Goal: Information Seeking & Learning: Learn about a topic

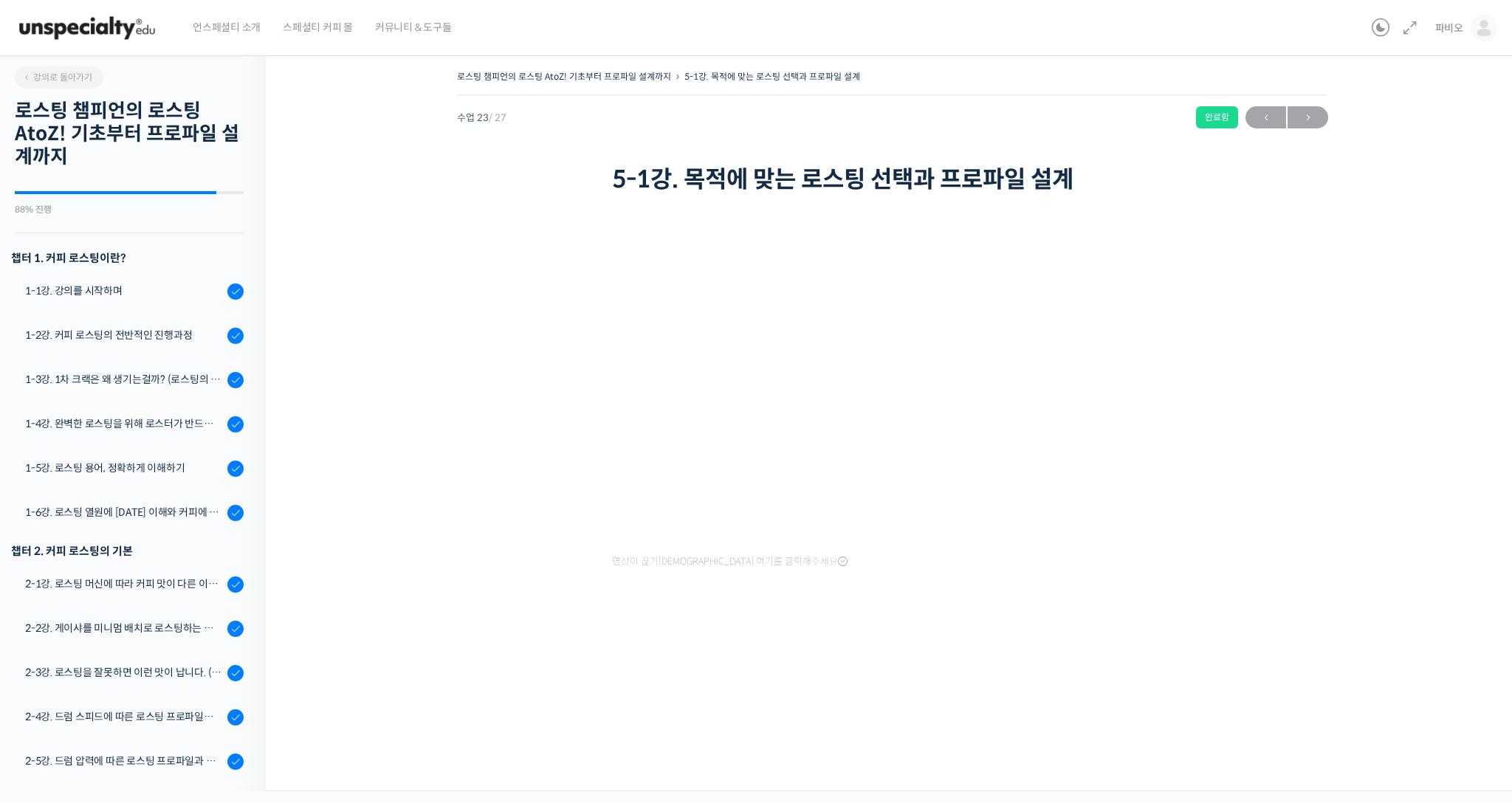
scroll to position [765, 0]
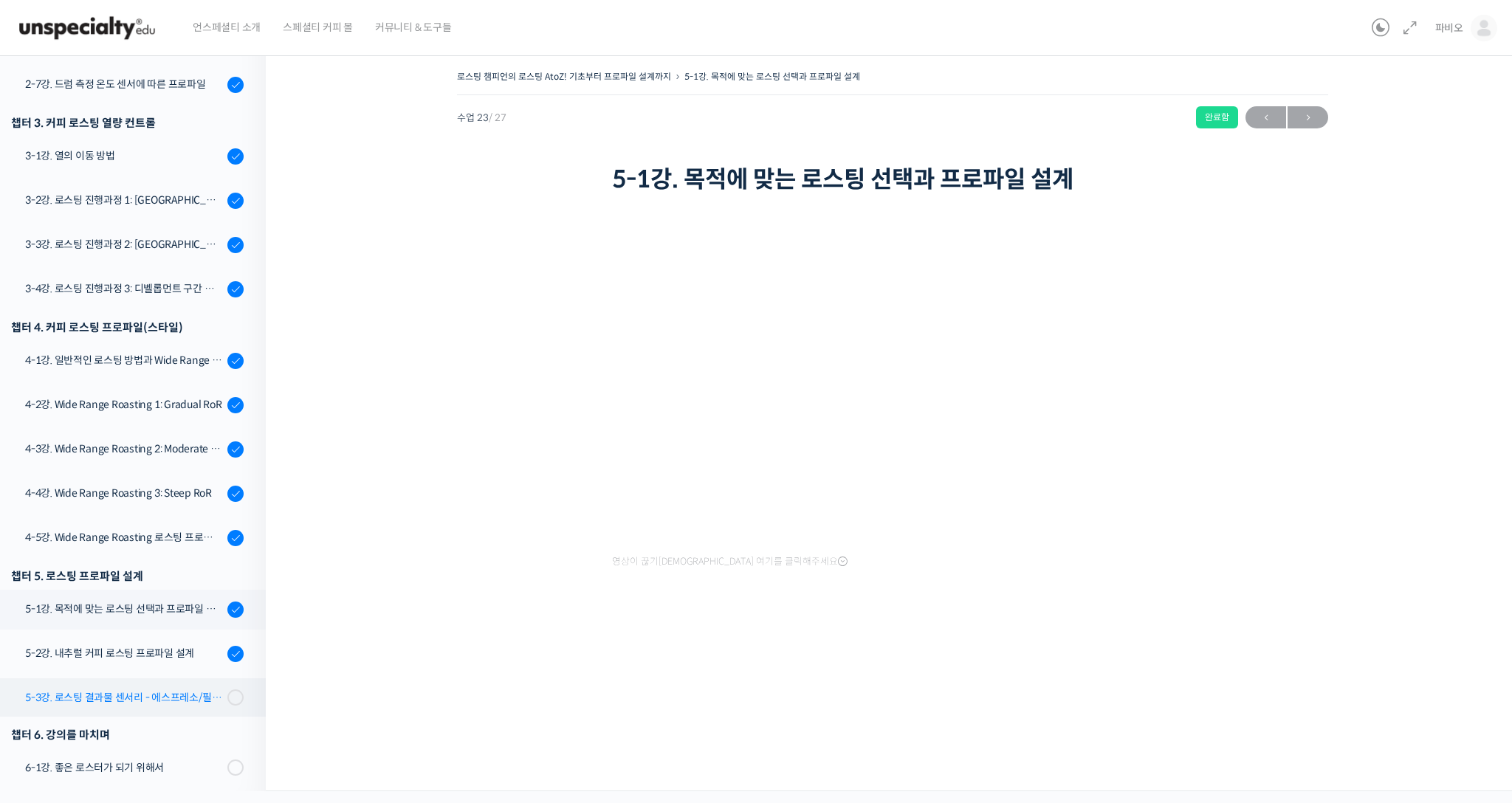
click at [155, 685] on link "5-3강. 로스팅 결과물 센서리 - 에스프레소/필터 커피" at bounding box center [129, 698] width 273 height 38
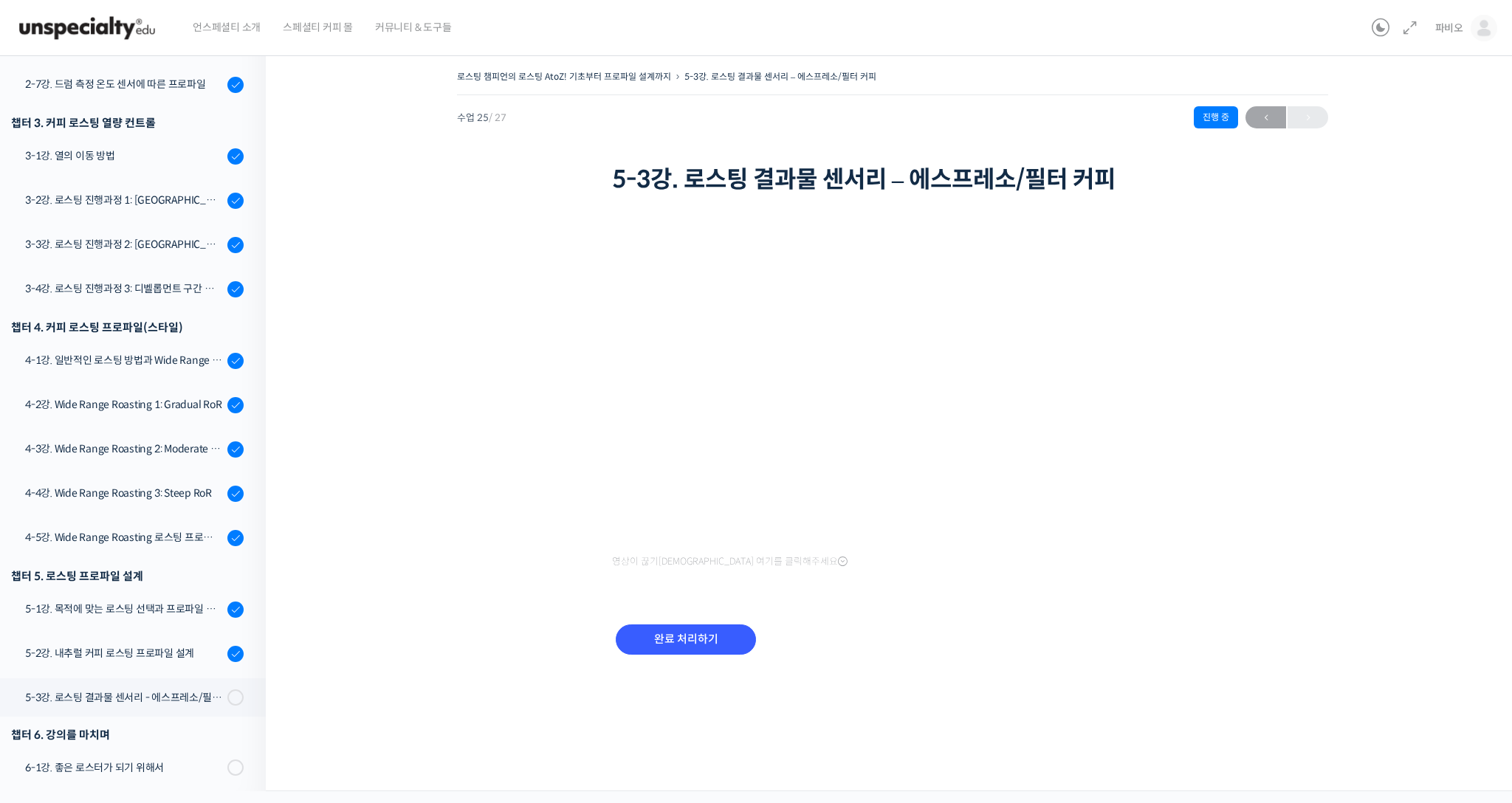
scroll to position [813, 0]
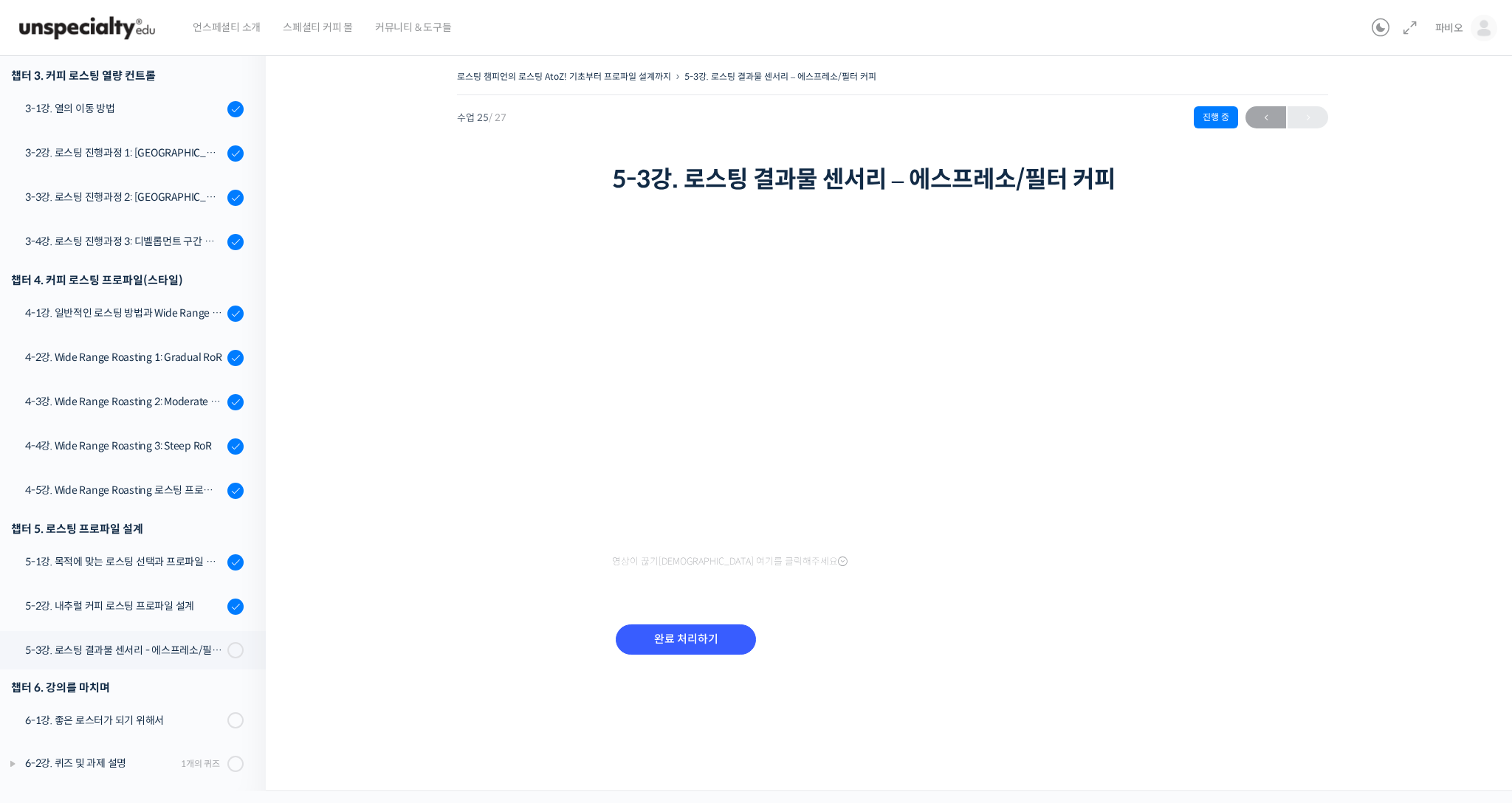
click at [684, 637] on input "완료 처리하기" at bounding box center [686, 639] width 141 height 30
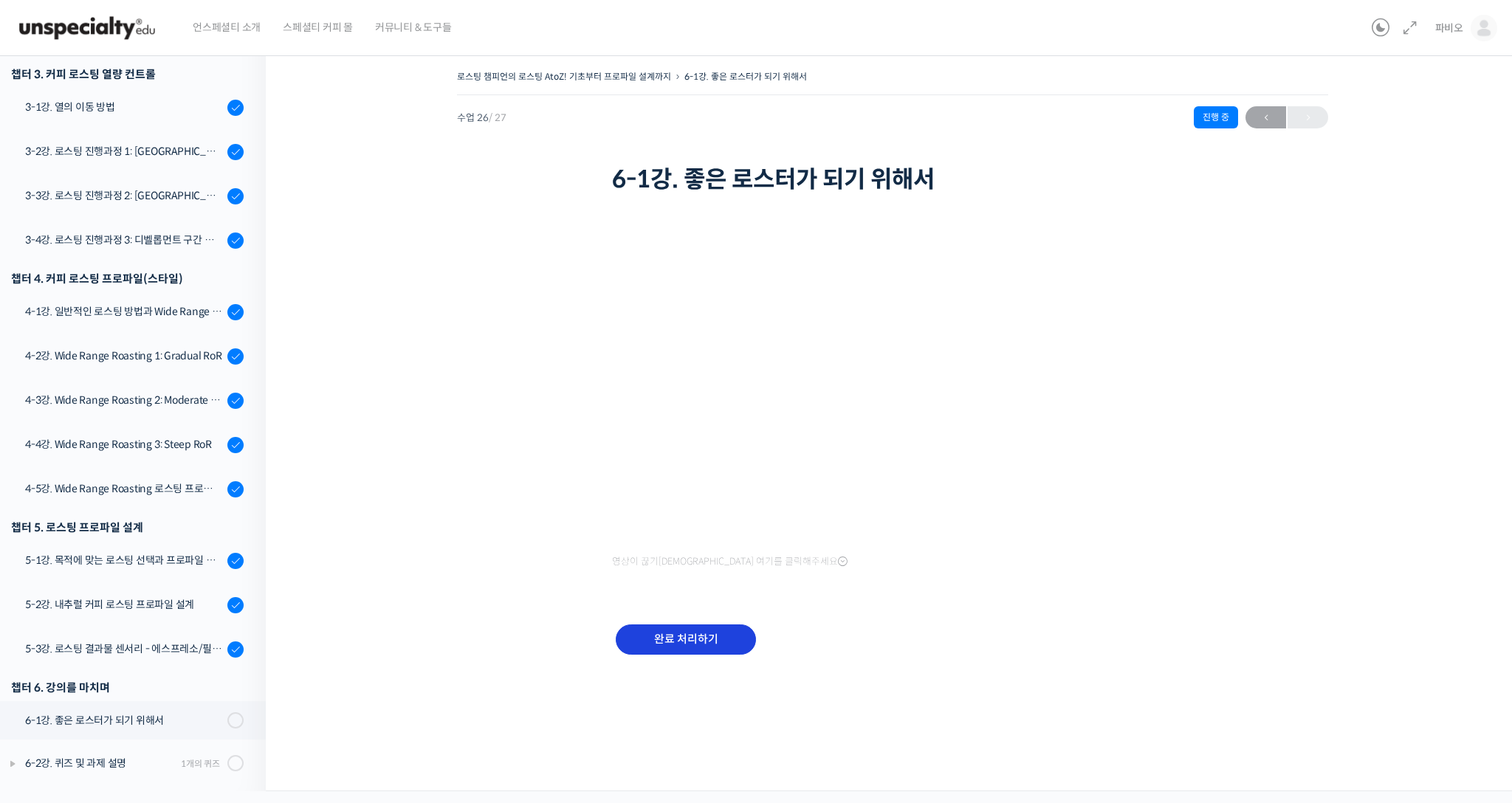
click at [720, 638] on input "완료 처리하기" at bounding box center [686, 639] width 141 height 30
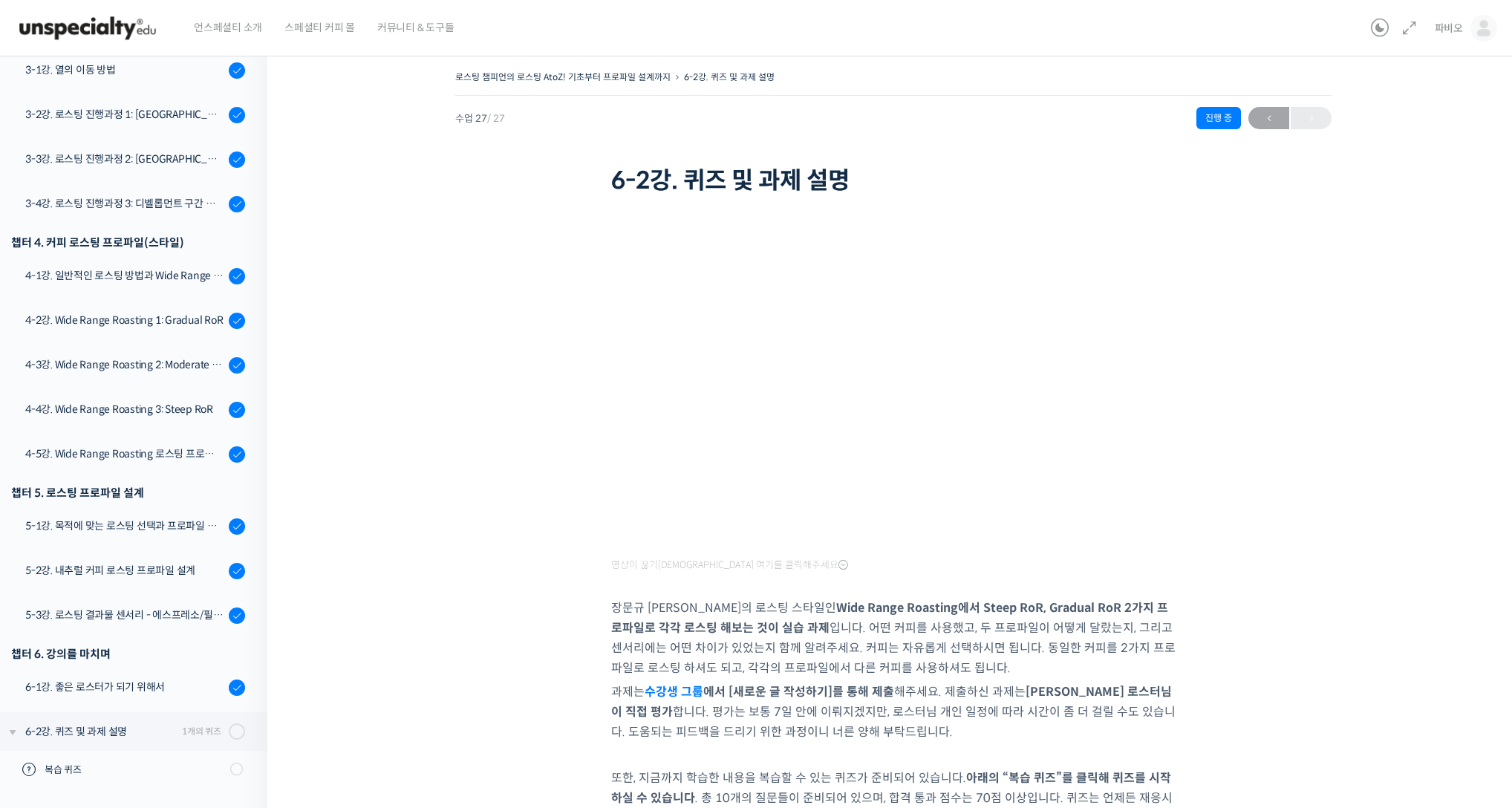
scroll to position [12, 0]
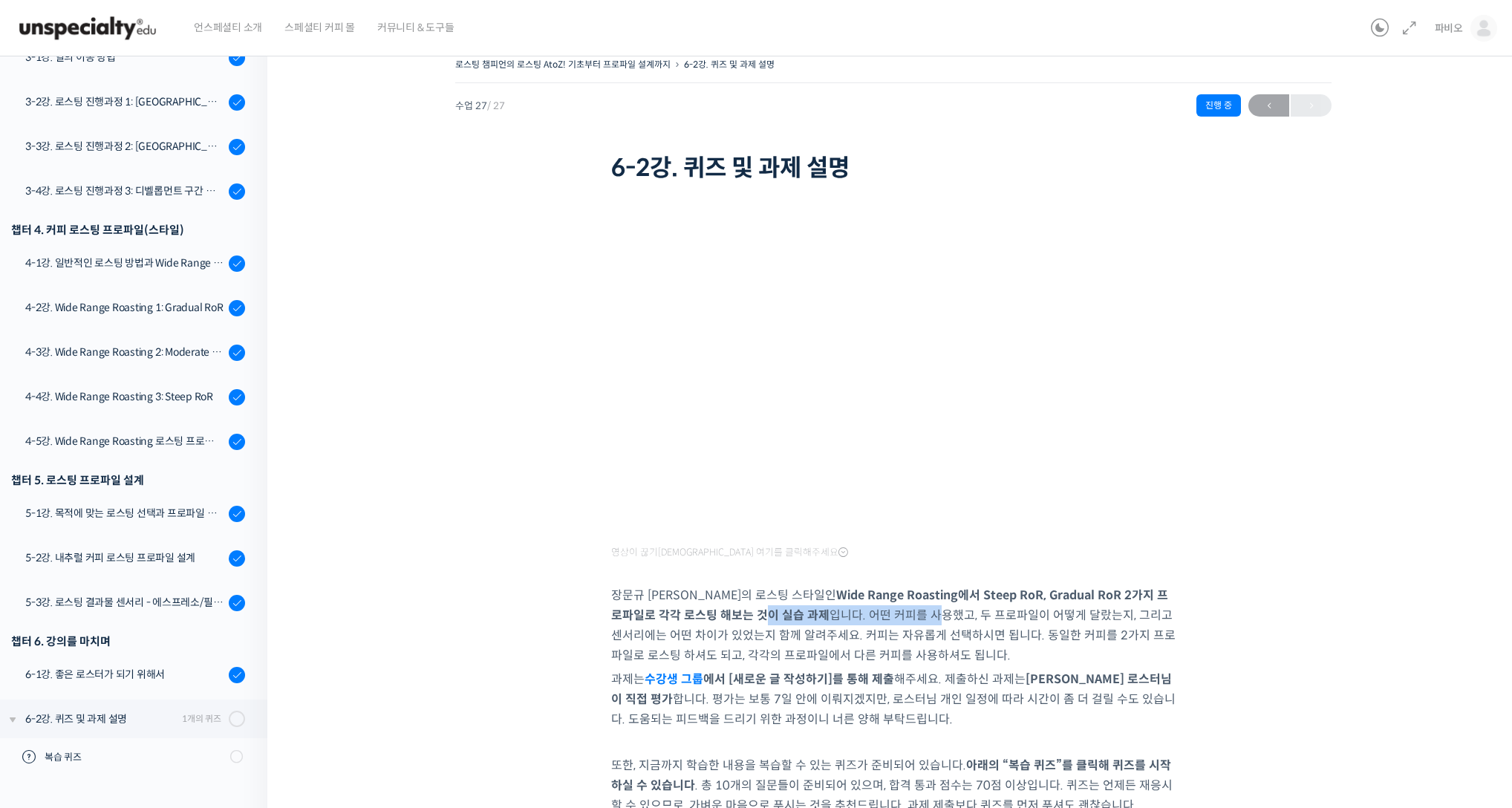
drag, startPoint x: 704, startPoint y: 615, endPoint x: 873, endPoint y: 610, distance: 169.1
click at [873, 610] on p "장문규 로스터만의 로스팅 스타일인 Wide Range Roasting에서 Steep RoR, Gradual RoR 2가지 프로파일로 각각 로스…" at bounding box center [893, 625] width 564 height 80
click at [669, 615] on strong "Wide Range Roasting에서 Steep RoR, Gradual RoR 2가지 프로파일로 각각 로스팅 해보는 것이 실습 과제" at bounding box center [889, 605] width 557 height 35
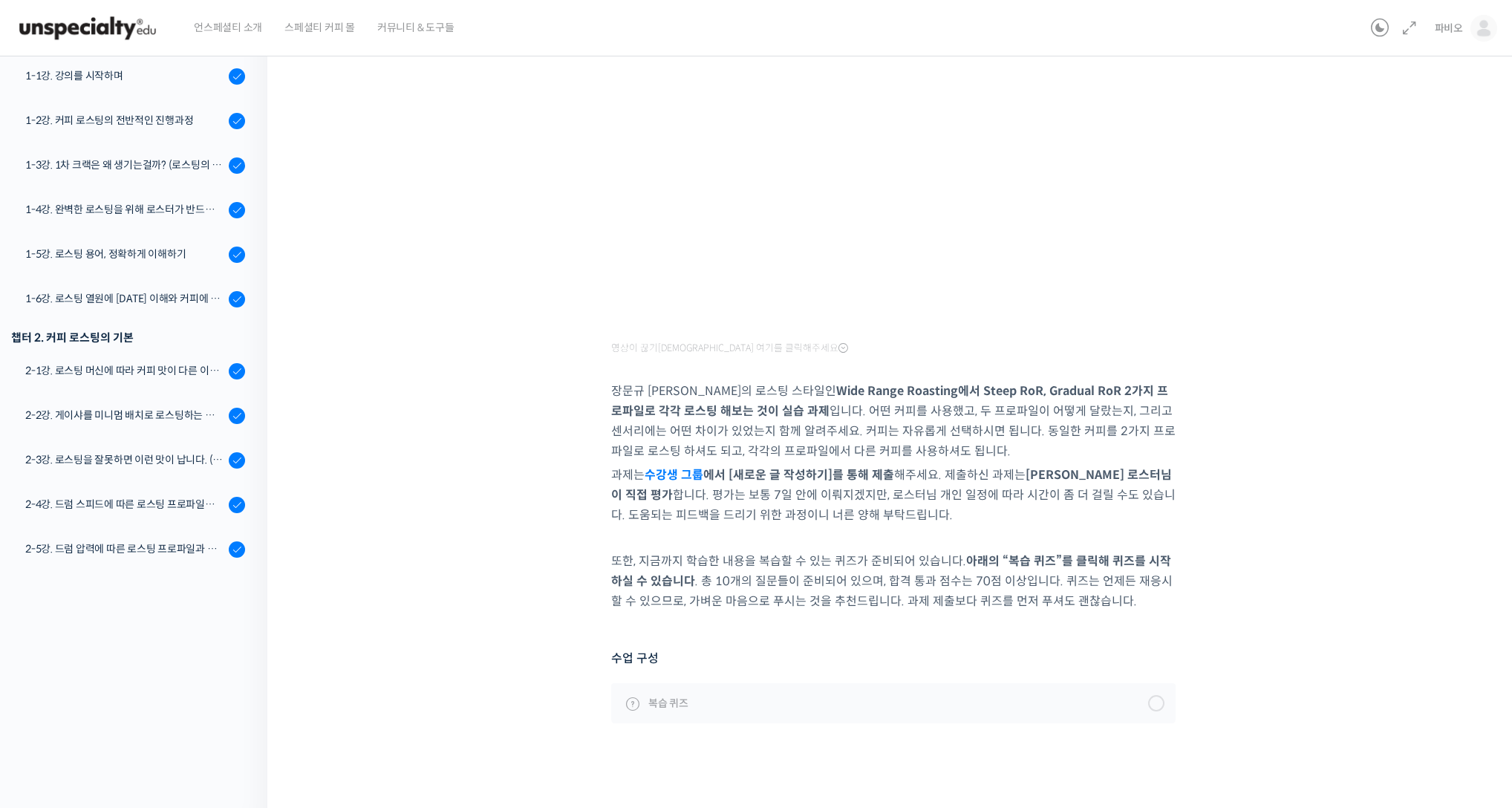
scroll to position [0, 0]
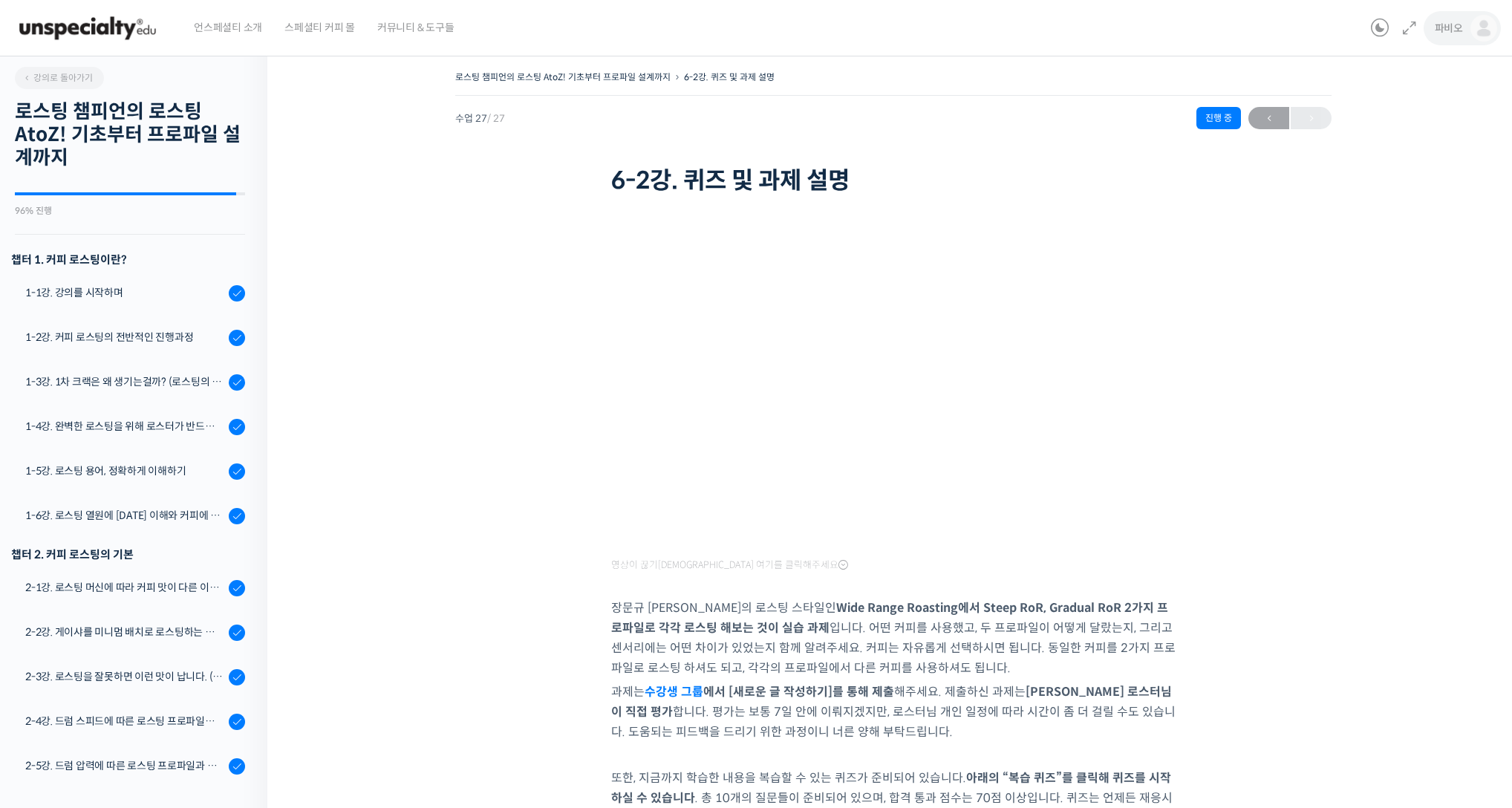
click at [1474, 26] on img at bounding box center [1483, 28] width 26 height 26
click at [1393, 176] on span "수강생 그룹" at bounding box center [1386, 172] width 46 height 12
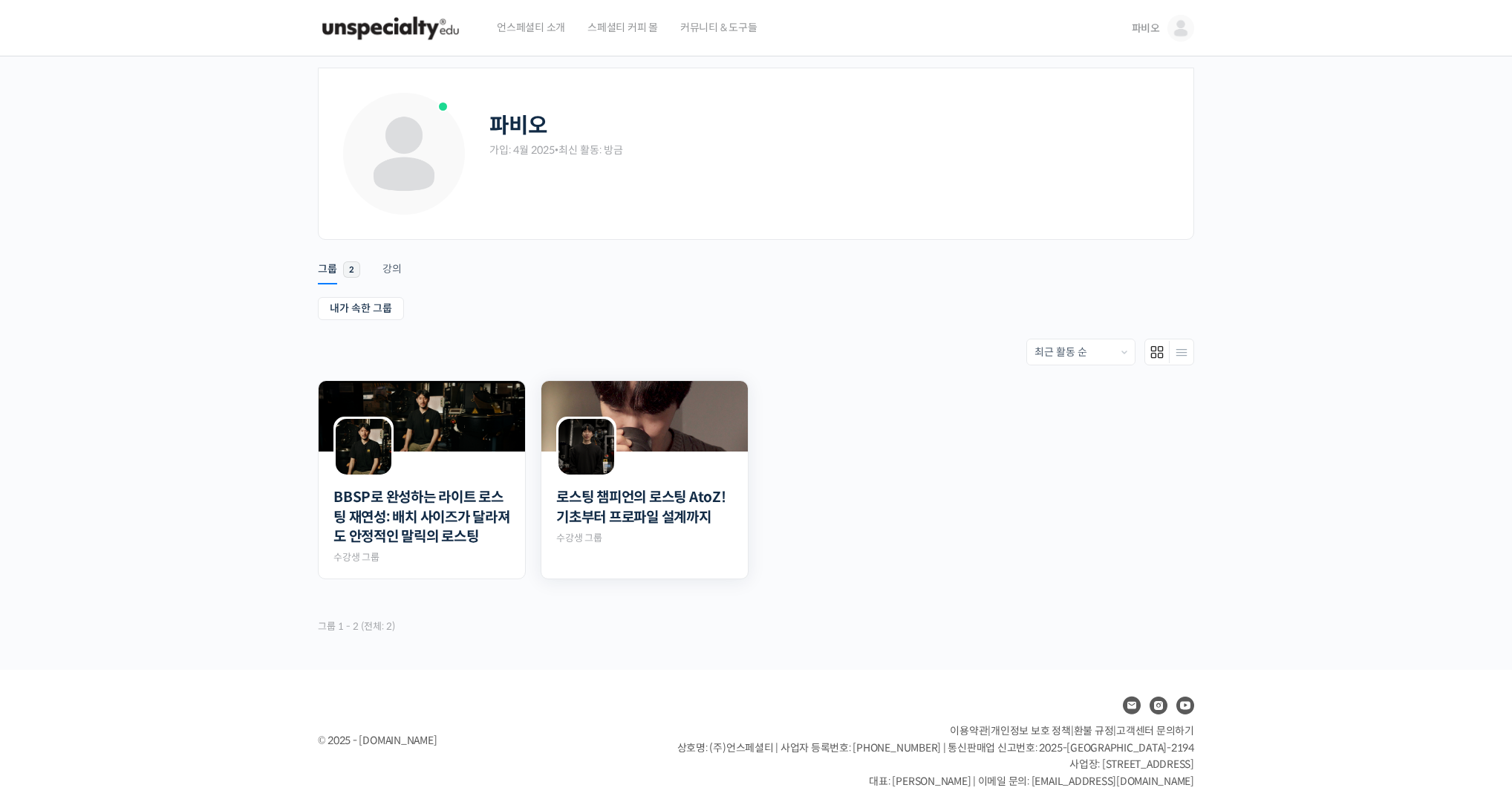
click at [625, 539] on div "로스팅 챔피언의 로스팅 AtoZ! 기초부터 프로파일 설계까지 Private 수강생 그룹" at bounding box center [644, 511] width 177 height 68
click at [642, 515] on link "로스팅 챔피언의 로스팅 AtoZ! 기초부터 프로파일 설계까지" at bounding box center [644, 508] width 177 height 39
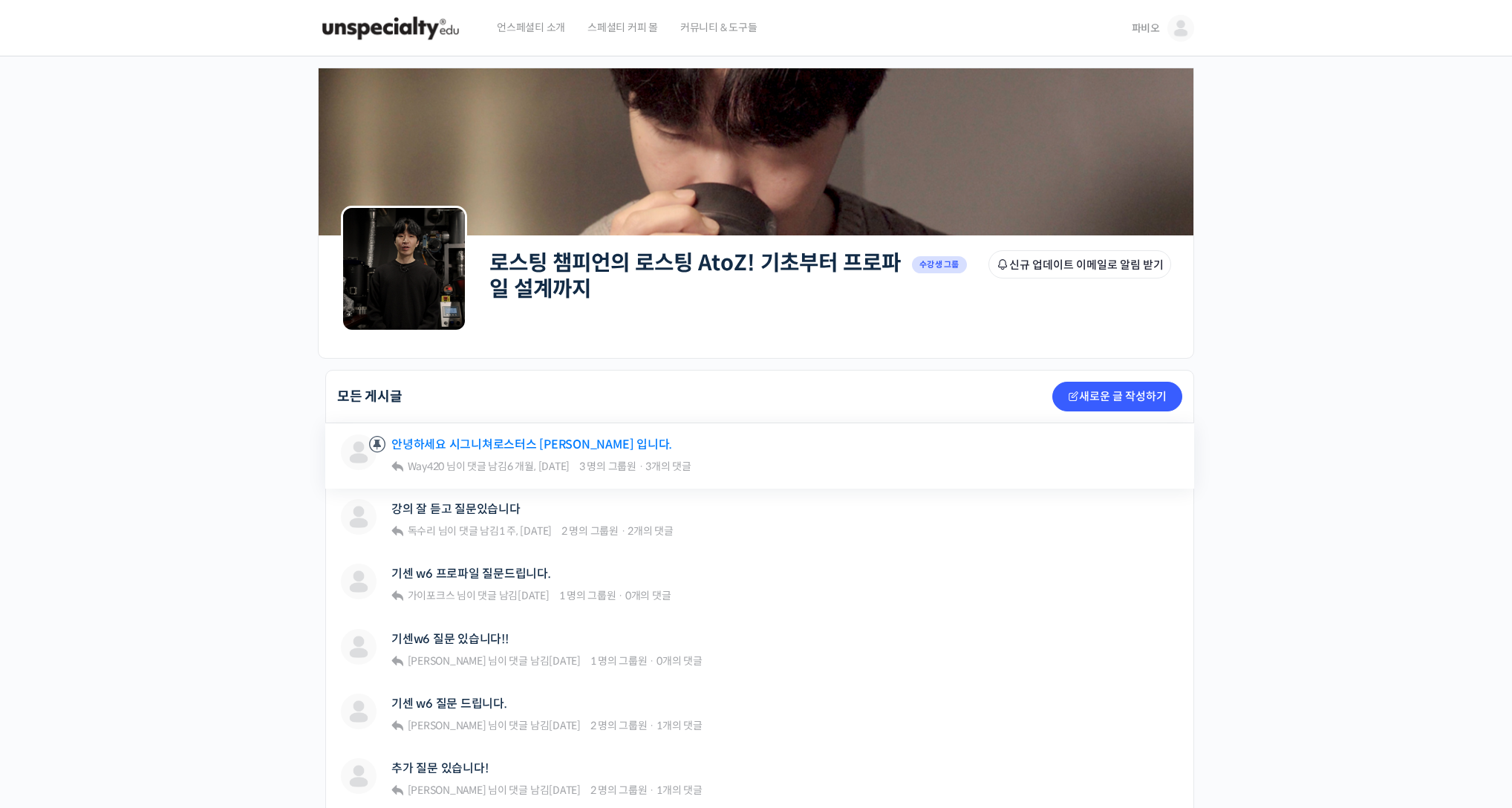
click at [544, 445] on link "안녕하세요 시그니쳐로스터스 [PERSON_NAME] 입니다." at bounding box center [531, 444] width 281 height 14
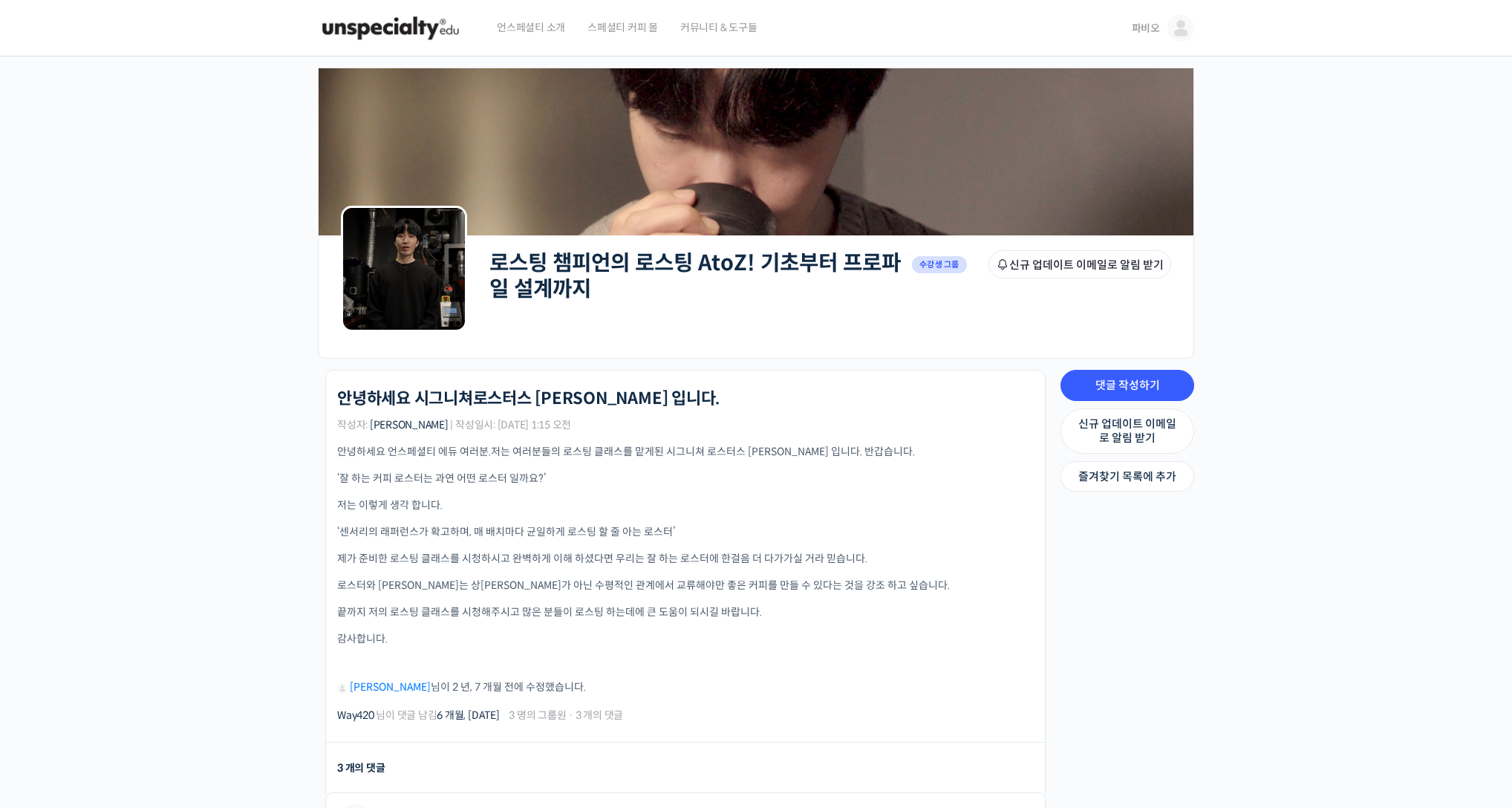
scroll to position [378, 0]
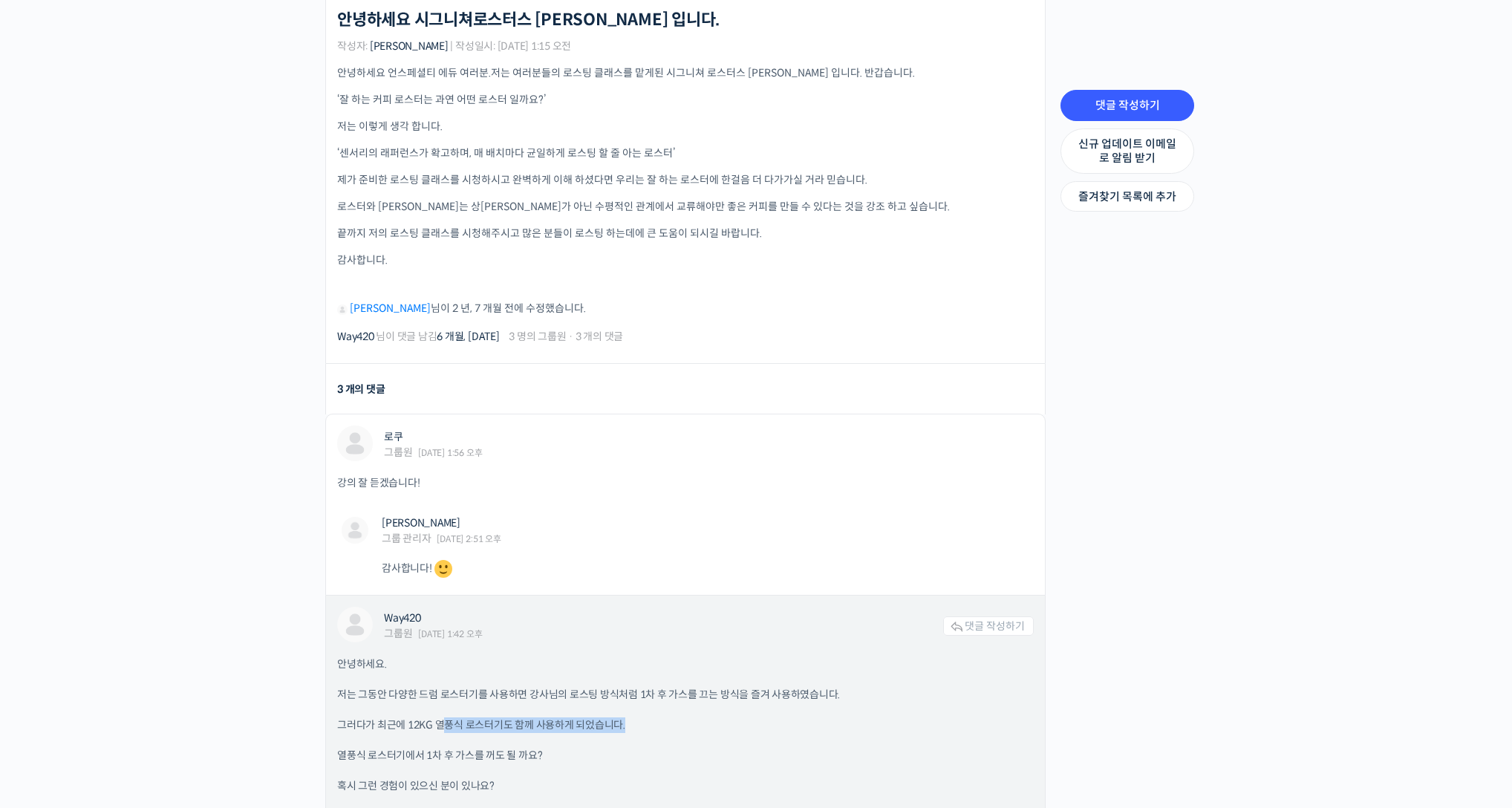
drag, startPoint x: 441, startPoint y: 718, endPoint x: 641, endPoint y: 717, distance: 200.0
click at [641, 717] on p "그러다가 최근에 12KG 열풍식 로스터기도 함께 사용하게 되었습니다." at bounding box center [685, 725] width 697 height 16
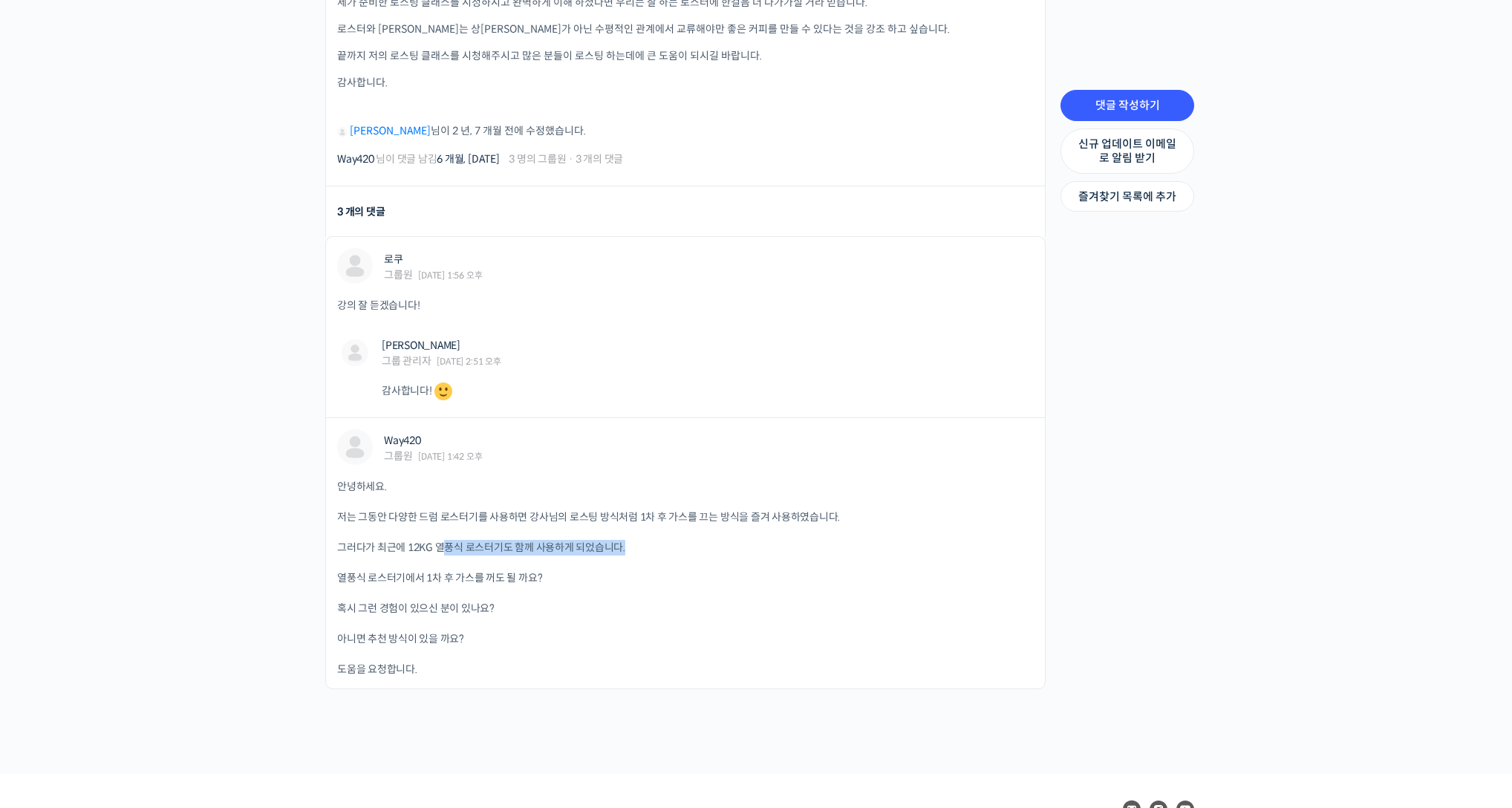
scroll to position [645, 0]
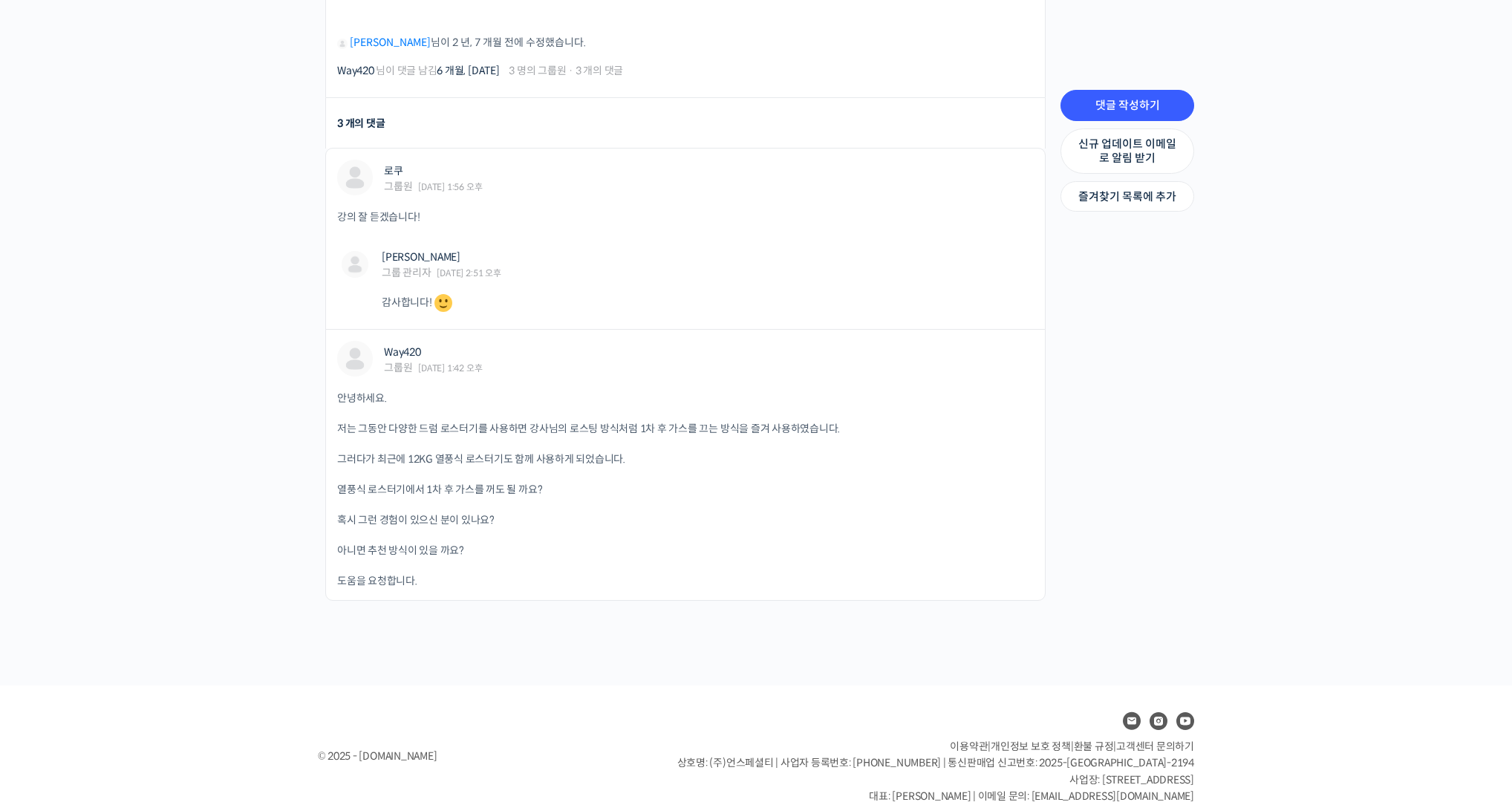
click at [378, 119] on div "3 개의 댓글" at bounding box center [361, 123] width 48 height 20
click at [367, 123] on div "3 개의 댓글" at bounding box center [361, 123] width 48 height 20
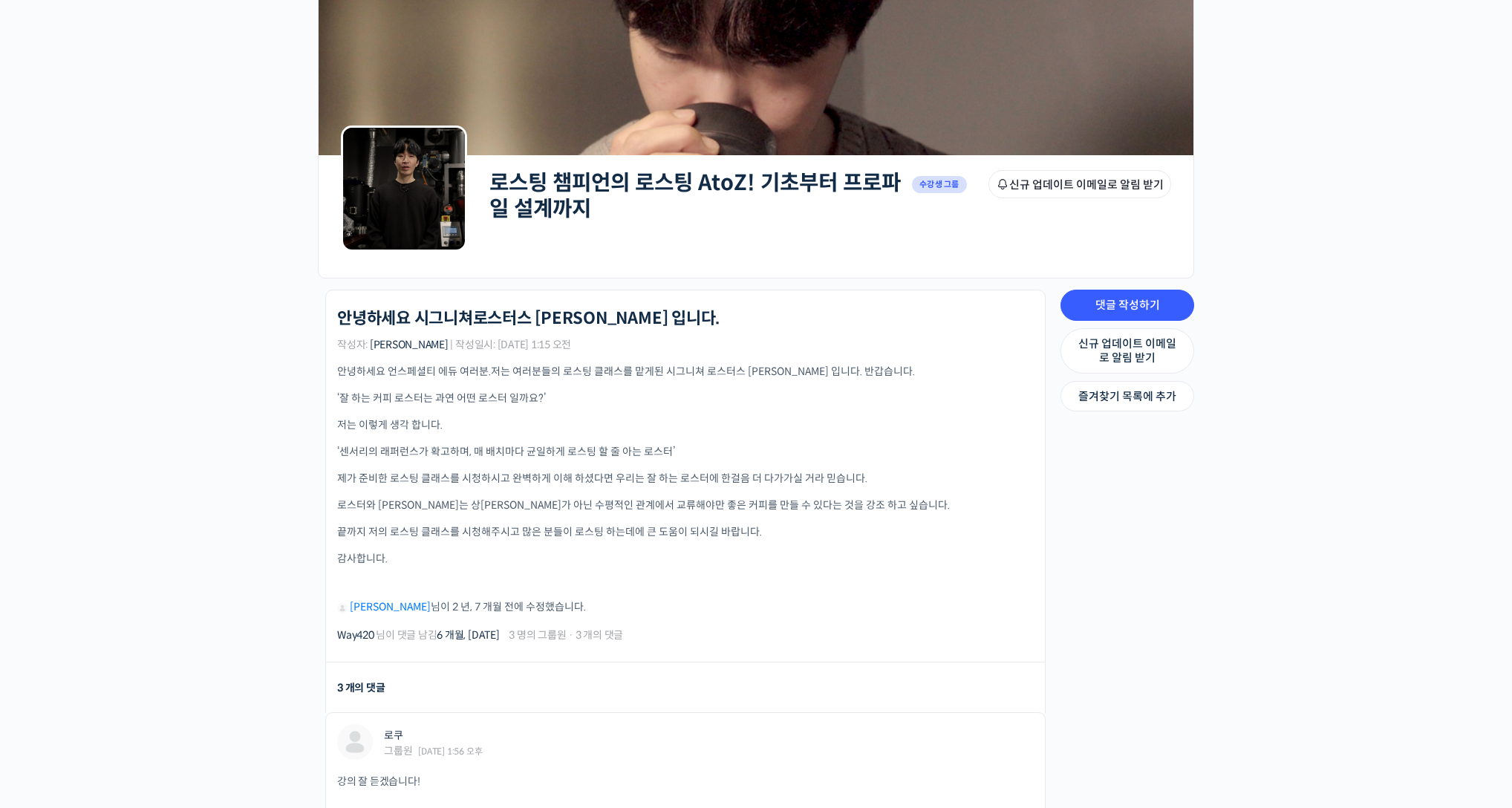
scroll to position [0, 0]
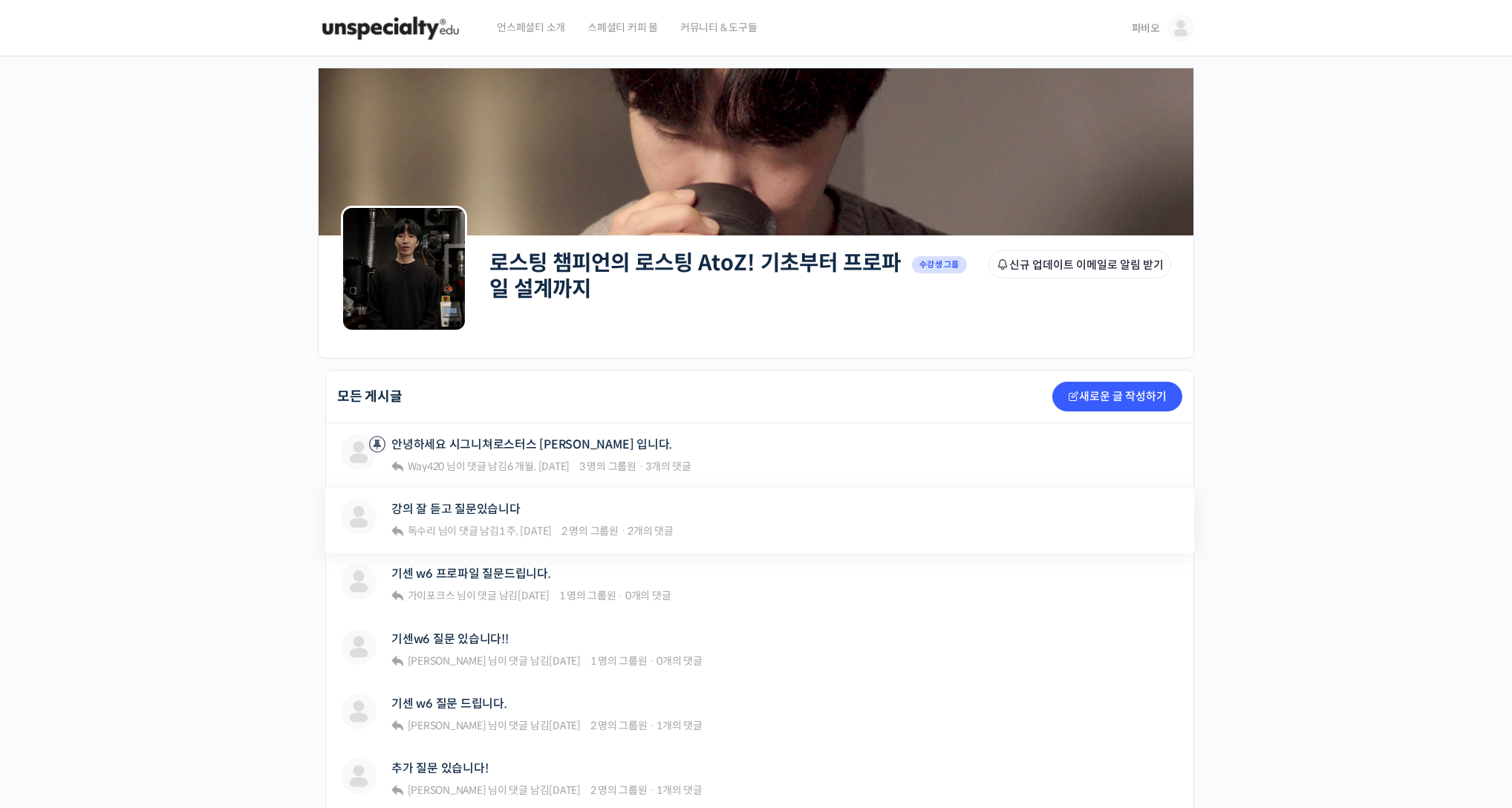
click at [579, 524] on span "2 명의 그룹원" at bounding box center [590, 531] width 58 height 13
click at [461, 508] on link "강의 잘 듣고 질문있습니다" at bounding box center [456, 508] width 129 height 14
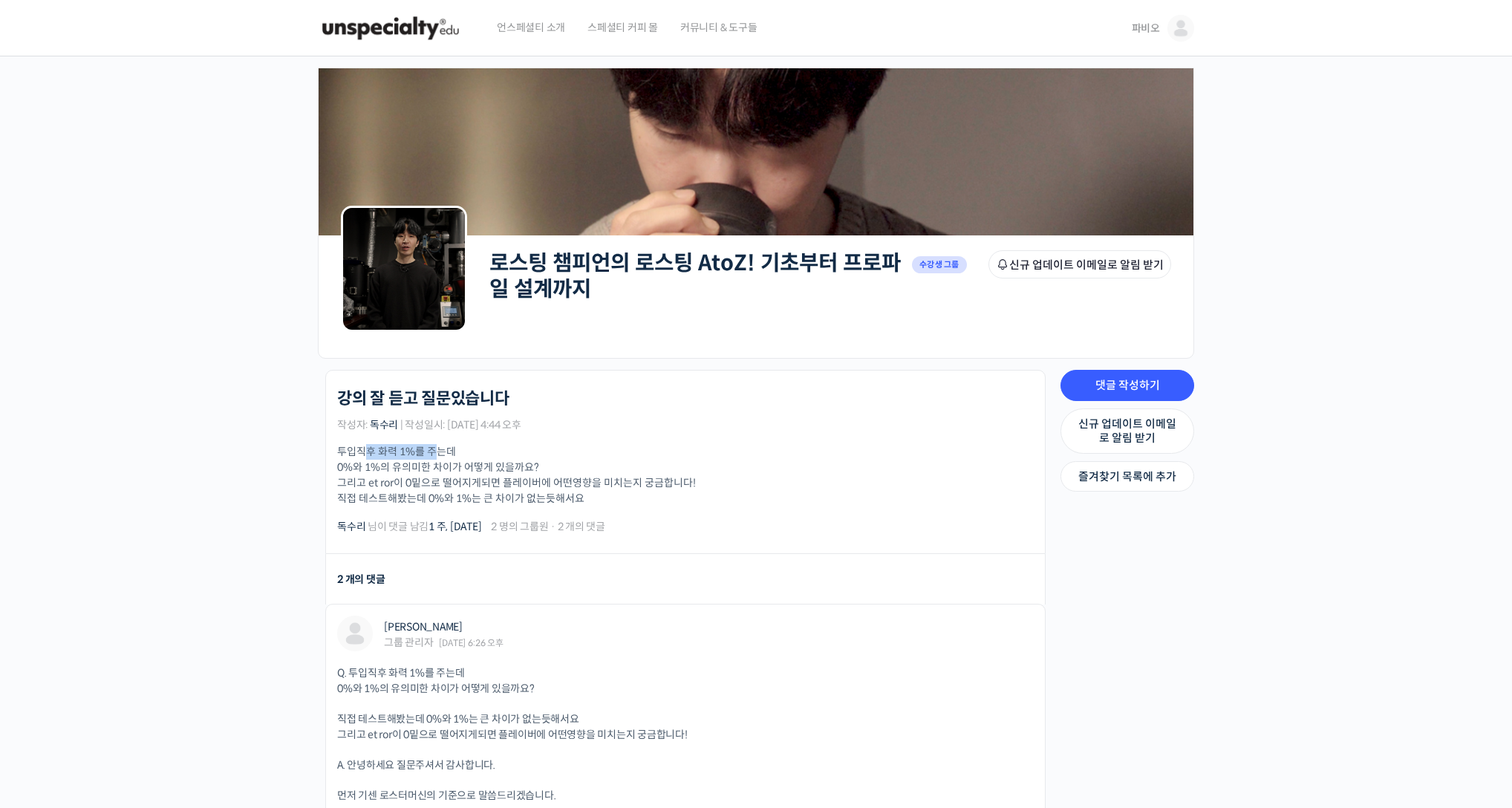
drag, startPoint x: 363, startPoint y: 454, endPoint x: 432, endPoint y: 453, distance: 69.0
click at [432, 453] on p "투입직후 화력 1%를 주는데 0%와 1%의 유의미한 차이가 어떻게 있을까요? 그리고 et ror이 0밑으로 떨어지게되면 플레이버에 어떤영향을 …" at bounding box center [685, 476] width 697 height 63
drag, startPoint x: 416, startPoint y: 480, endPoint x: 740, endPoint y: 472, distance: 324.1
click at [740, 472] on p "투입직후 화력 1%를 주는데 0%와 1%의 유의미한 차이가 어떻게 있을까요? 그리고 et ror이 0밑으로 떨어지게되면 플레이버에 어떤영향을 …" at bounding box center [685, 476] width 697 height 63
click at [706, 481] on p "투입직후 화력 1%를 주는데 0%와 1%의 유의미한 차이가 어떻게 있을까요? 그리고 et ror이 0밑으로 떨어지게되면 플레이버에 어떤영향을 …" at bounding box center [685, 476] width 697 height 63
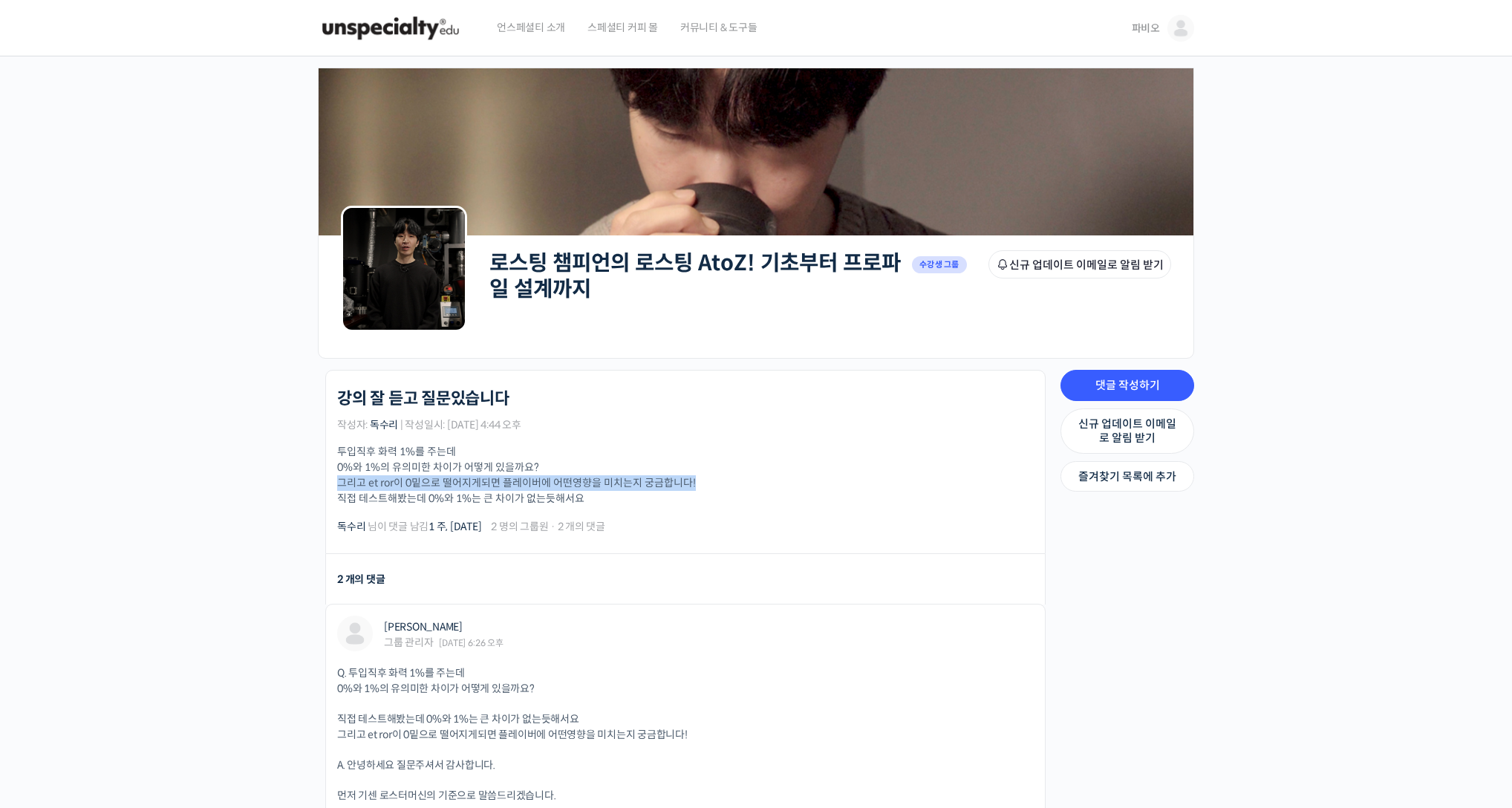
drag, startPoint x: 700, startPoint y: 483, endPoint x: 315, endPoint y: 485, distance: 385.0
click at [315, 485] on div "로스팅 챔피언의 로스팅 AtoZ! 기초부터 프로파일 설계까지 강의 잘 듣고 질문있습니다 작성자: 독수리 | 작성일시: 2025년 08월 31일…" at bounding box center [681, 801] width 743 height 863
drag, startPoint x: 338, startPoint y: 500, endPoint x: 702, endPoint y: 499, distance: 364.0
click at [702, 499] on p "투입직후 화력 1%를 주는데 0%와 1%의 유의미한 차이가 어떻게 있을까요? 그리고 et ror이 0밑으로 떨어지게되면 플레이버에 어떤영향을 …" at bounding box center [685, 476] width 697 height 63
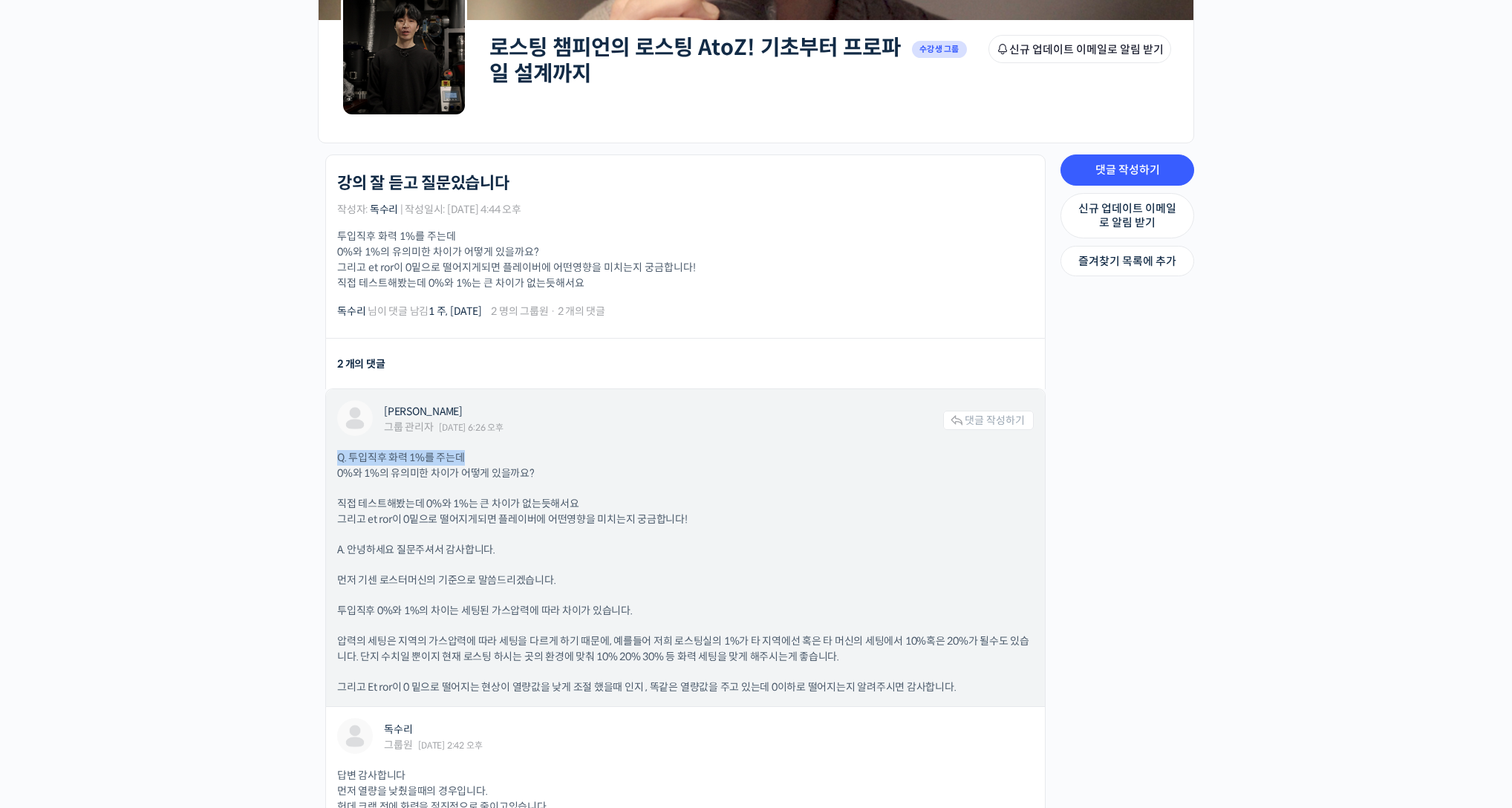
drag, startPoint x: 338, startPoint y: 453, endPoint x: 485, endPoint y: 450, distance: 147.0
click at [485, 450] on p "Q. 투입직후 화력 1%를 주는데 0%와 1%의 유의미한 차이가 어떻게 있을까요?" at bounding box center [685, 466] width 697 height 31
click at [378, 474] on p "Q. 투입직후 화력 1%를 주는데 0%와 1%의 유의미한 차이가 어떻게 있을까요?" at bounding box center [685, 466] width 697 height 31
click at [378, 475] on p "Q. 투입직후 화력 1%를 주는데 0%와 1%의 유의미한 차이가 어떻게 있을까요?" at bounding box center [685, 466] width 697 height 31
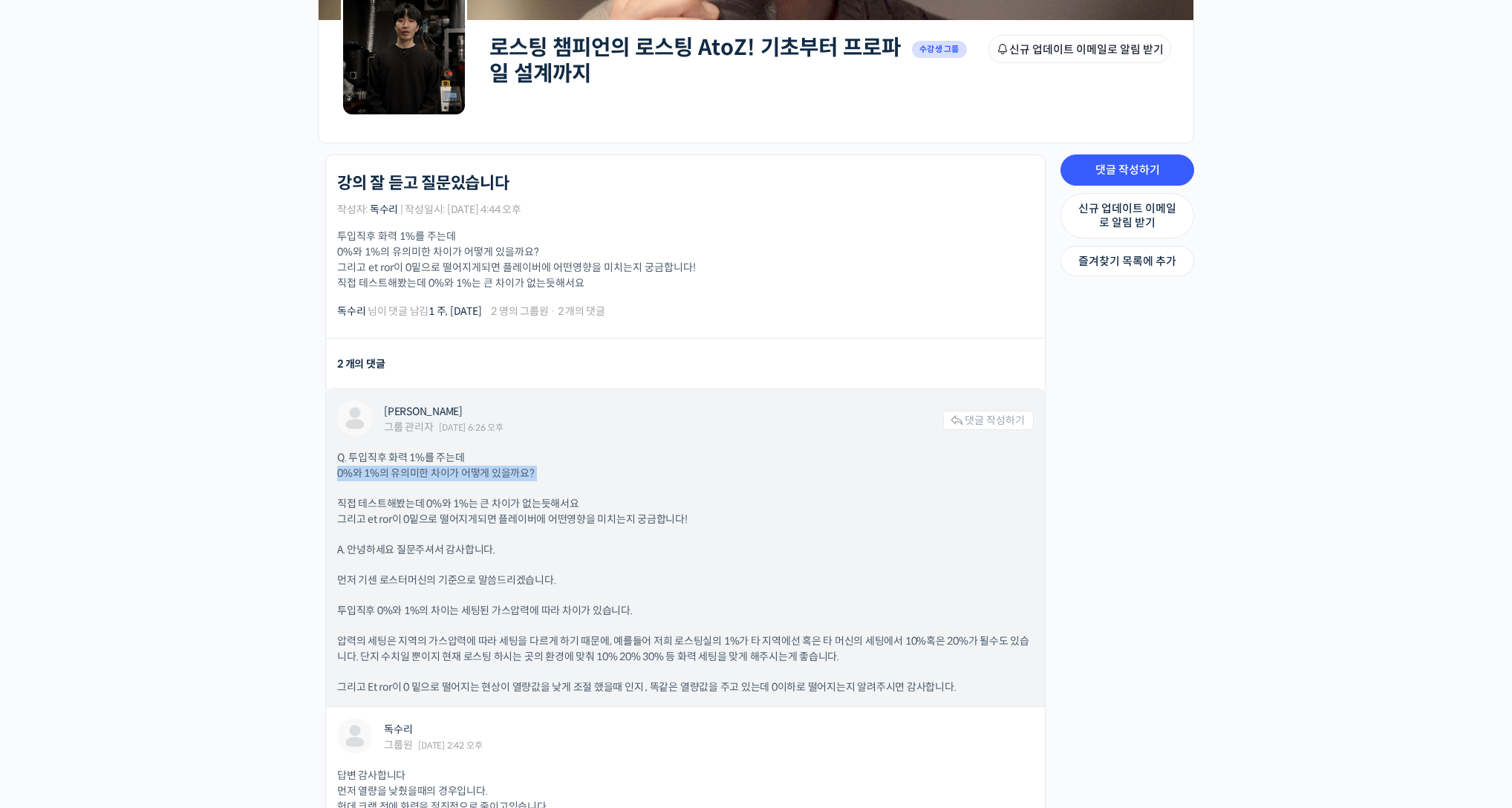
click at [378, 475] on p "Q. 투입직후 화력 1%를 주는데 0%와 1%의 유의미한 차이가 어떻게 있을까요?" at bounding box center [685, 466] width 697 height 31
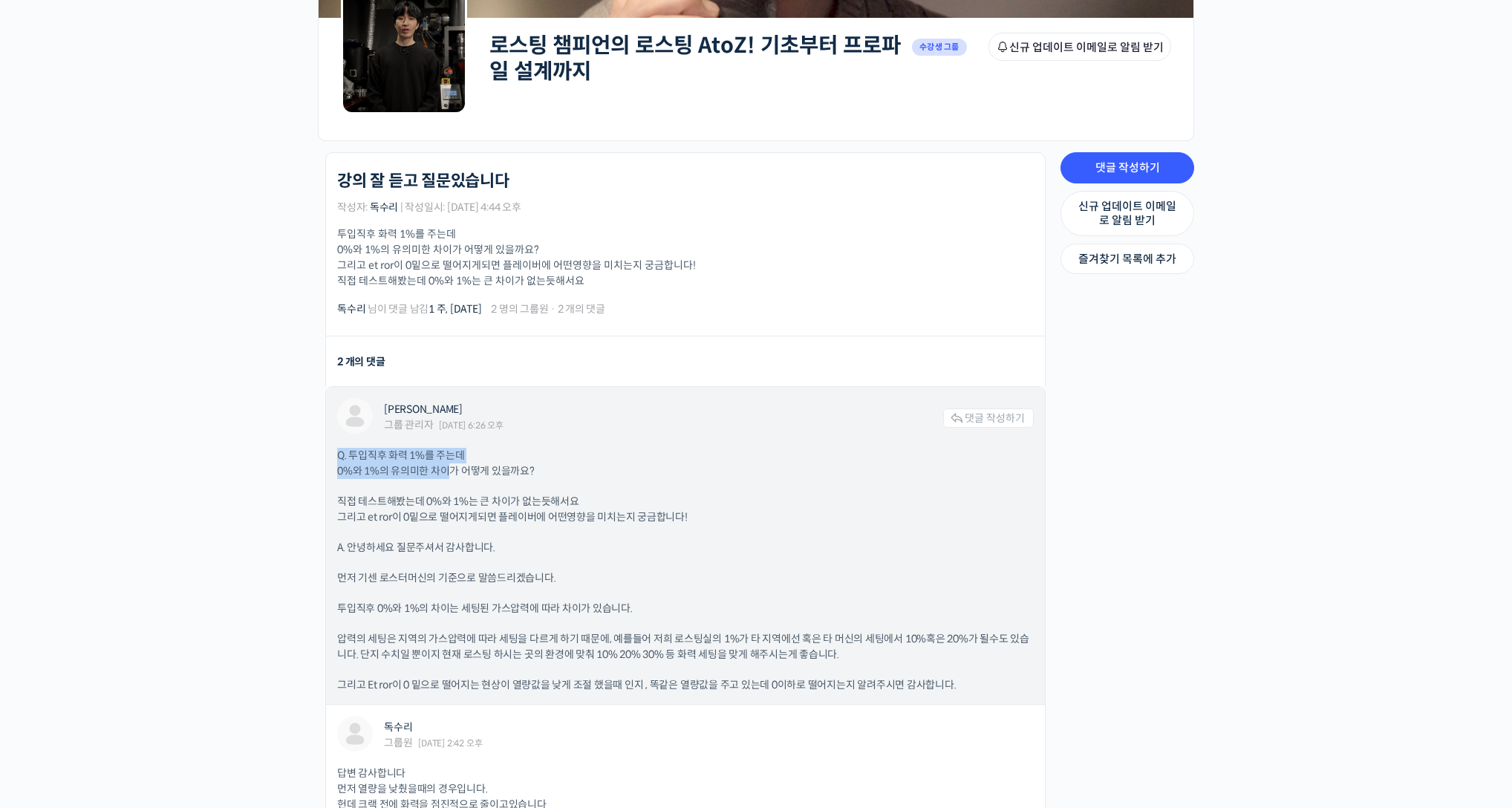
drag, startPoint x: 383, startPoint y: 444, endPoint x: 446, endPoint y: 462, distance: 65.5
click at [446, 462] on div "장문규 그룹 관리자 2025년 09월 01일 6:26 오후 댓글 작성하기 Q. 투입직후 화력 1%를 주는데 0%와 1%의 유의미한 차이가 어떻…" at bounding box center [685, 545] width 719 height 317
drag, startPoint x: 430, startPoint y: 496, endPoint x: 606, endPoint y: 499, distance: 176.0
click at [606, 499] on p "직접 테스트해봤는데 0%와 1%는 큰 차이가 없는듯해서요 그리고 et ror이 0밑으로 떨어지게되면 플레이버에 어떤영향을 미치는지 궁금합니다!" at bounding box center [685, 509] width 697 height 31
drag, startPoint x: 372, startPoint y: 567, endPoint x: 580, endPoint y: 602, distance: 210.9
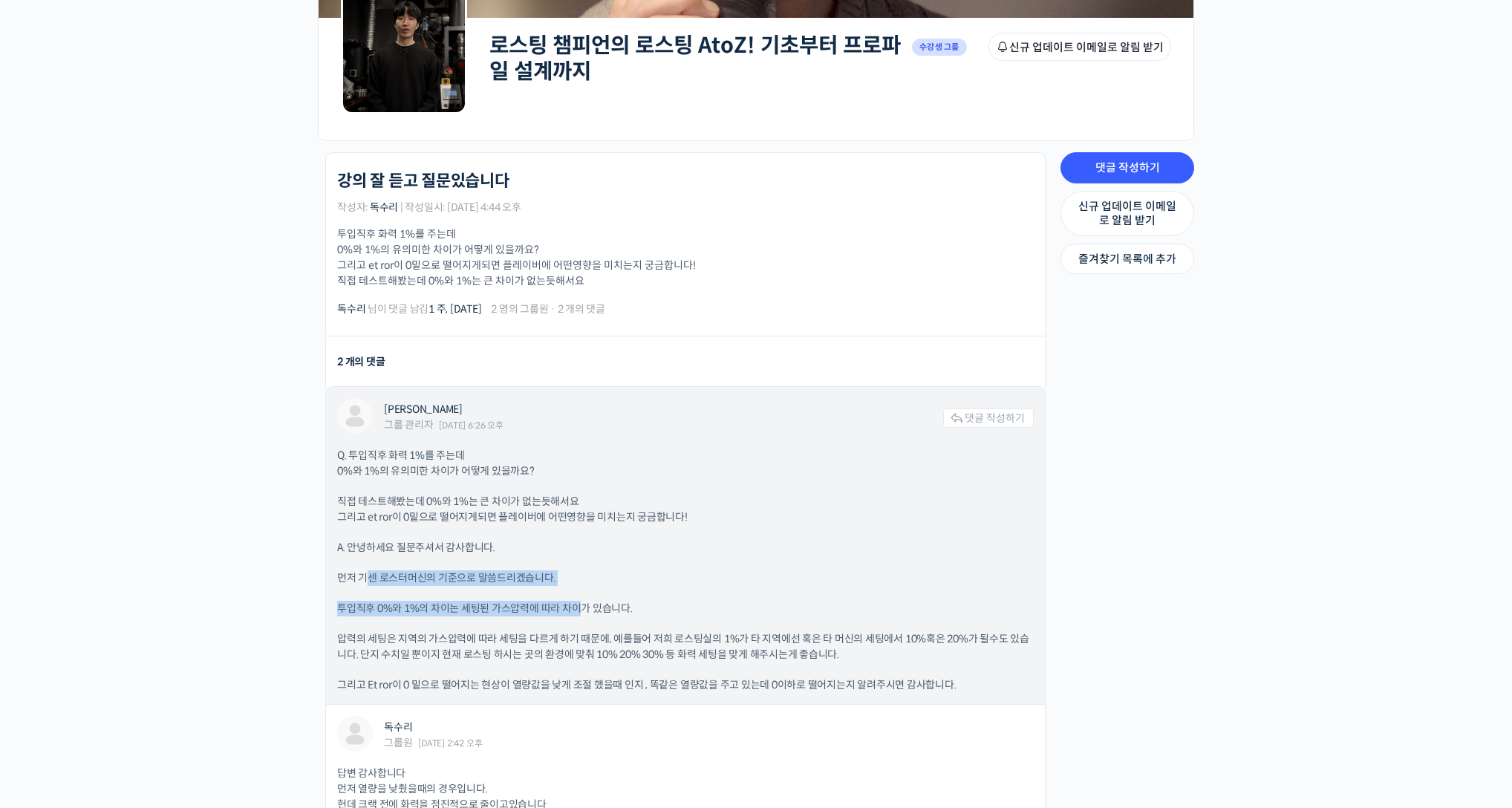
click at [580, 602] on div "Q. 투입직후 화력 1%를 주는데 0%와 1%의 유의미한 차이가 어떻게 있을까요? 직접 테스트해봤는데 0%와 1%는 큰 차이가 없는듯해서요 그…" at bounding box center [685, 570] width 697 height 245
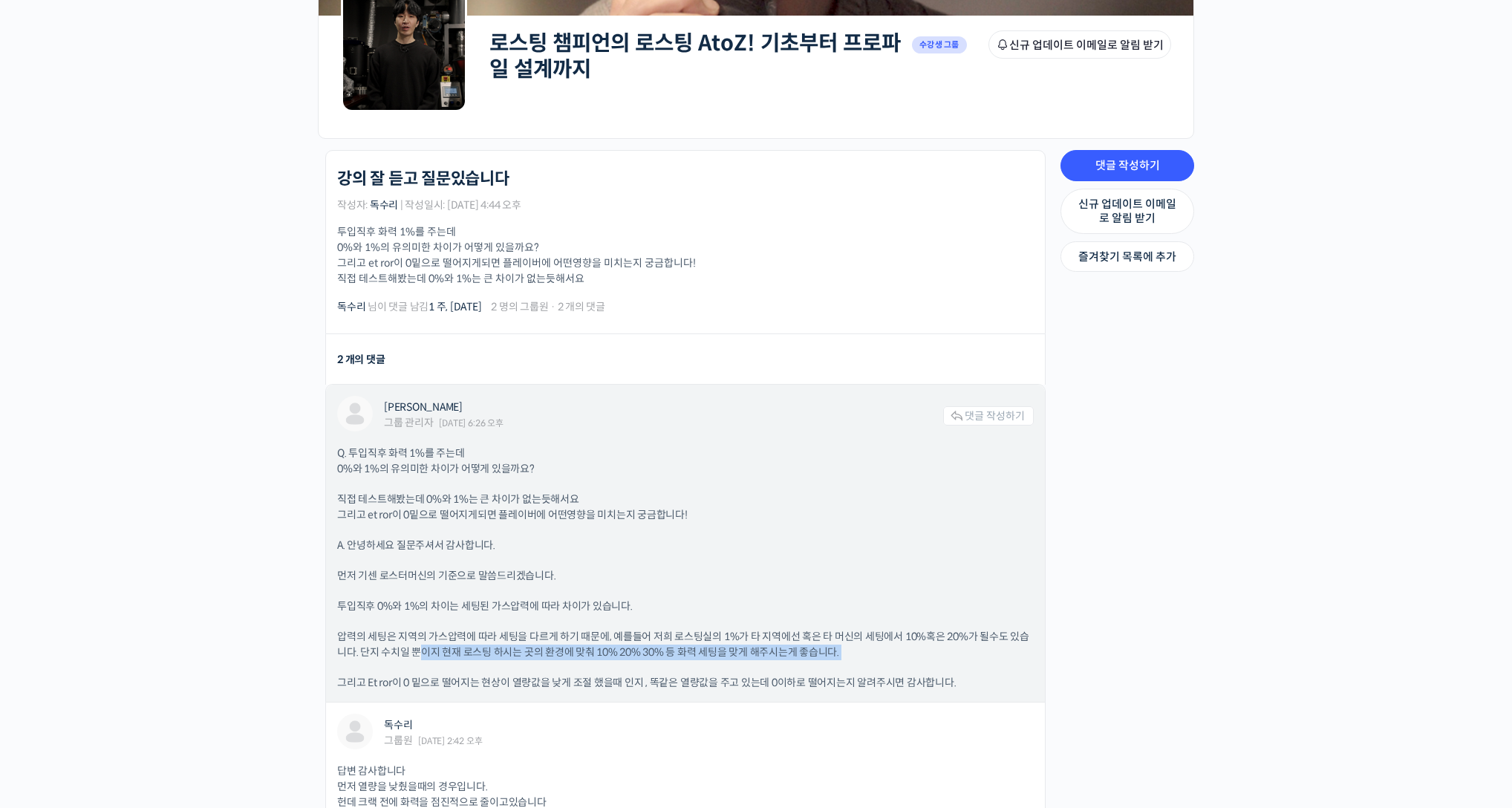
drag, startPoint x: 419, startPoint y: 648, endPoint x: 773, endPoint y: 660, distance: 354.2
click at [773, 660] on div "Q. 투입직후 화력 1%를 주는데 0%와 1%의 유의미한 차이가 어떻게 있을까요? 직접 테스트해봤는데 0%와 1%는 큰 차이가 없는듯해서요 그…" at bounding box center [685, 569] width 697 height 245
drag, startPoint x: 553, startPoint y: 675, endPoint x: 641, endPoint y: 676, distance: 88.0
click at [641, 676] on p "그리고 Et ror이 0 밑으로 떨어지는 현상이 열량값을 낮게 조절 했을때 인지 , 똑같은 열량값을 주고 있는데 0이하로 떨어지는지 알려주시면…" at bounding box center [685, 683] width 697 height 16
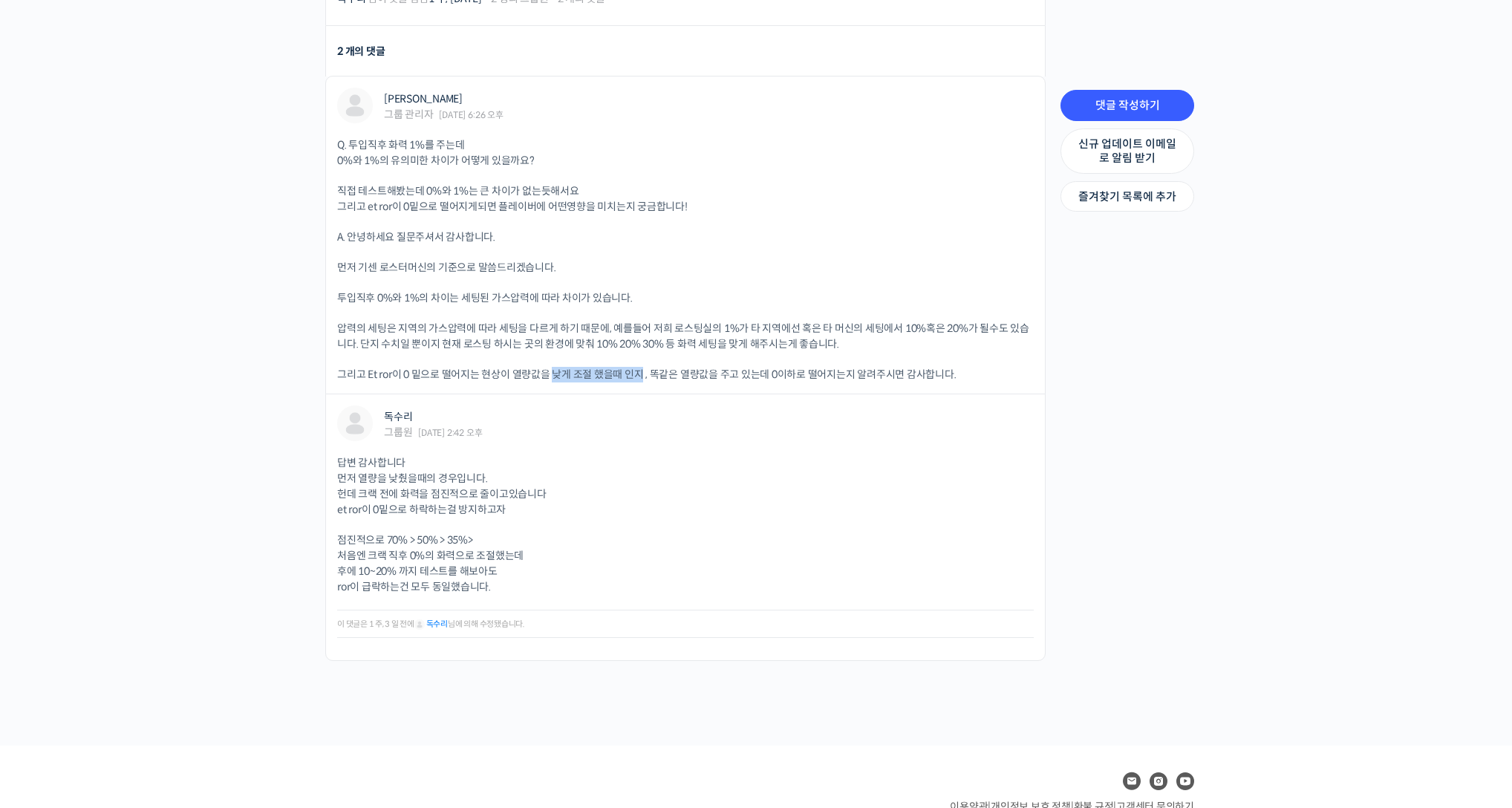
scroll to position [601, 0]
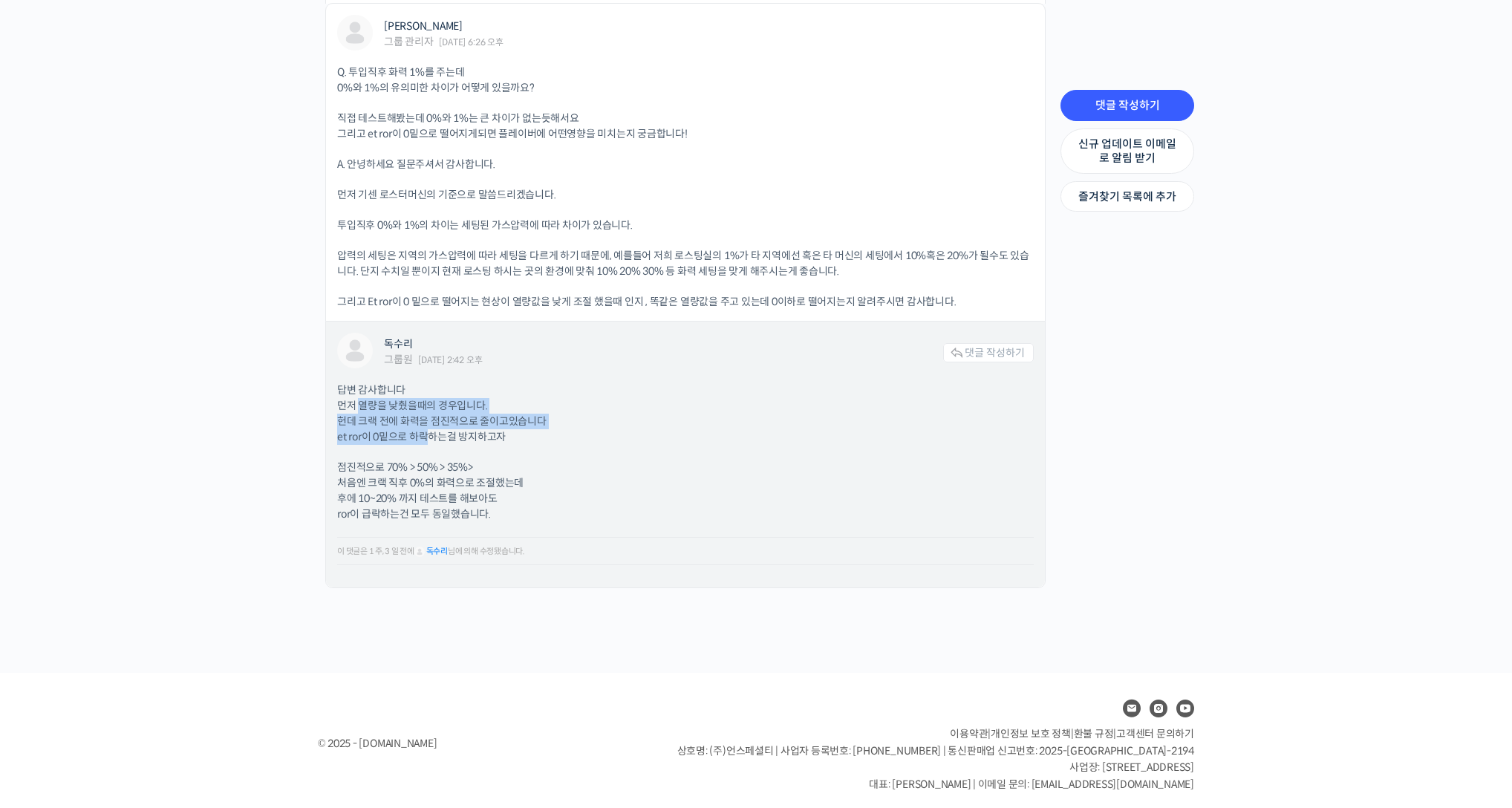
drag, startPoint x: 357, startPoint y: 394, endPoint x: 425, endPoint y: 428, distance: 76.0
click at [425, 428] on p "답변 감사합니다 먼저 열량을 낮췄을때의 경우입니다. 헌데 크랙 전에 화력을 점진적으로 줄이고있습니다 et ror이 0밑으로 하락하는걸 방지하고자" at bounding box center [685, 414] width 697 height 63
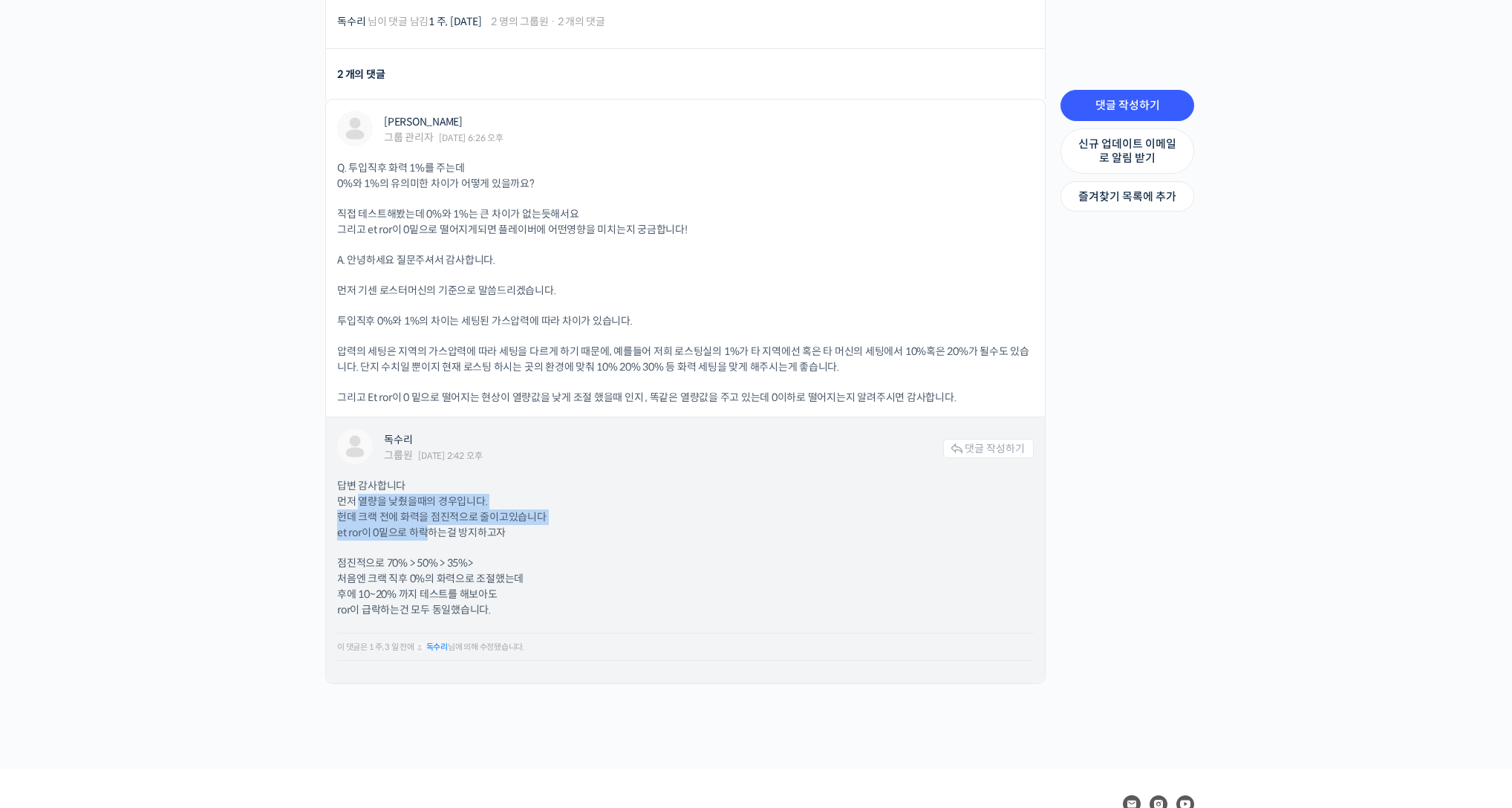
scroll to position [398, 0]
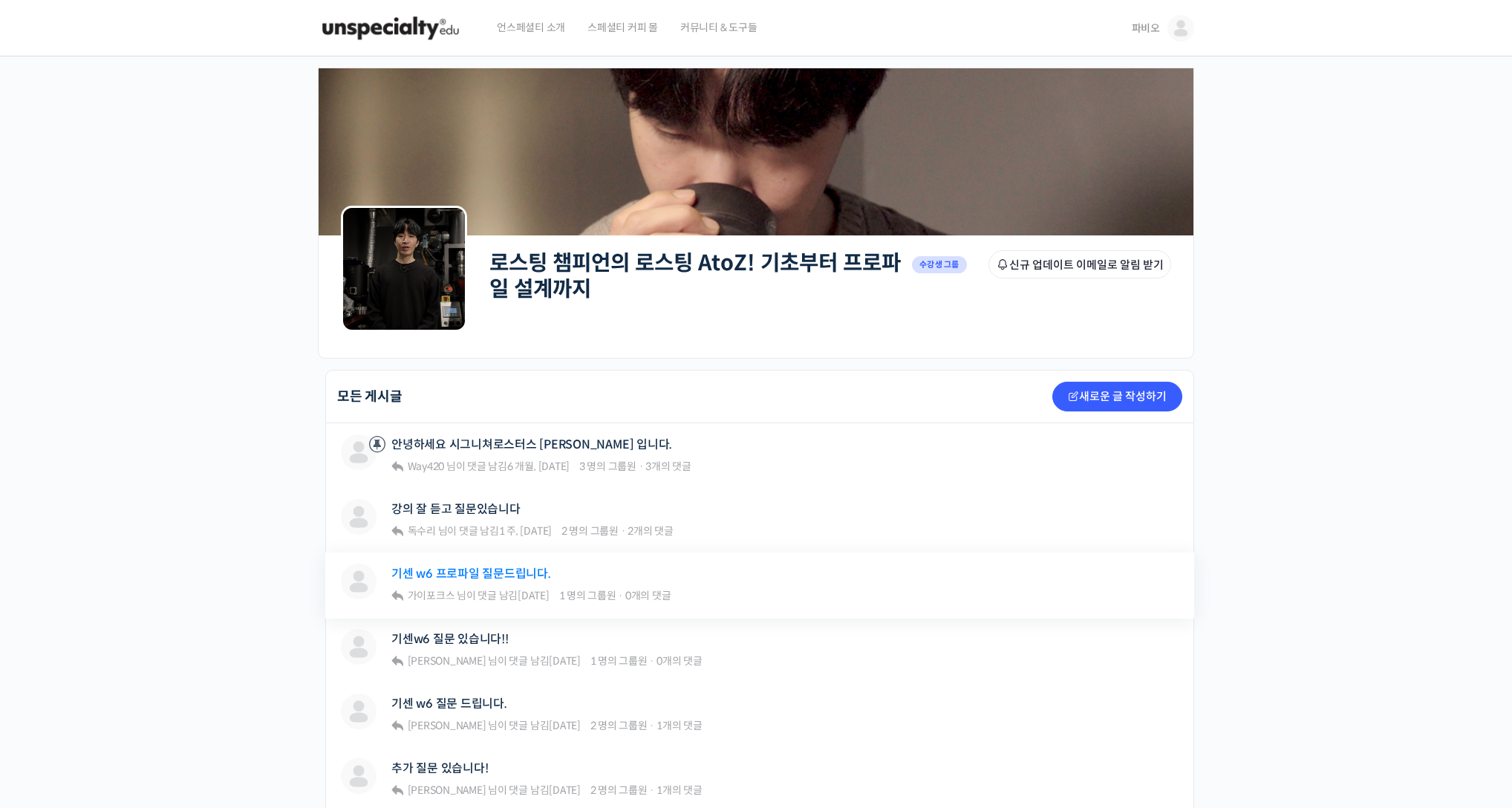
click at [448, 569] on link "기센 w6 프로파일 질문드립니다." at bounding box center [471, 573] width 160 height 14
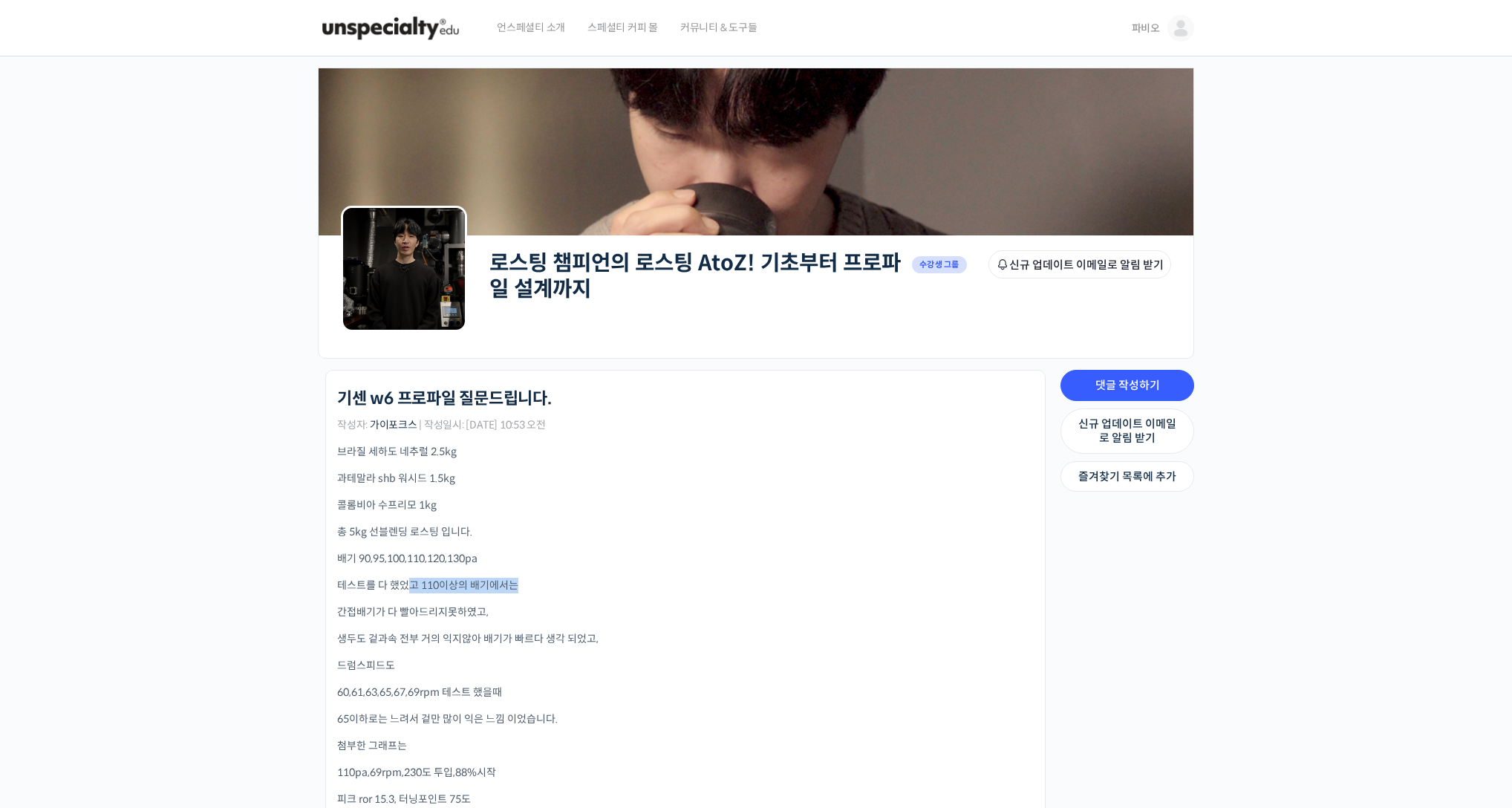
drag, startPoint x: 407, startPoint y: 588, endPoint x: 520, endPoint y: 592, distance: 113.1
click at [520, 592] on p "테스트를 다 했었고 110이상의 배기에서는" at bounding box center [685, 585] width 697 height 16
drag, startPoint x: 494, startPoint y: 609, endPoint x: 341, endPoint y: 615, distance: 153.1
click at [341, 615] on p "간접배기가 다 빨아드리지 못하였고," at bounding box center [685, 612] width 697 height 16
drag, startPoint x: 393, startPoint y: 714, endPoint x: 561, endPoint y: 716, distance: 168.0
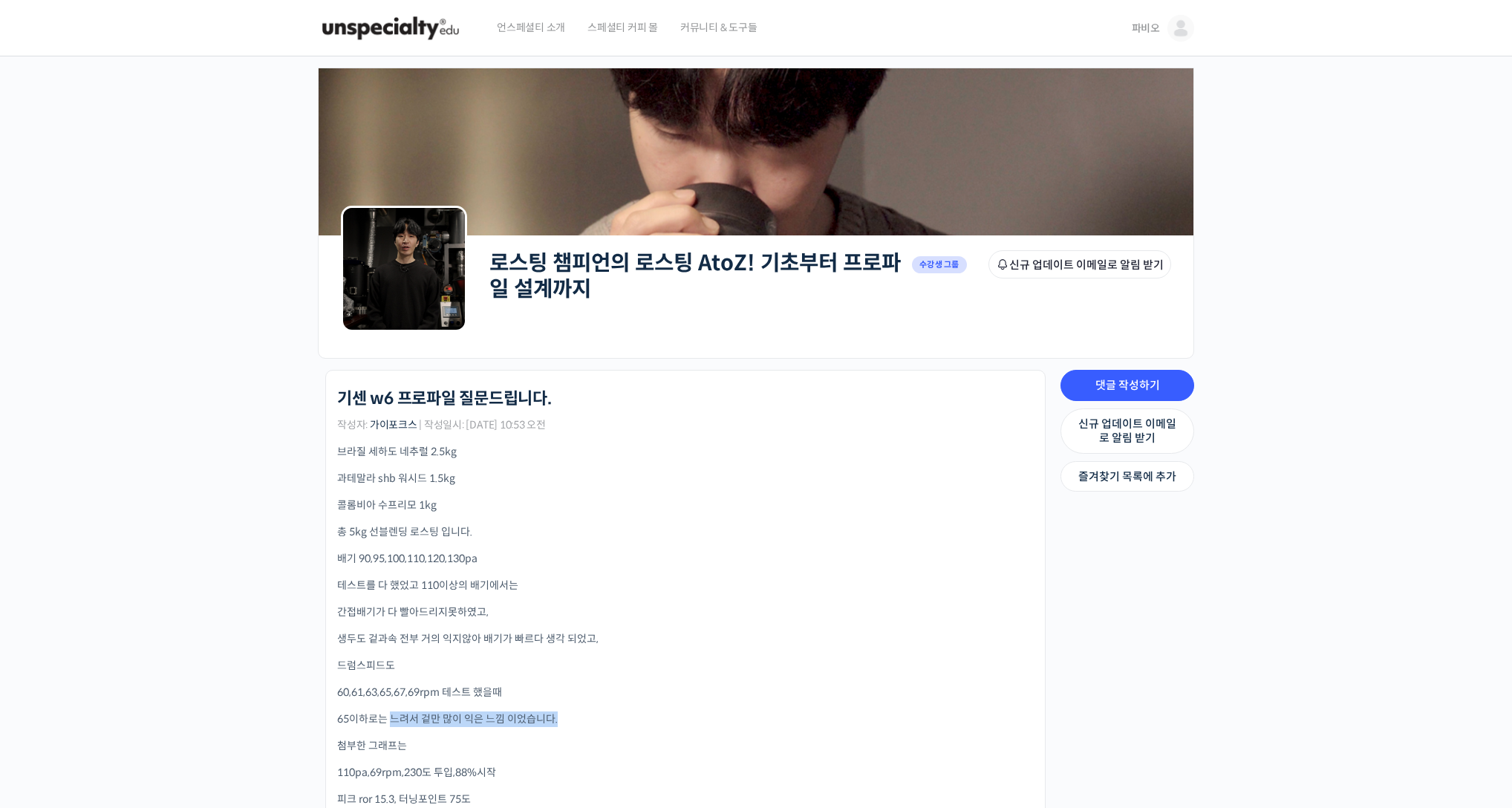
click at [561, 716] on p "65이하로는 느려서 겉만 많이 익은 느낌 이었습니다." at bounding box center [685, 719] width 697 height 16
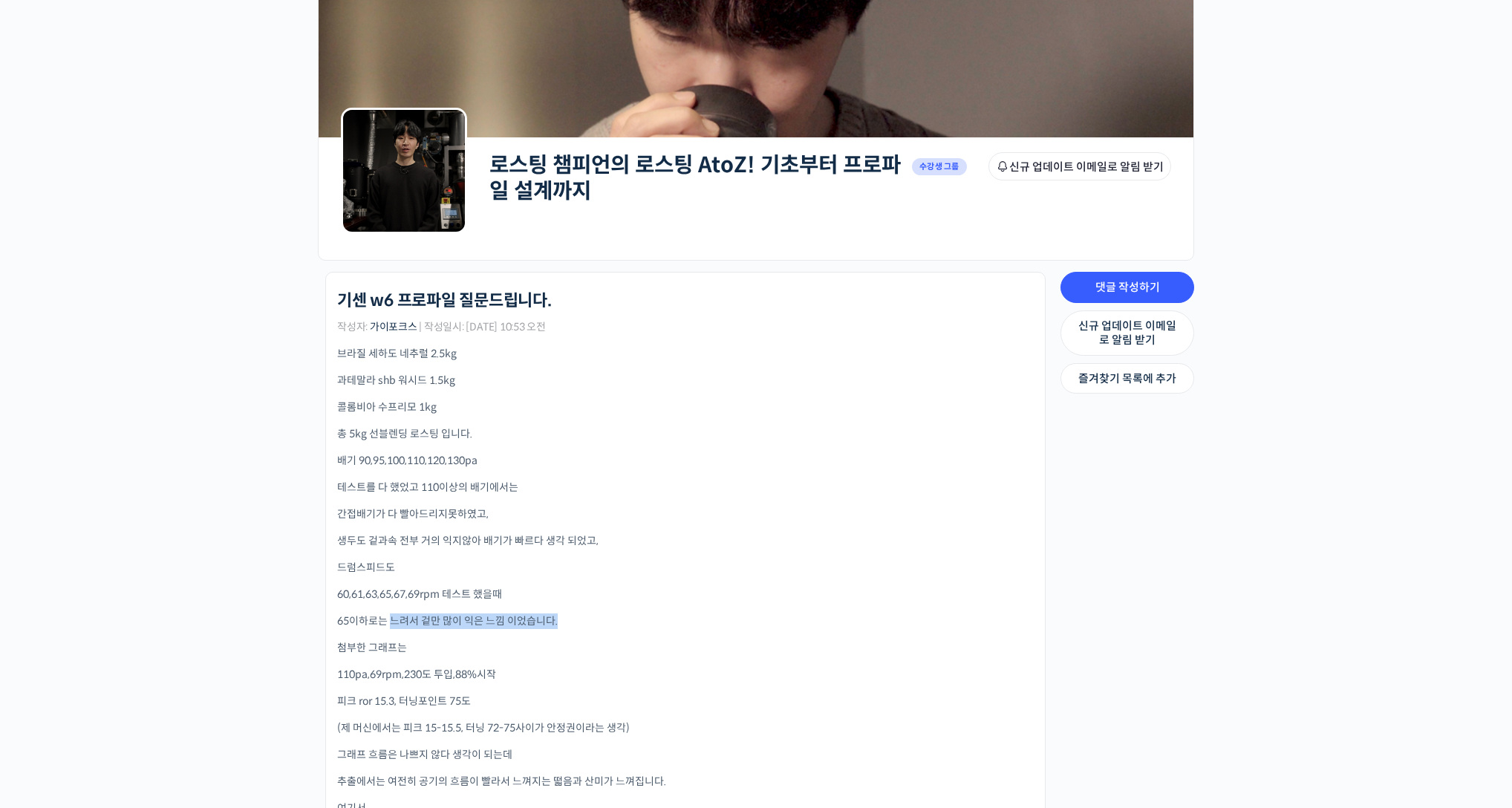
scroll to position [118, 0]
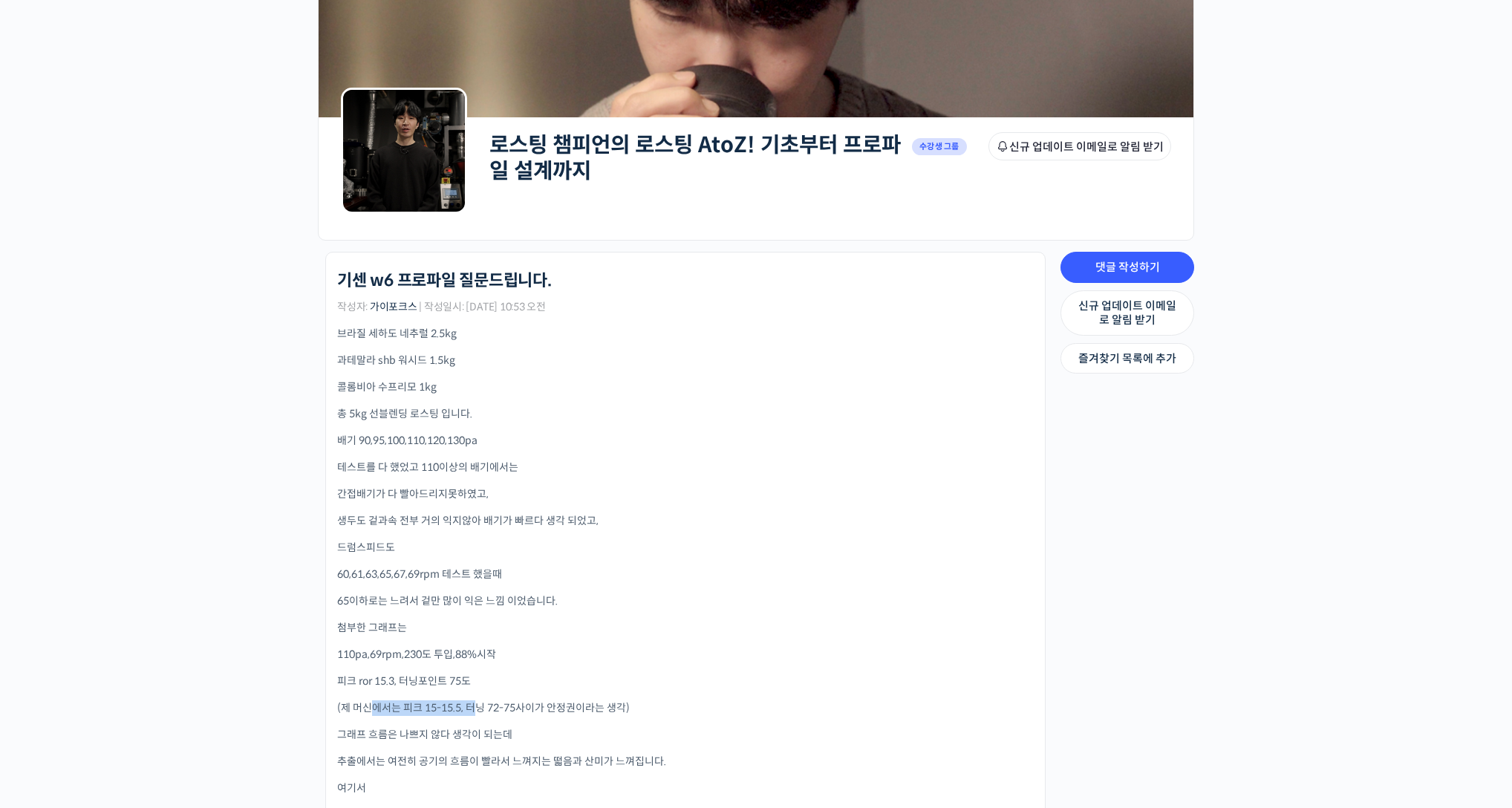
drag, startPoint x: 371, startPoint y: 702, endPoint x: 473, endPoint y: 704, distance: 102.0
click at [473, 704] on p "(제 머신에서는 피크 15-15.5, 터닝 72-75사이가 안정권이라는 생각)" at bounding box center [685, 708] width 697 height 16
drag, startPoint x: 411, startPoint y: 735, endPoint x: 540, endPoint y: 733, distance: 129.0
click at [540, 733] on p "그래프 흐름은 나쁘지 않다 생각이 되는데" at bounding box center [685, 735] width 697 height 16
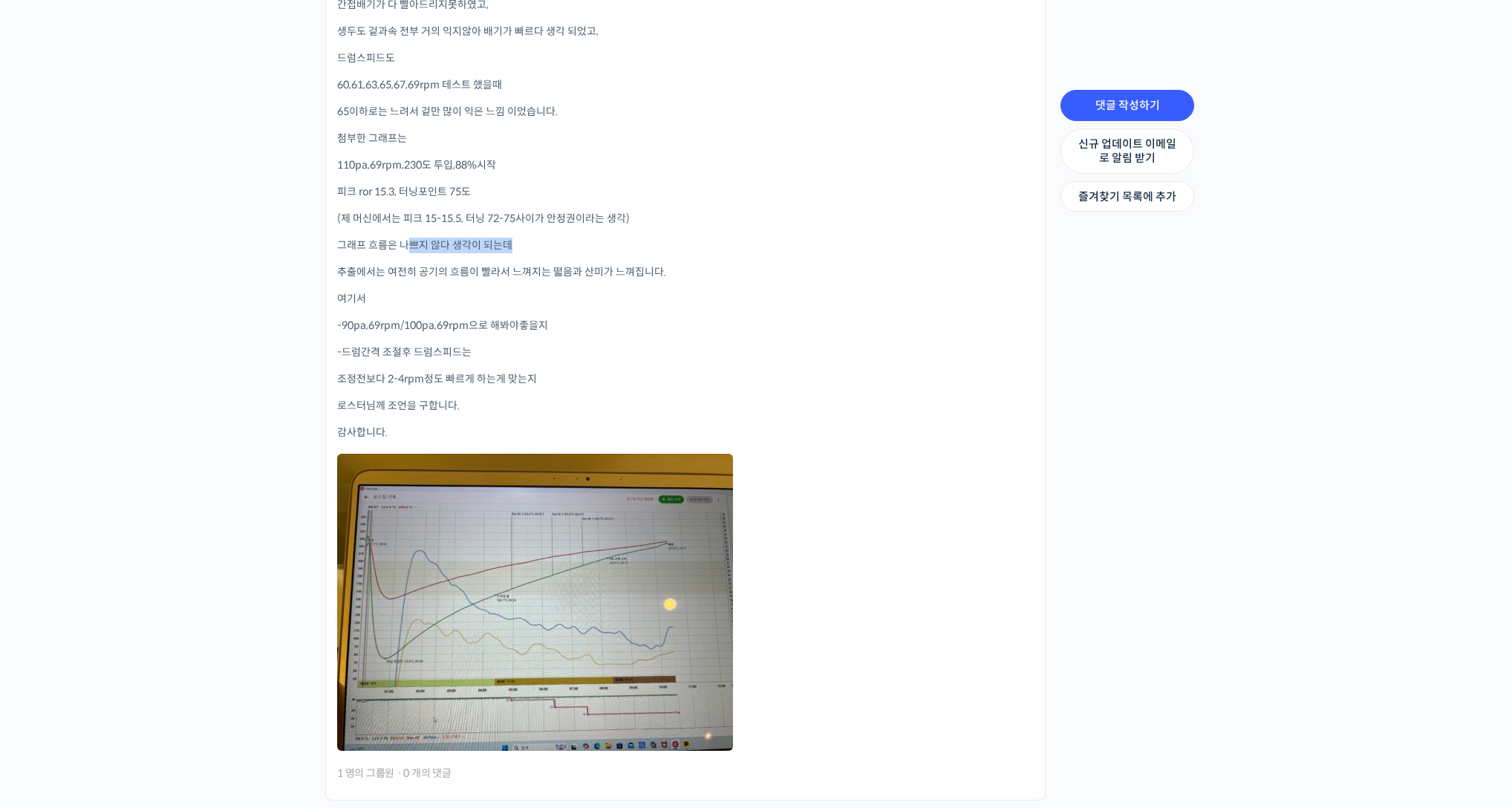
scroll to position [838, 0]
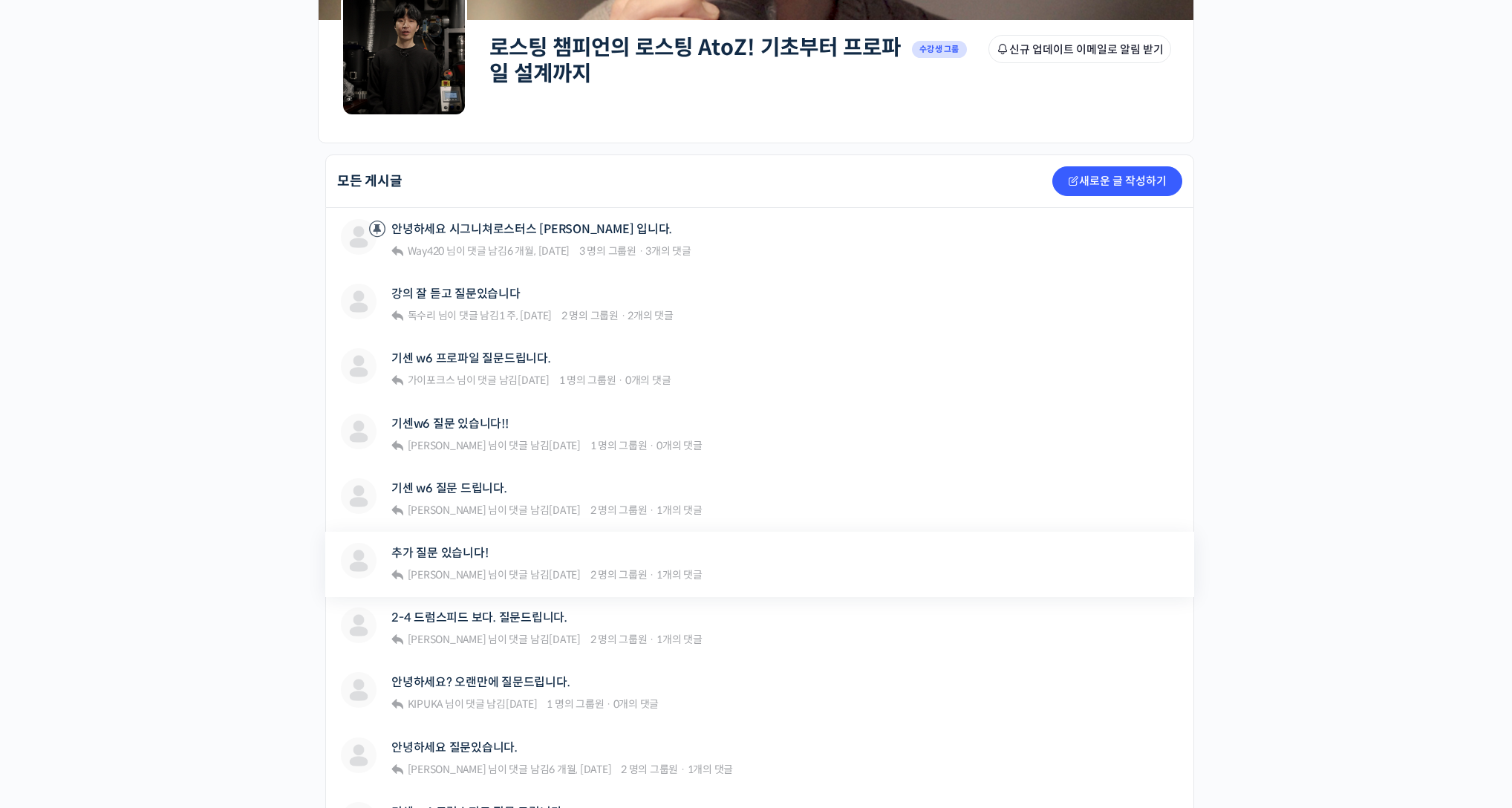
scroll to position [213, 0]
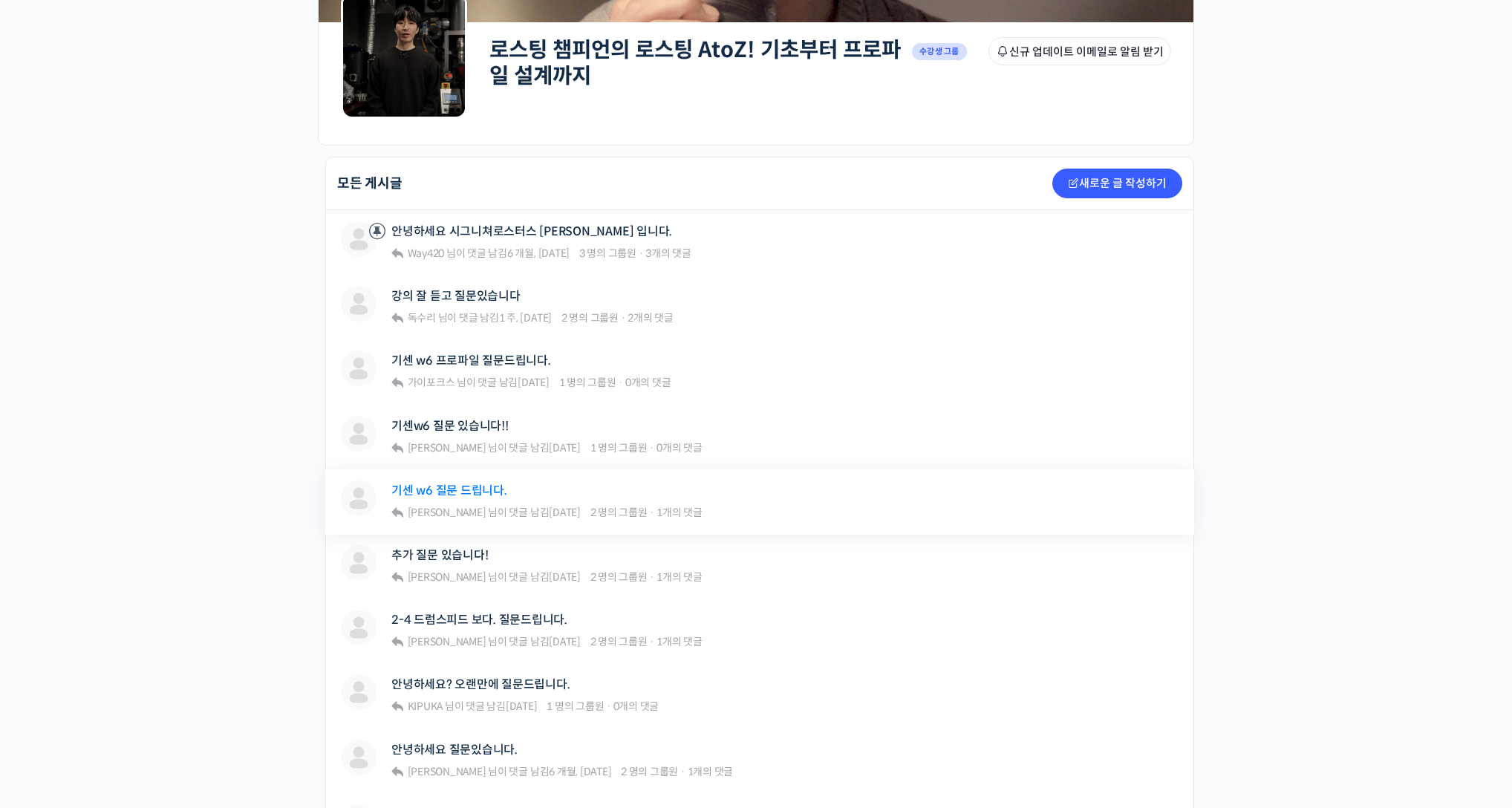
click at [489, 485] on link "기센 w6 질문 드립니다." at bounding box center [449, 490] width 116 height 14
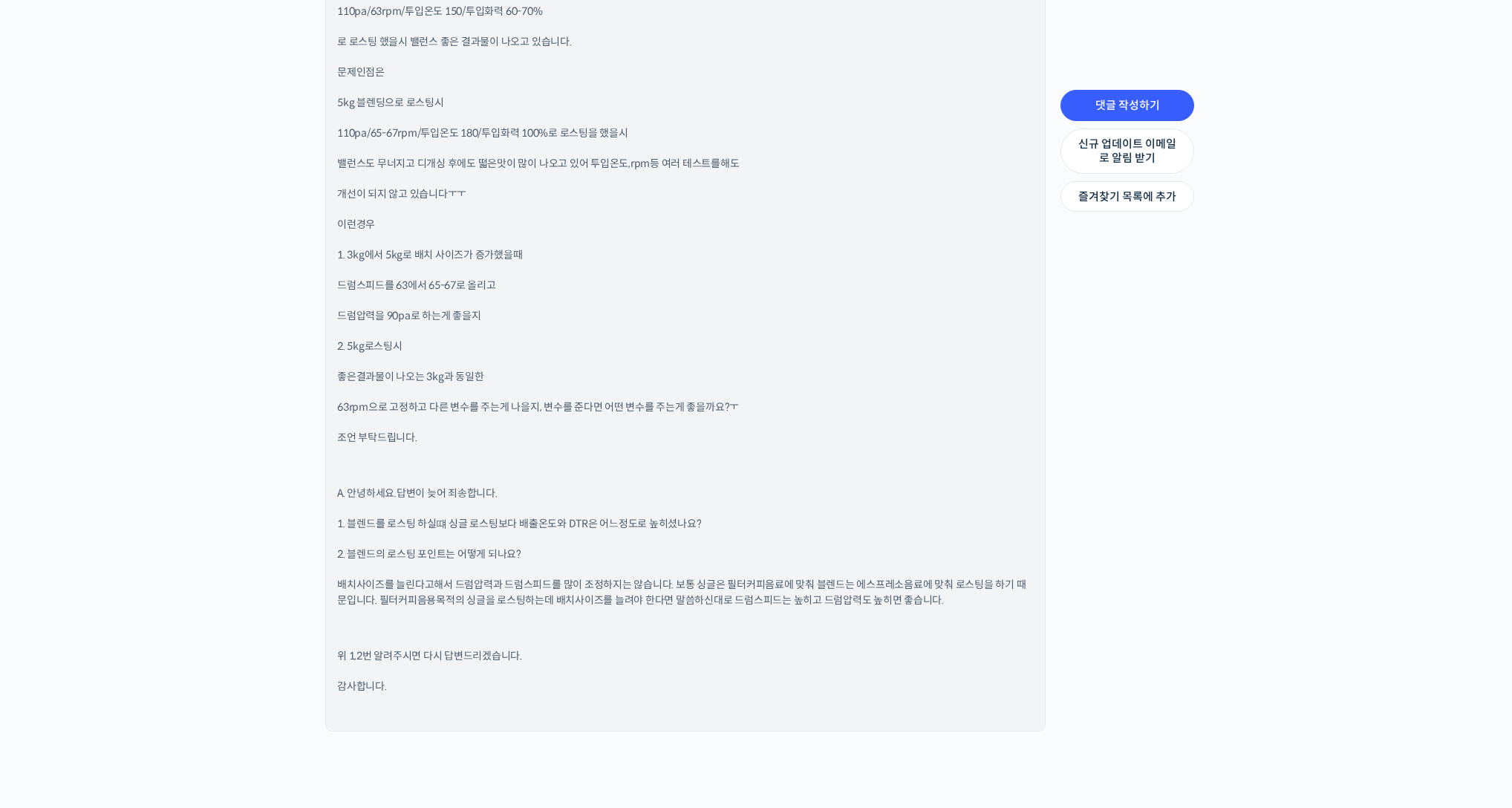
scroll to position [1179, 0]
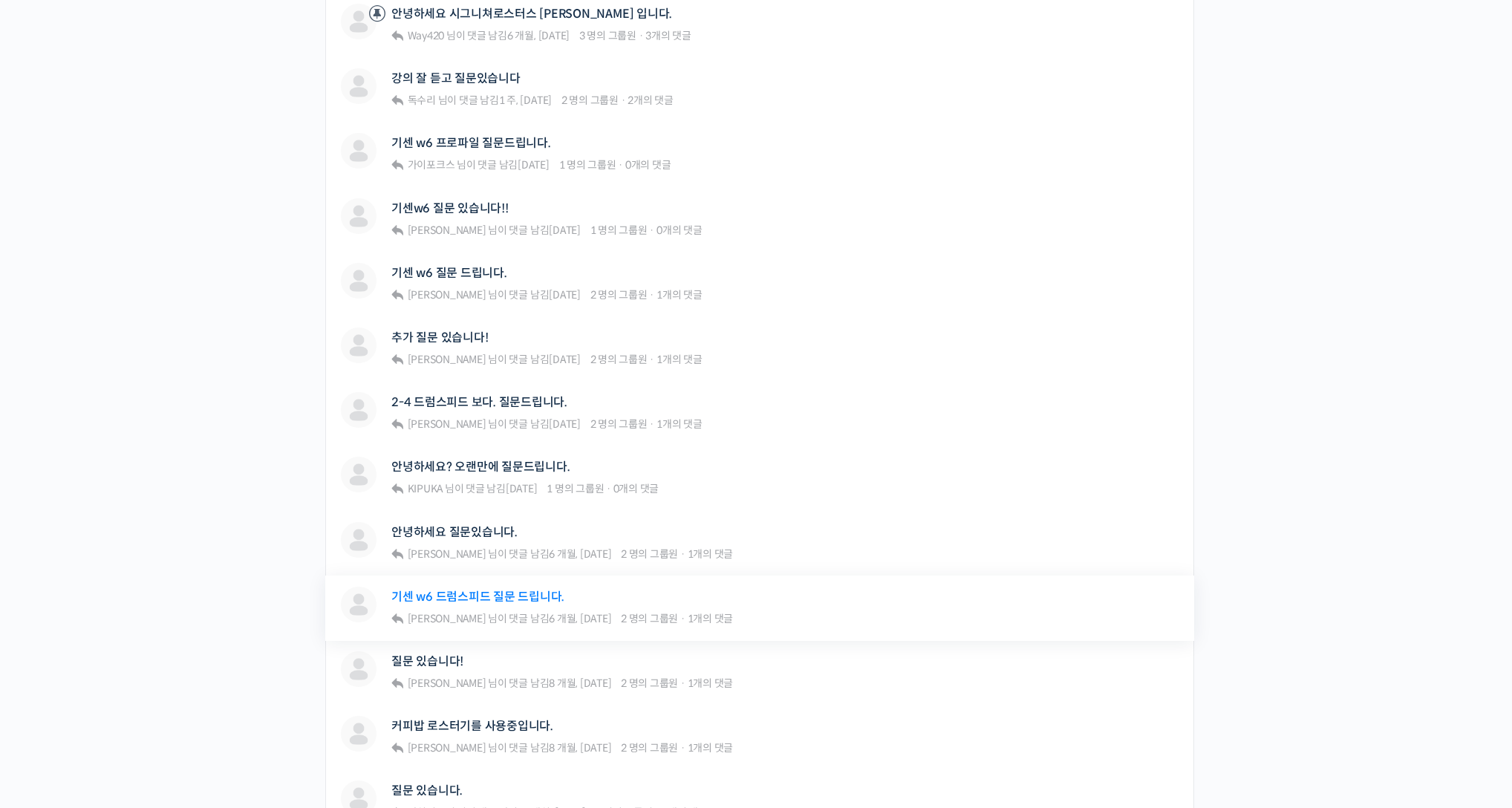
scroll to position [651, 0]
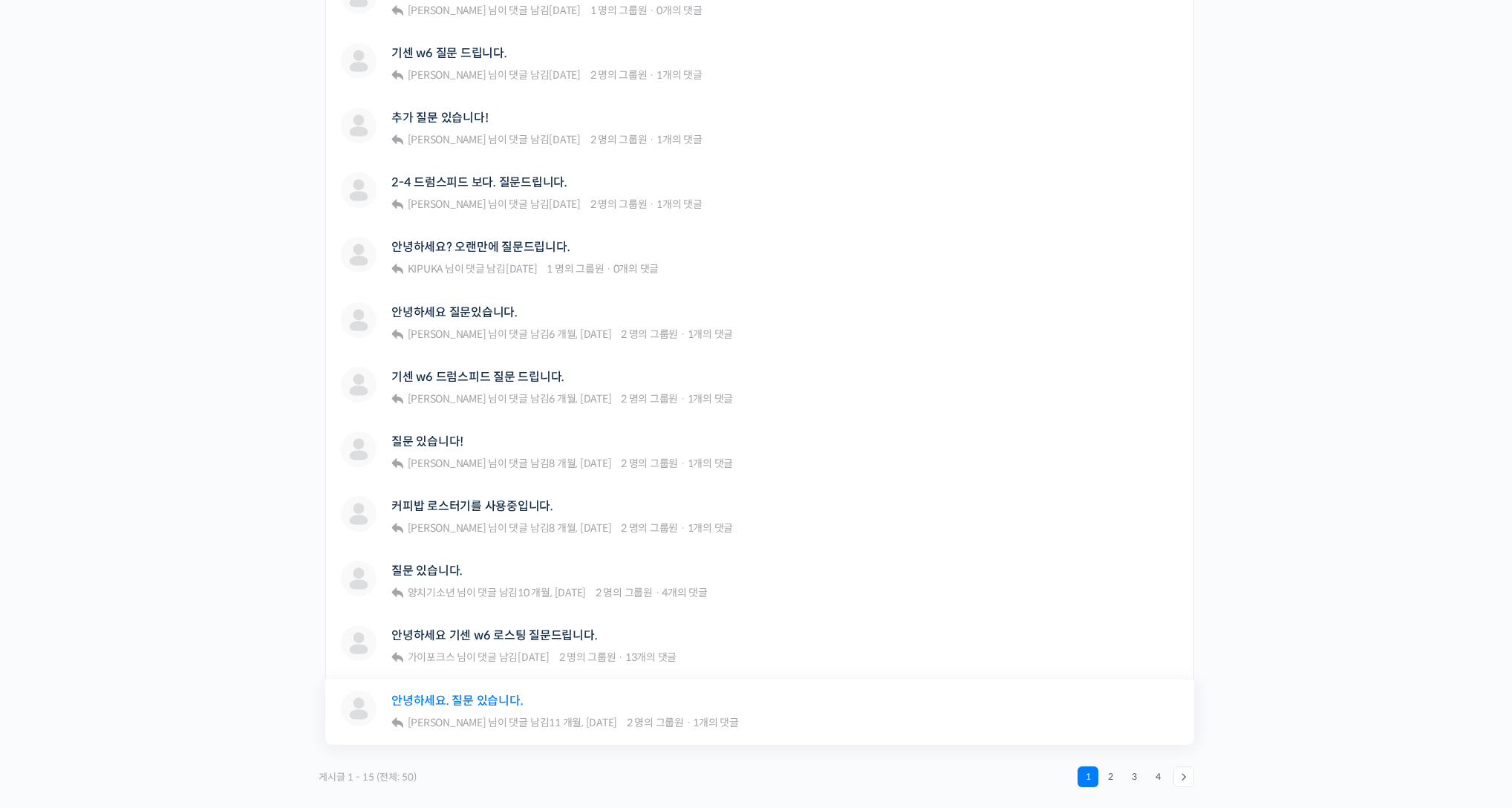
click at [498, 694] on link "안녕하세요. 질문 있습니다." at bounding box center [457, 700] width 132 height 14
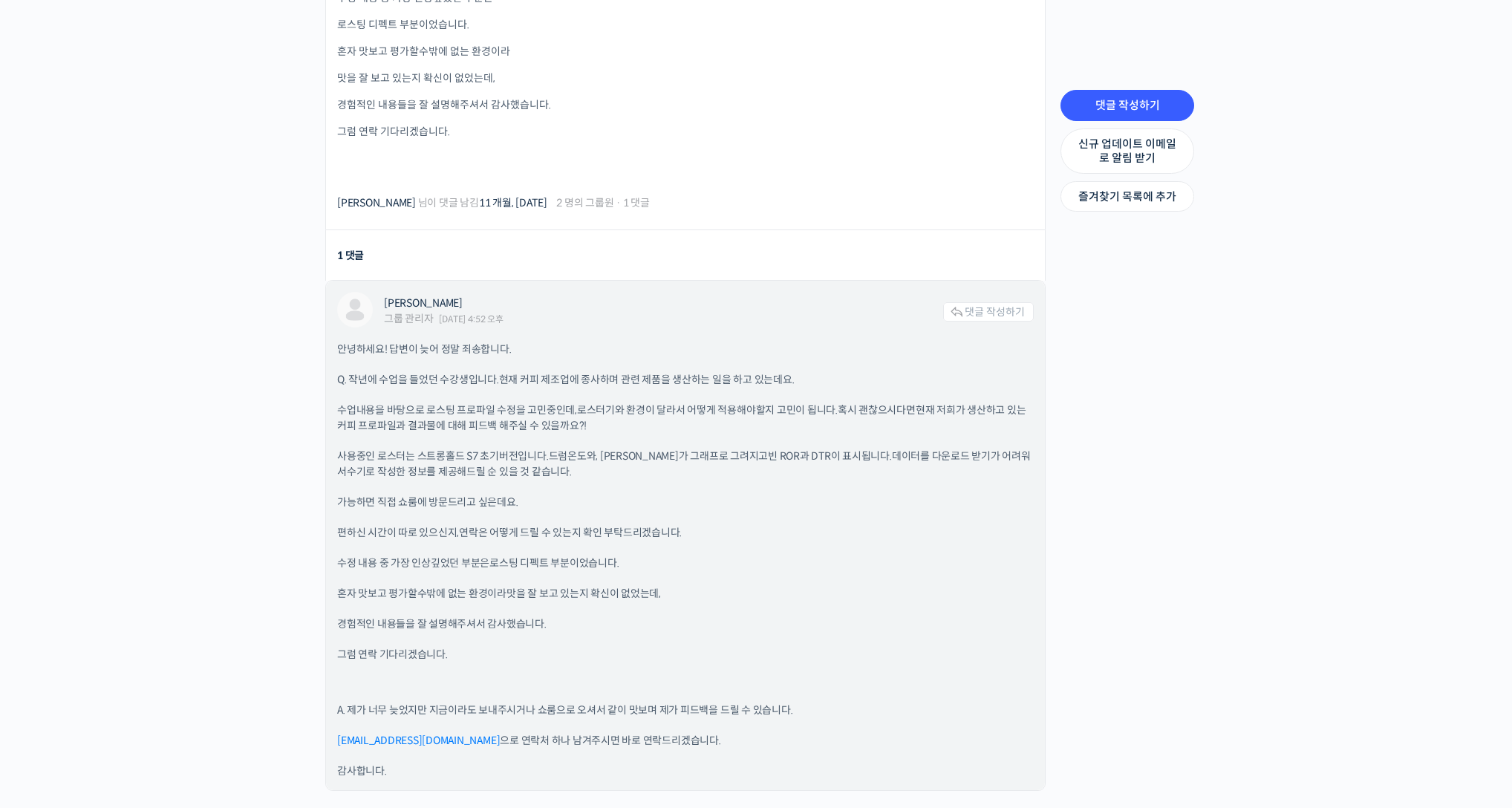
scroll to position [1052, 0]
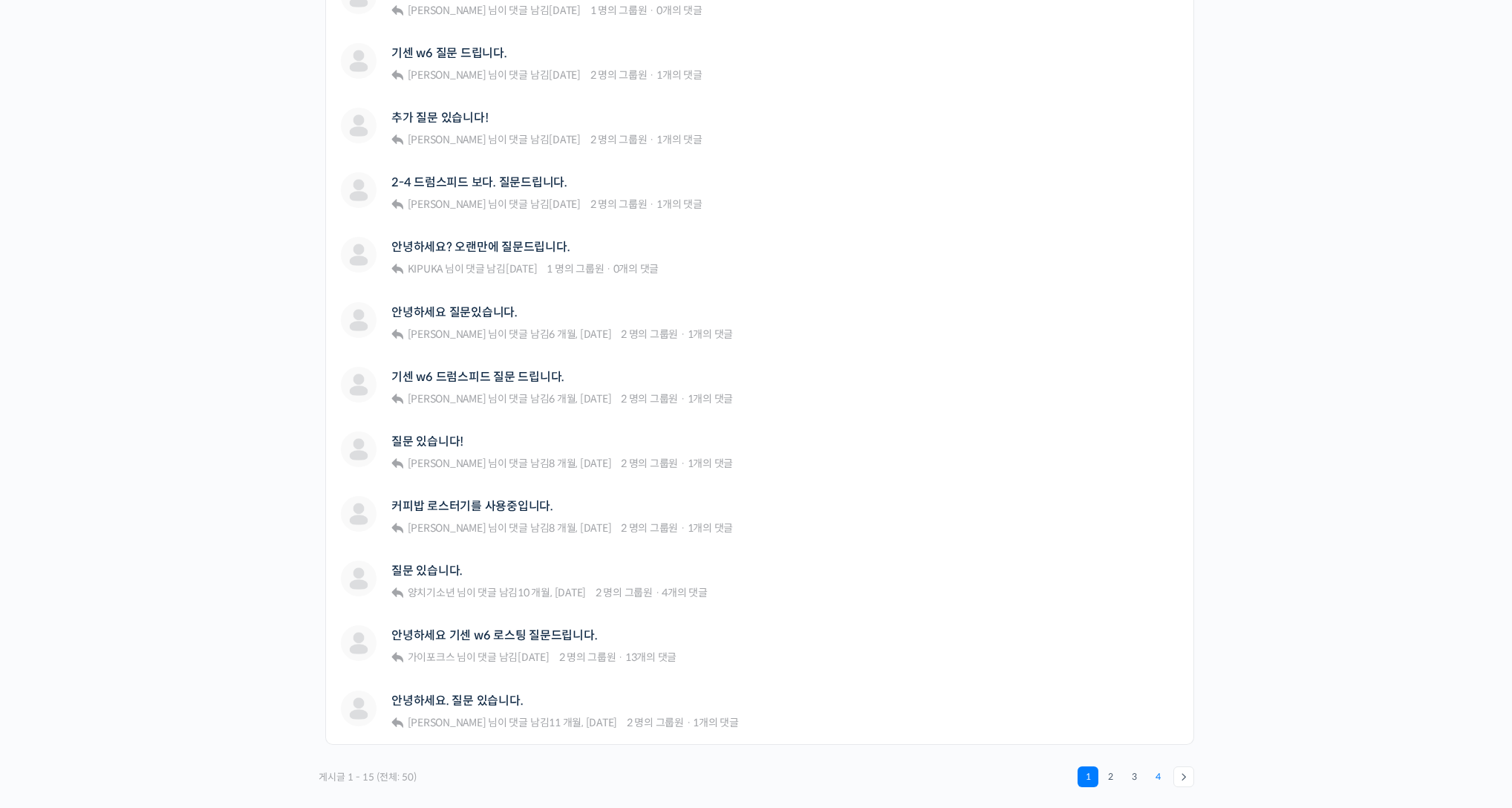
click at [1156, 767] on link "4" at bounding box center [1157, 777] width 21 height 21
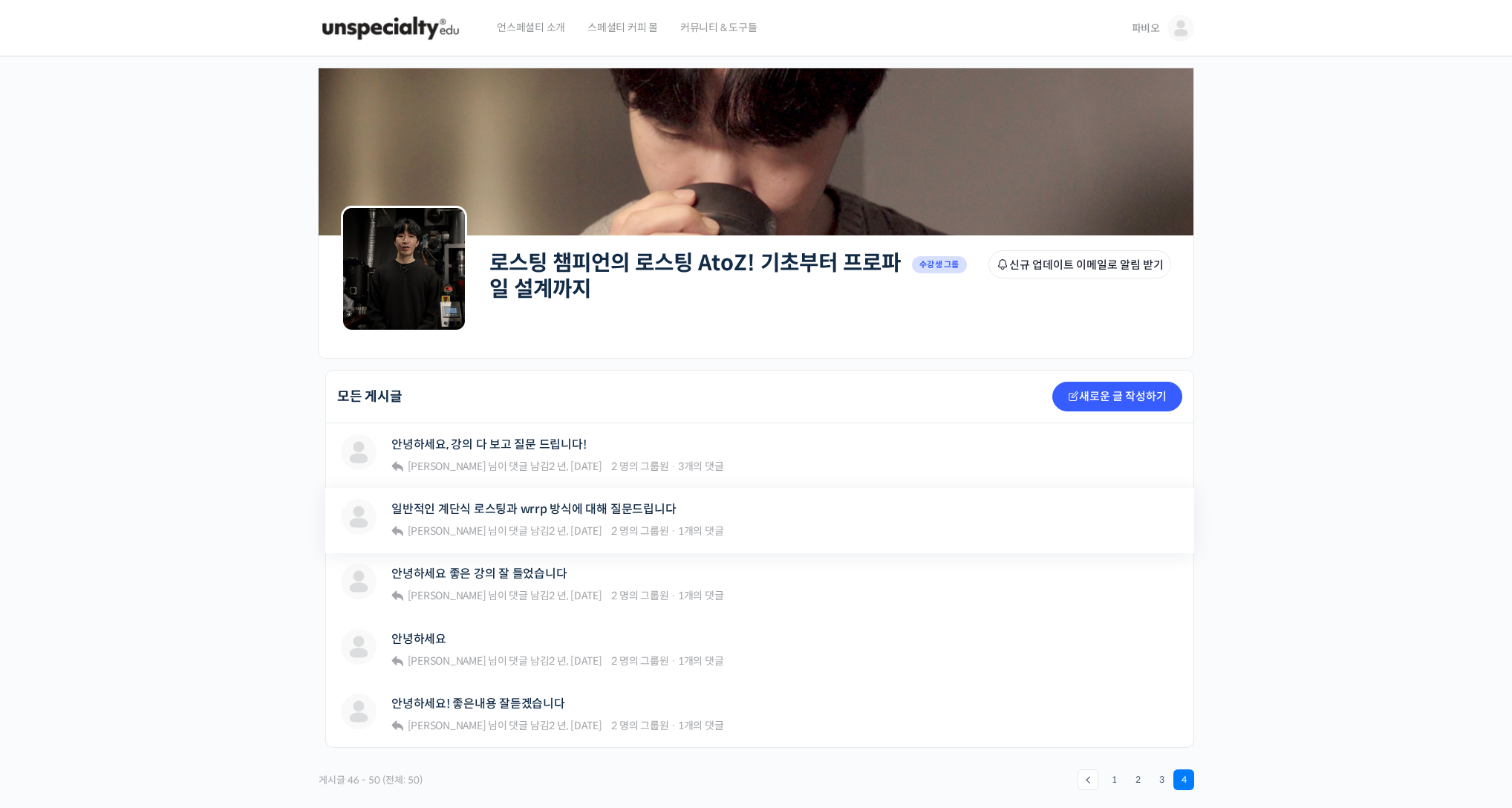
click at [752, 512] on div "최재현 일반적인 계단식 로스팅과 wrrp 방식에 대해 질문드립니다 장문규 님이 댓글 남김 2 년, 7 개월 전 2 명의 그룹원 · 1개의 댓글" at bounding box center [655, 520] width 628 height 42
click at [596, 513] on link "일반적인 계단식 로스팅과 wrrp 방식에 대해 질문드립니다" at bounding box center [534, 508] width 285 height 14
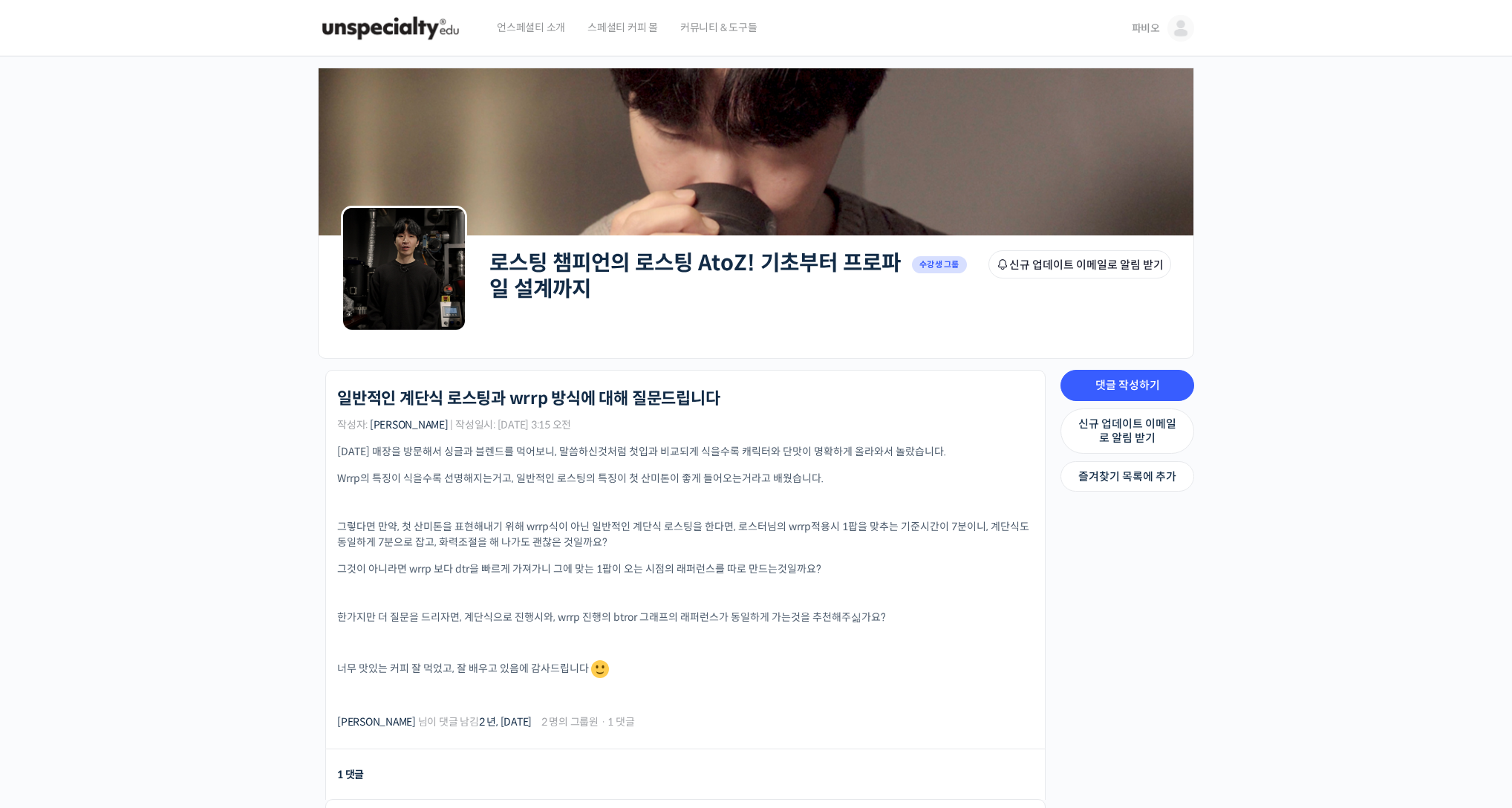
scroll to position [216, 0]
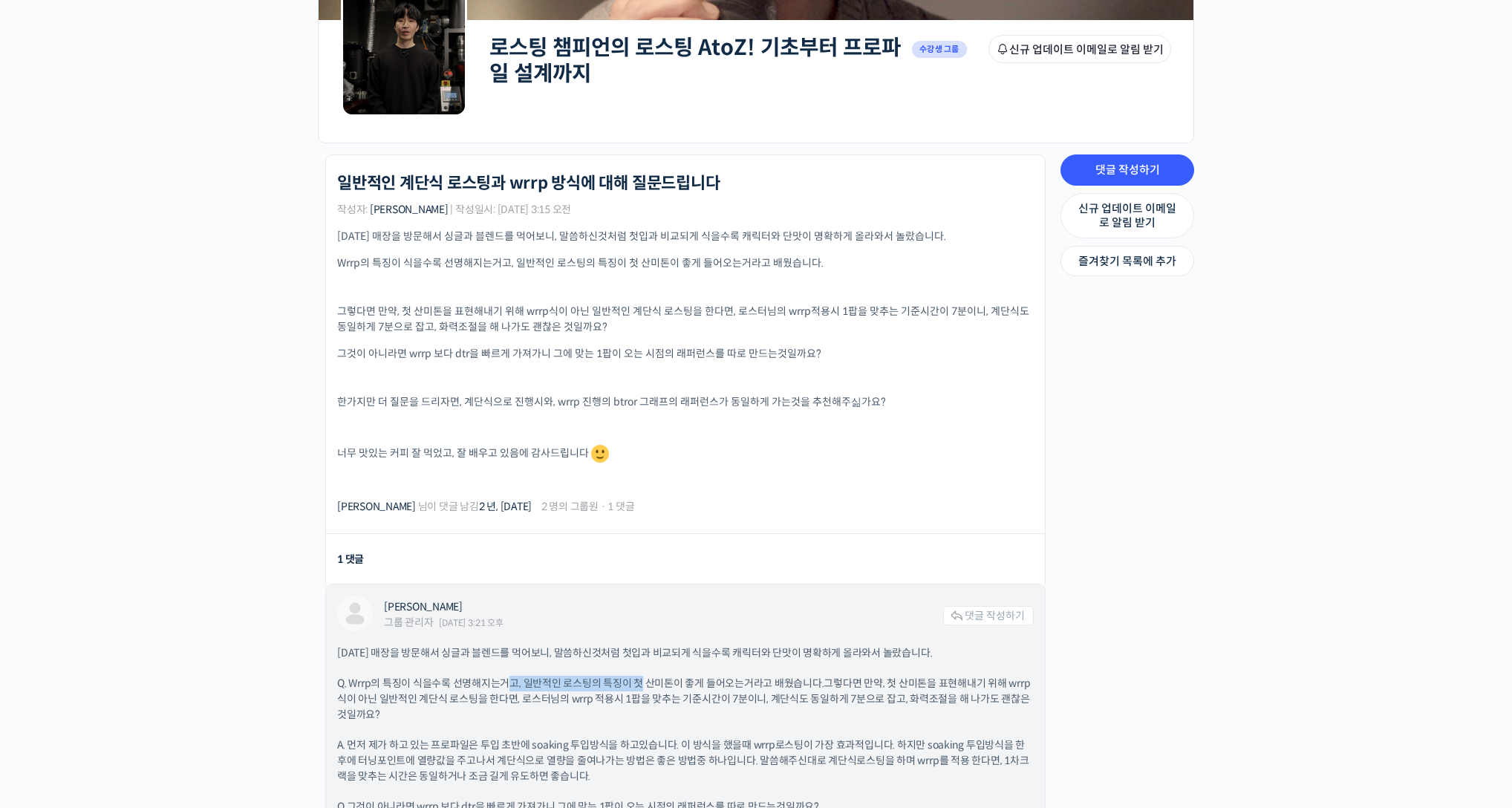
drag, startPoint x: 555, startPoint y: 685, endPoint x: 642, endPoint y: 685, distance: 87.0
click at [642, 685] on p "Q. Wrrp의 특징이 식을수록 선명해지는거고, 일반적인 로스팅의 특징이 첫 산미톤이 좋게 들어오는거라고 배웠습니다. 그렇다면 만약, 첫 산미…" at bounding box center [685, 699] width 697 height 47
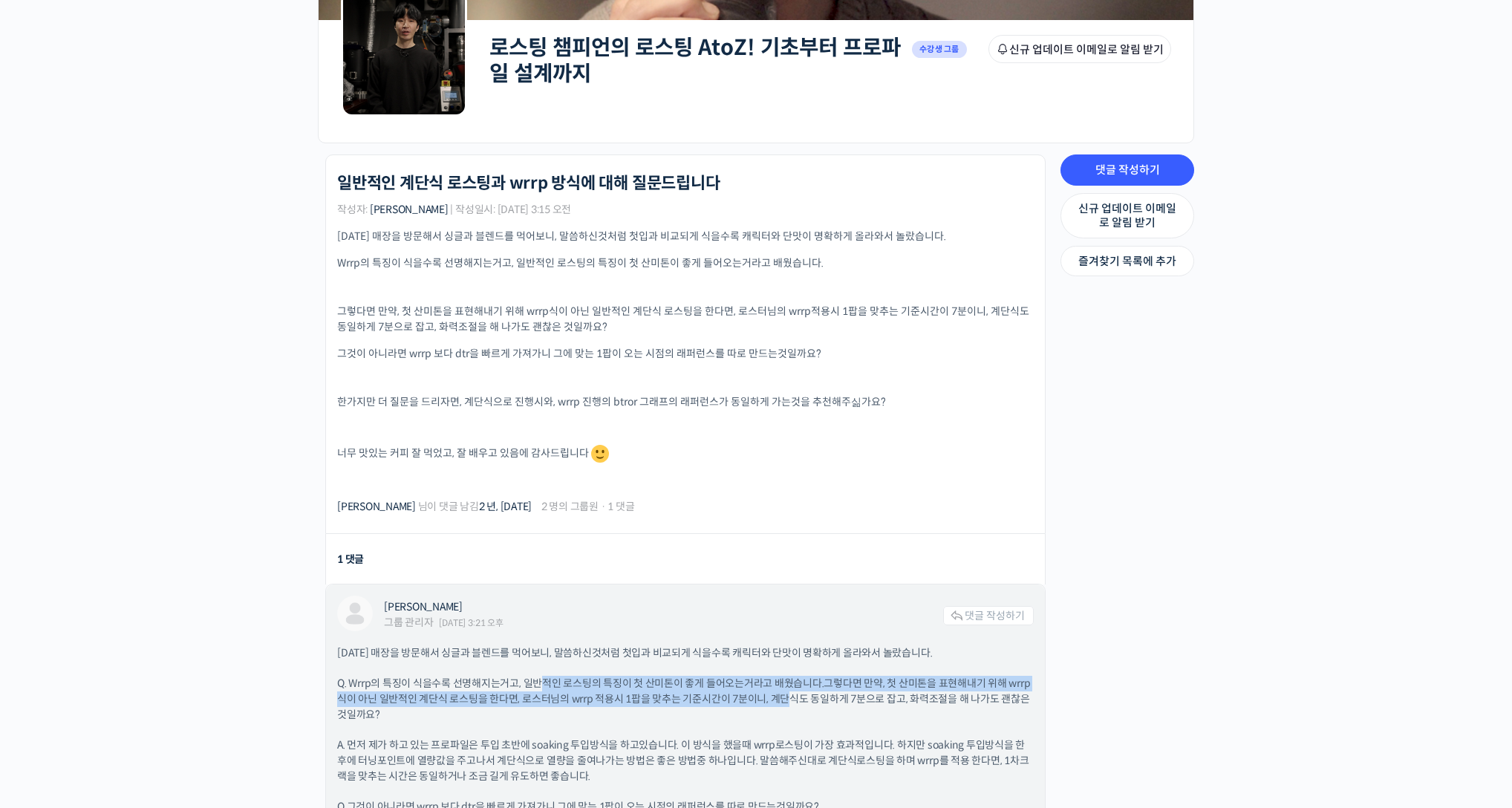
drag, startPoint x: 543, startPoint y: 685, endPoint x: 785, endPoint y: 700, distance: 242.5
click at [785, 700] on p "Q. Wrrp의 특징이 식을수록 선명해지는거고, 일반적인 로스팅의 특징이 첫 산미톤이 좋게 들어오는거라고 배웠습니다. 그렇다면 만약, 첫 산미…" at bounding box center [685, 699] width 697 height 47
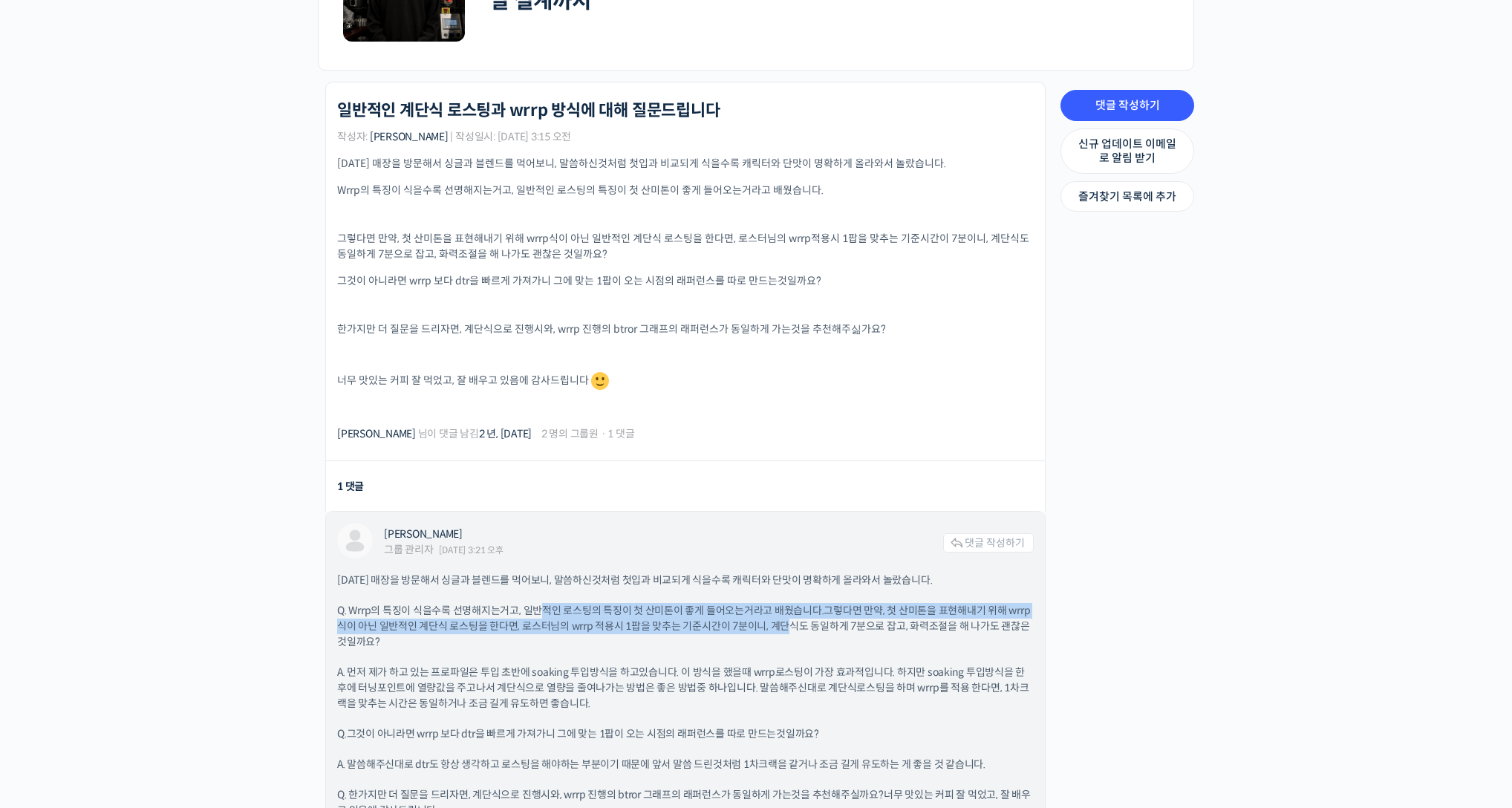
scroll to position [380, 0]
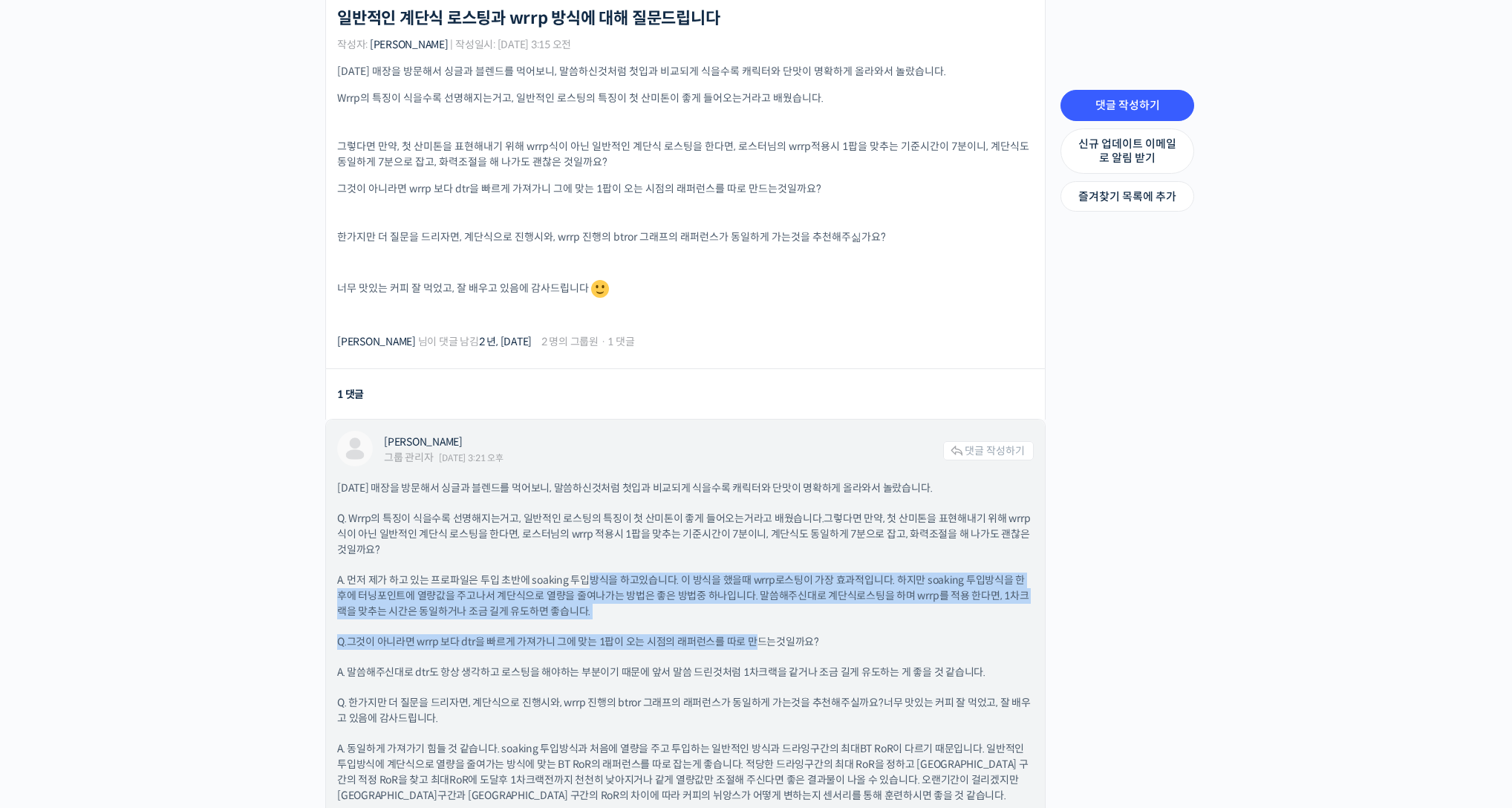
drag, startPoint x: 598, startPoint y: 578, endPoint x: 755, endPoint y: 635, distance: 167.0
click at [755, 635] on div "어제 매장을 방문해서 싱글과 블렌드를 먹어보니, 말씀하신것처럼 첫입과 비교되게 식을수록 캐릭터와 단맛이 명확하게 올라와서 놀랐습니다. Q. W…" at bounding box center [685, 672] width 697 height 384
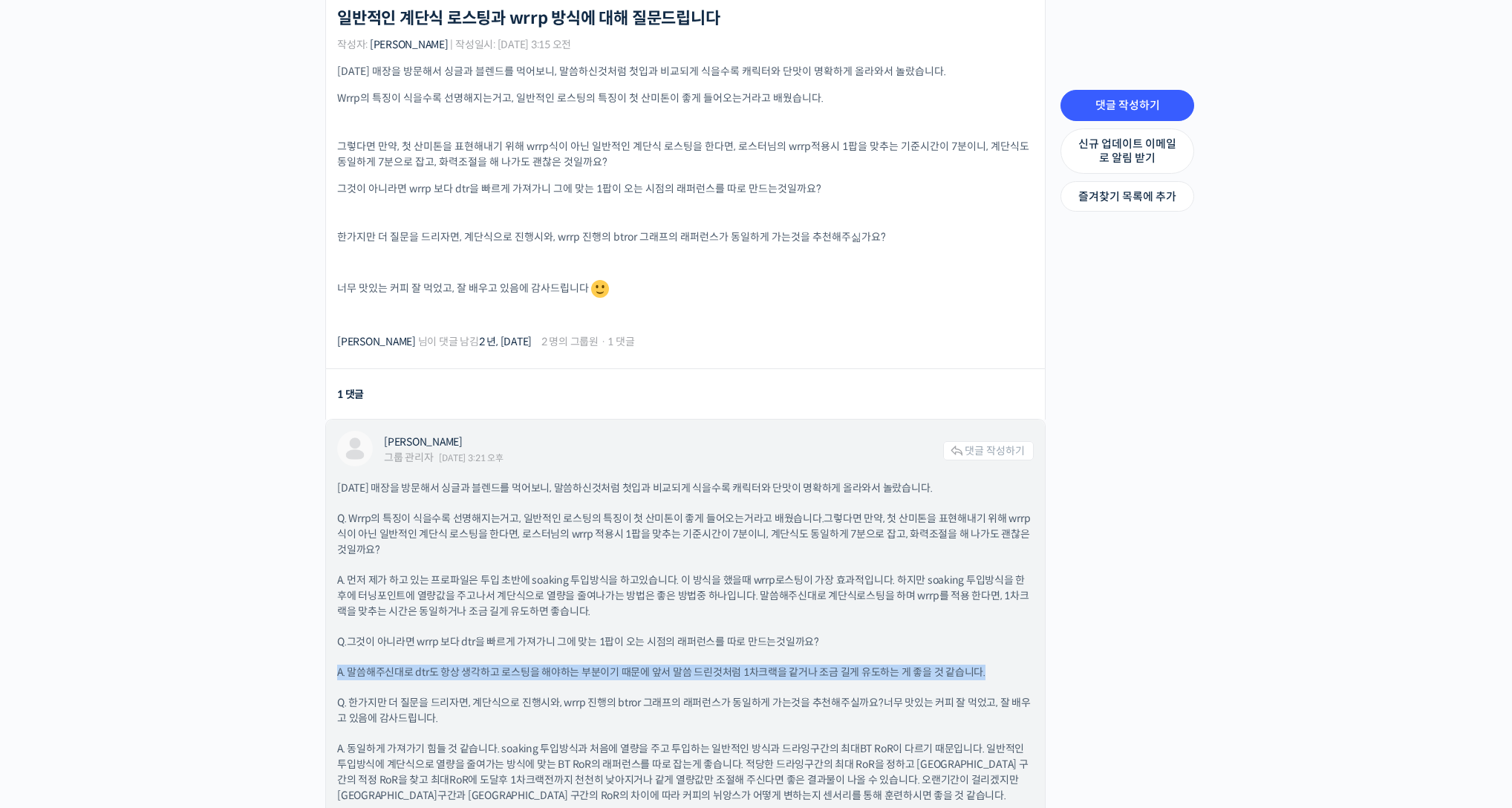
drag, startPoint x: 656, startPoint y: 661, endPoint x: 846, endPoint y: 679, distance: 190.9
click at [846, 679] on div "어제 매장을 방문해서 싱글과 블렌드를 먹어보니, 말씀하신것처럼 첫입과 비교되게 식을수록 캐릭터와 단맛이 명확하게 올라와서 놀랐습니다. Q. W…" at bounding box center [685, 672] width 697 height 384
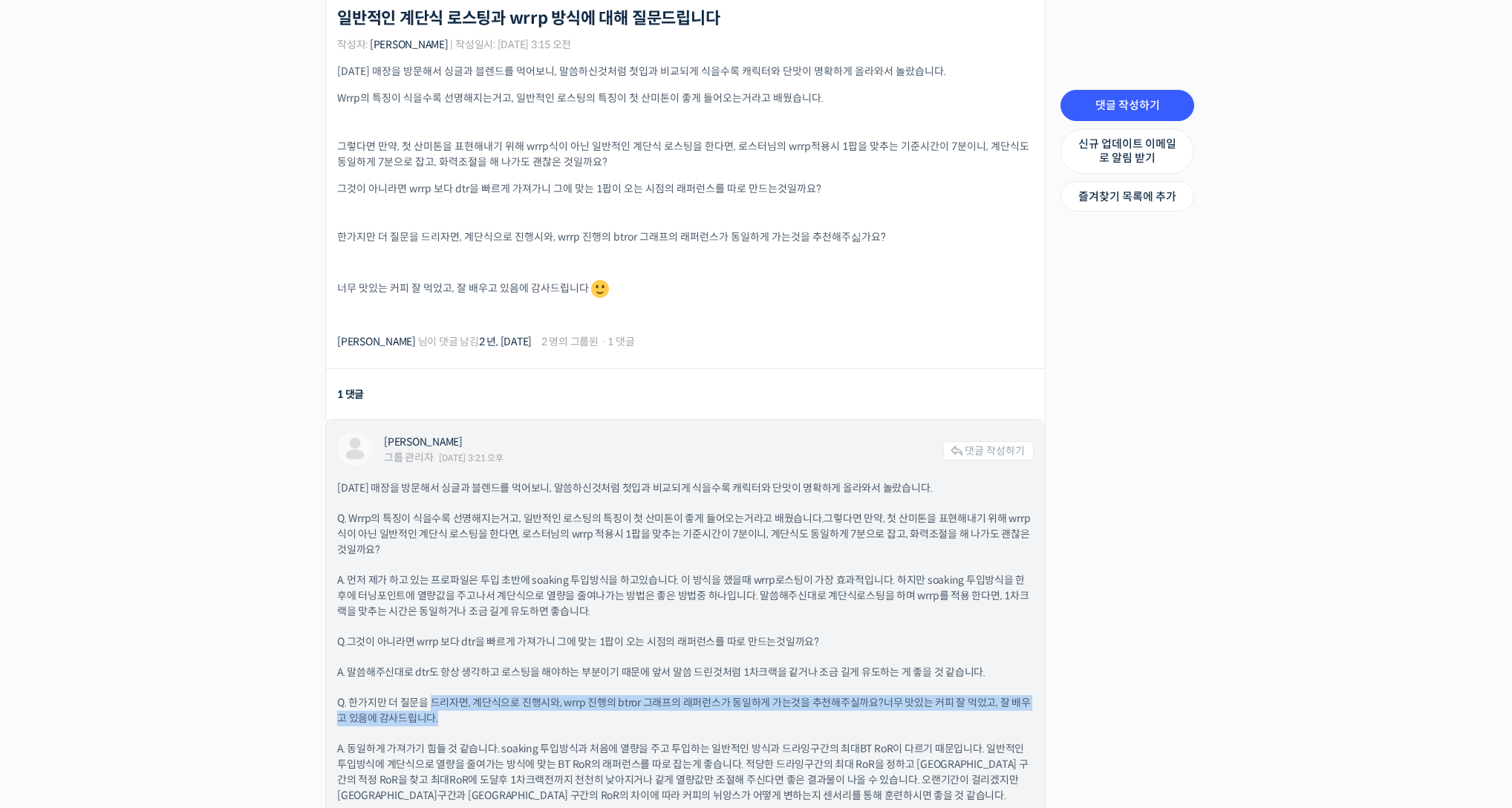
drag, startPoint x: 434, startPoint y: 698, endPoint x: 538, endPoint y: 715, distance: 105.4
click at [538, 715] on p "Q. 한가지만 더 질문을 드리자면, 계단식으로 진행시와, wrrp 진행의 btror 그래프의 래퍼런스가 동일하게 가는것을 추천해주실까요? 너무…" at bounding box center [685, 711] width 697 height 31
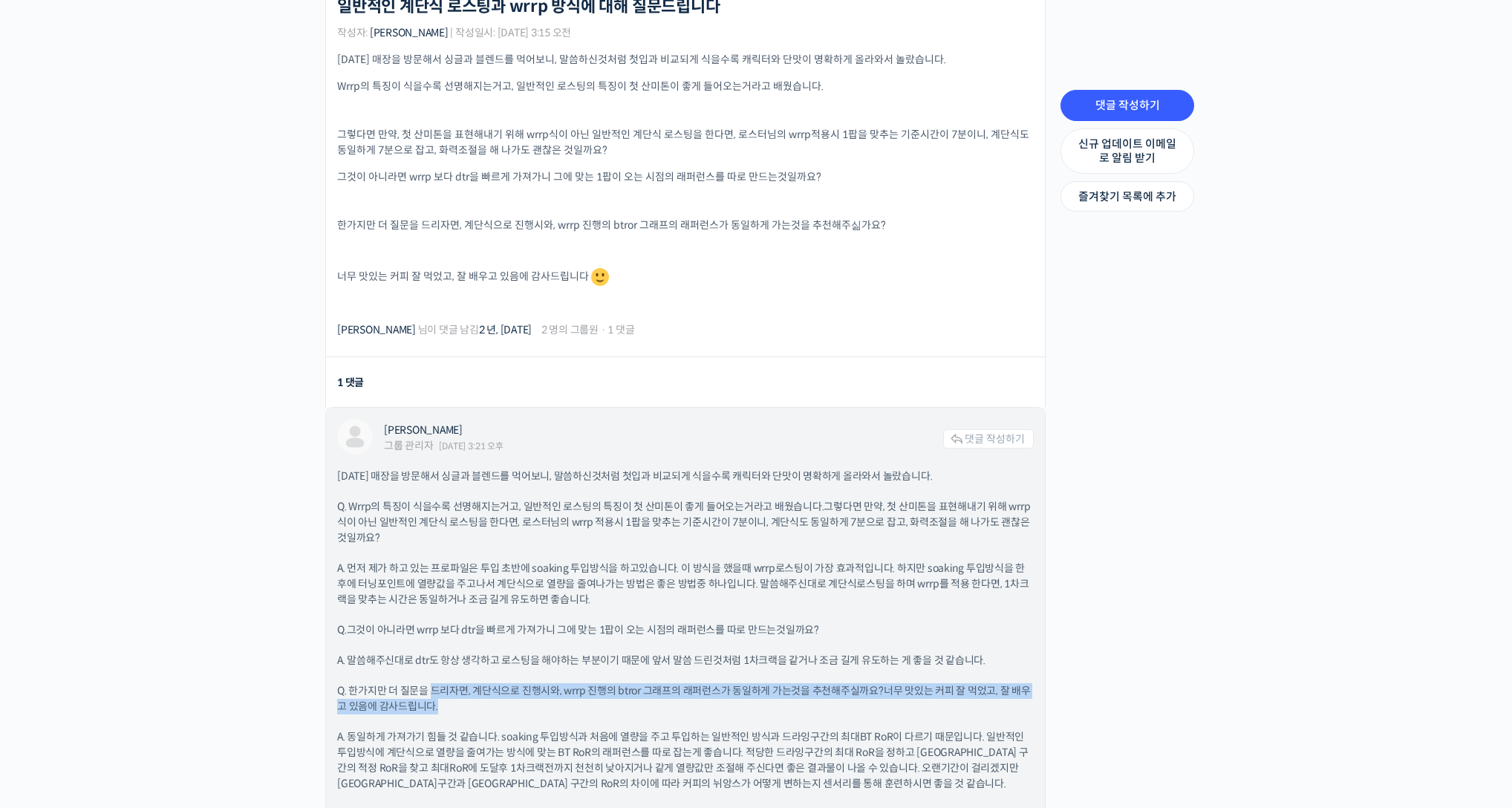
scroll to position [394, 0]
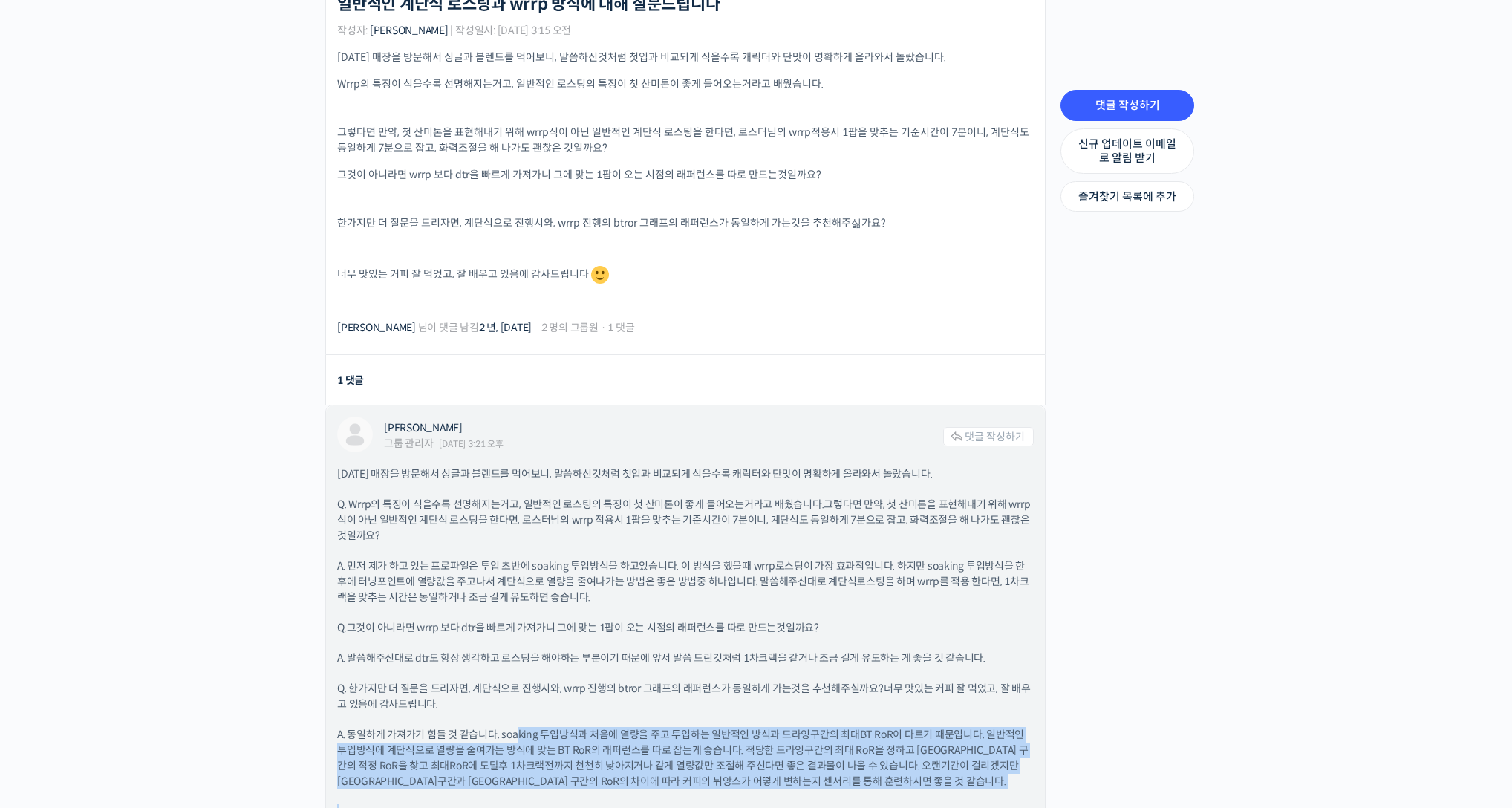
drag, startPoint x: 515, startPoint y: 732, endPoint x: 794, endPoint y: 778, distance: 282.8
click at [800, 784] on div "어제 매장을 방문해서 싱글과 블렌드를 먹어보니, 말씀하신것처럼 첫입과 비교되게 식을수록 캐릭터와 단맛이 명확하게 올라와서 놀랐습니다. Q. W…" at bounding box center [685, 658] width 697 height 384
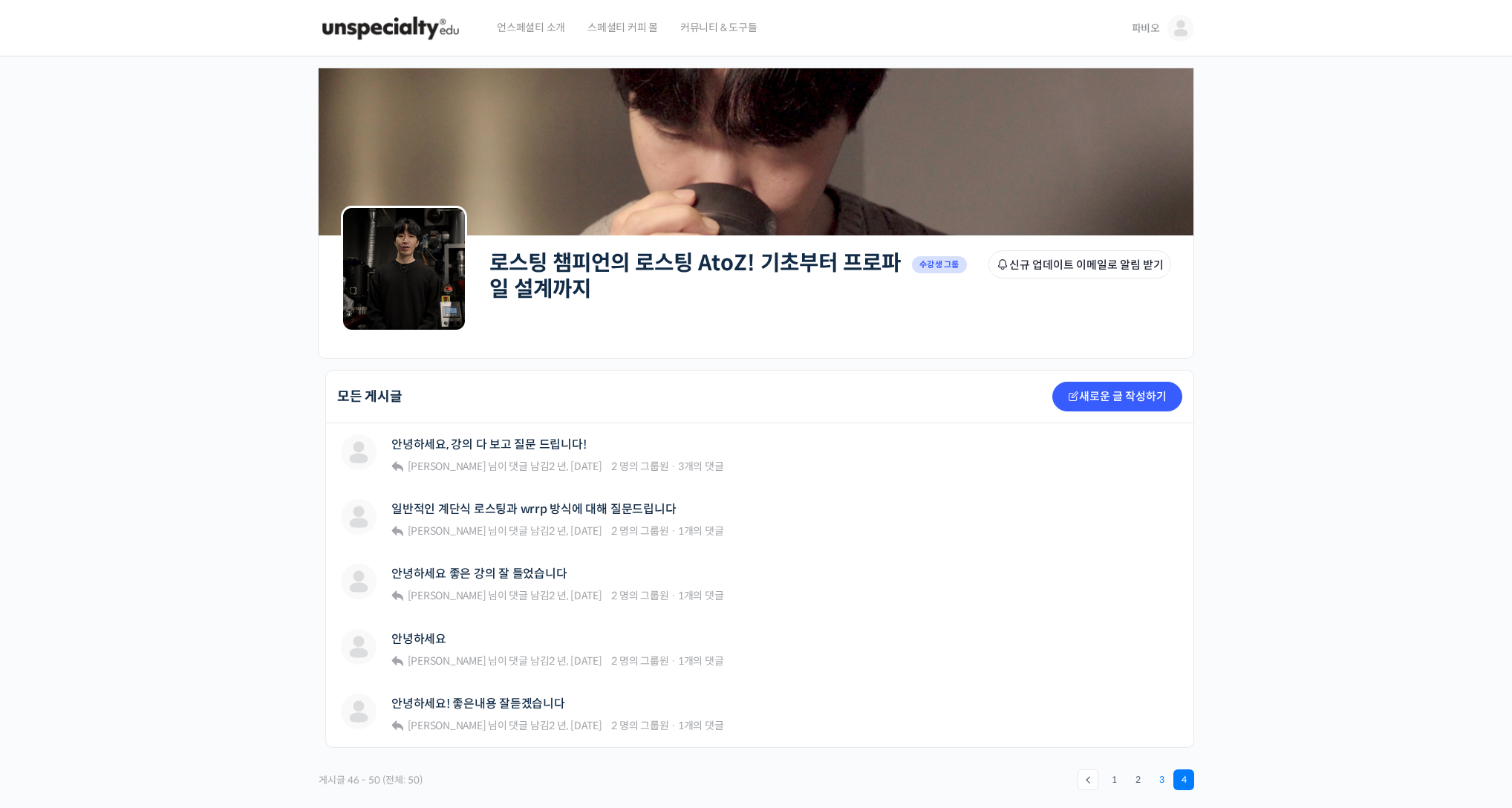
click at [1159, 775] on link "3" at bounding box center [1161, 779] width 21 height 21
click at [469, 460] on div "전기식 로스터기 장문규 님이 댓글 남김 2 년, 1 개월 전 2 명의 그룹원 · 1개의 댓글" at bounding box center [558, 455] width 332 height 42
click at [434, 439] on link "전기식 로스터기" at bounding box center [431, 444] width 80 height 14
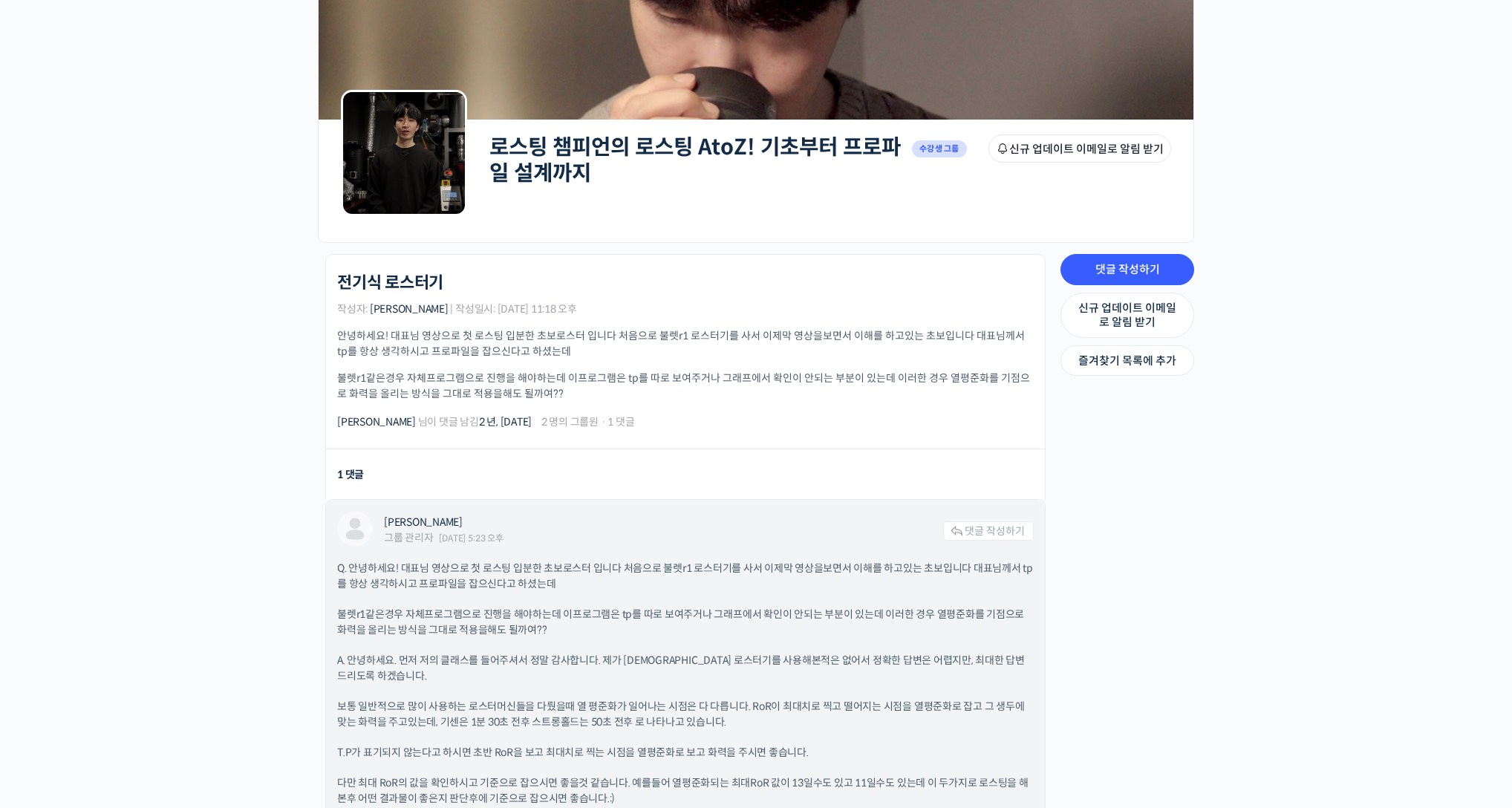
scroll to position [188, 0]
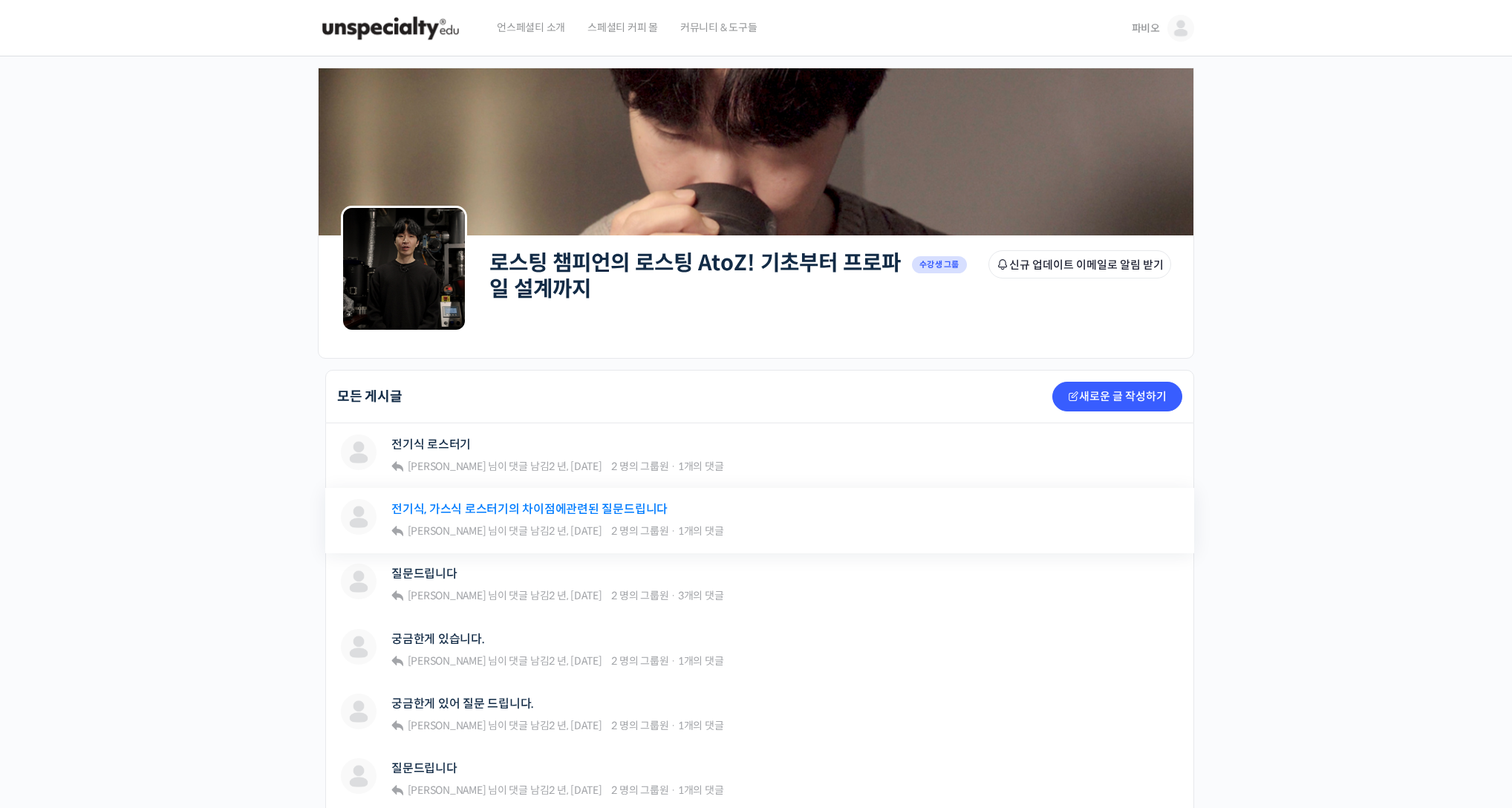
click at [516, 503] on link "전기식, 가스식 로스터기의 차이점에관련된 질문드립니다" at bounding box center [530, 508] width 276 height 14
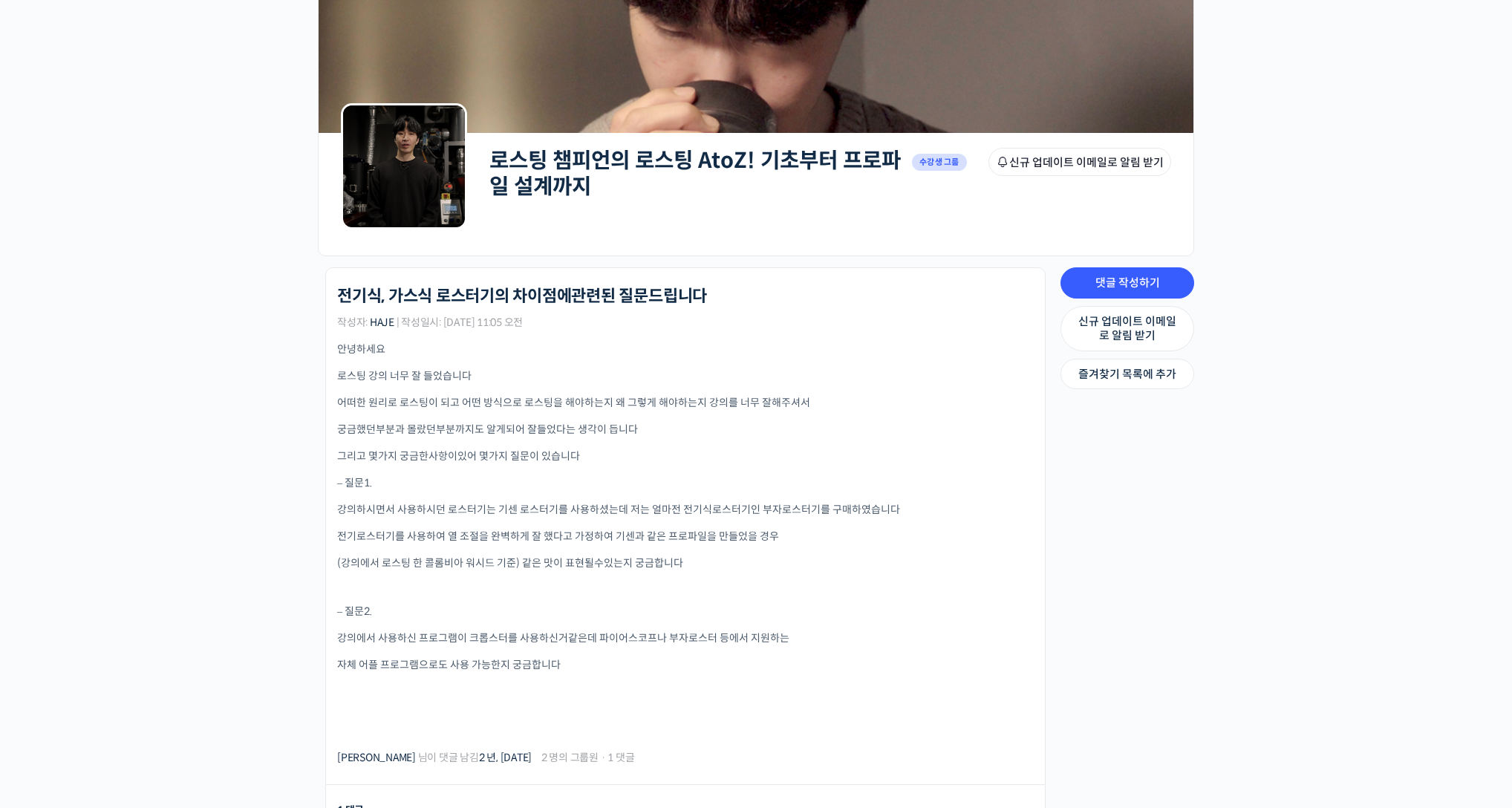
scroll to position [210, 0]
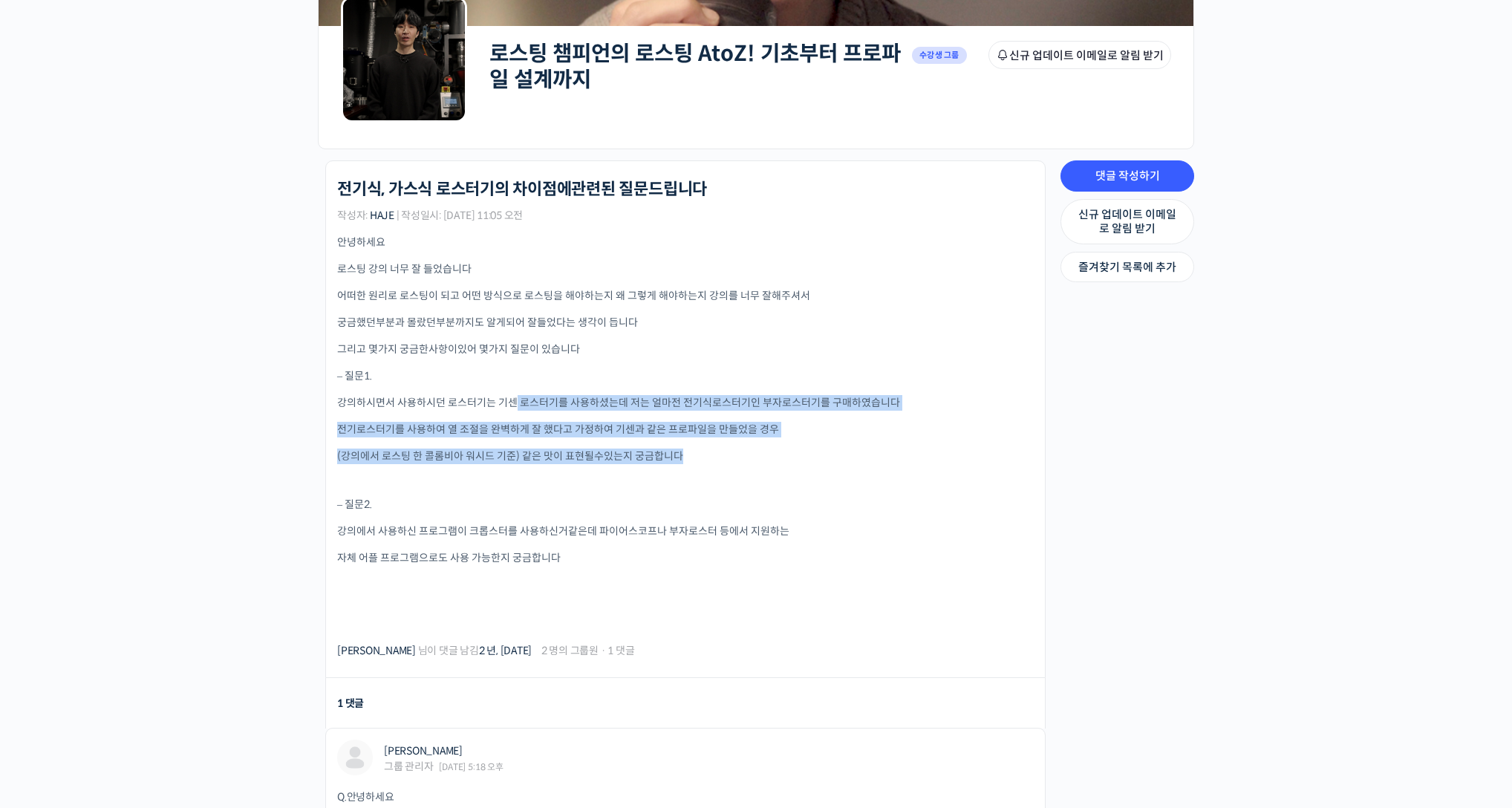
drag, startPoint x: 505, startPoint y: 399, endPoint x: 822, endPoint y: 459, distance: 322.6
click at [822, 459] on div "안녕하세요 로스팅 강의 너무 잘 들었습니다 어떠한 원리로 로스팅이 되고 어떤 방식으로 로스팅을 해야하는지 왜 그렇게 해야하는지 강의를 너무 잘…" at bounding box center [685, 432] width 697 height 396
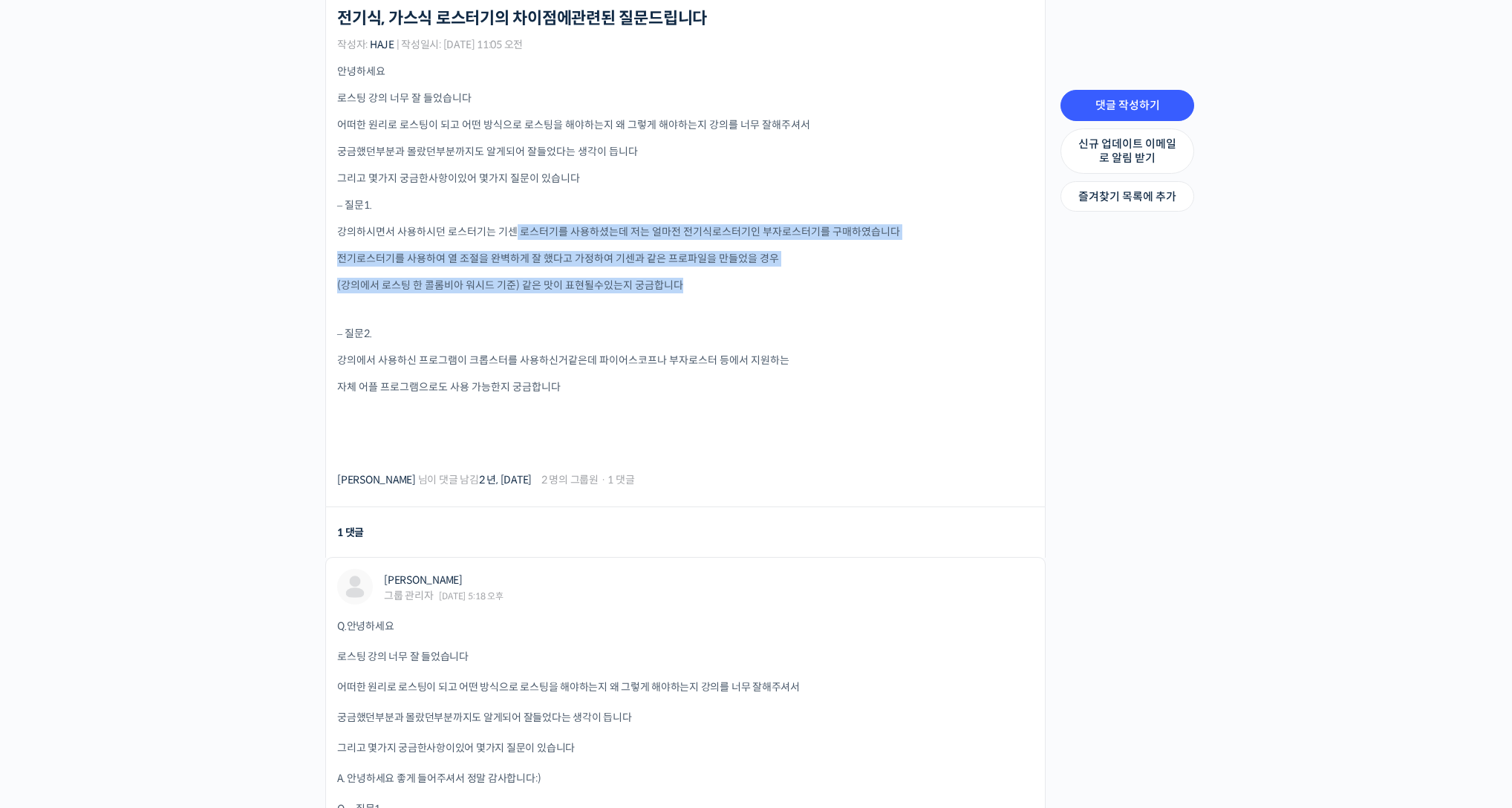
scroll to position [777, 0]
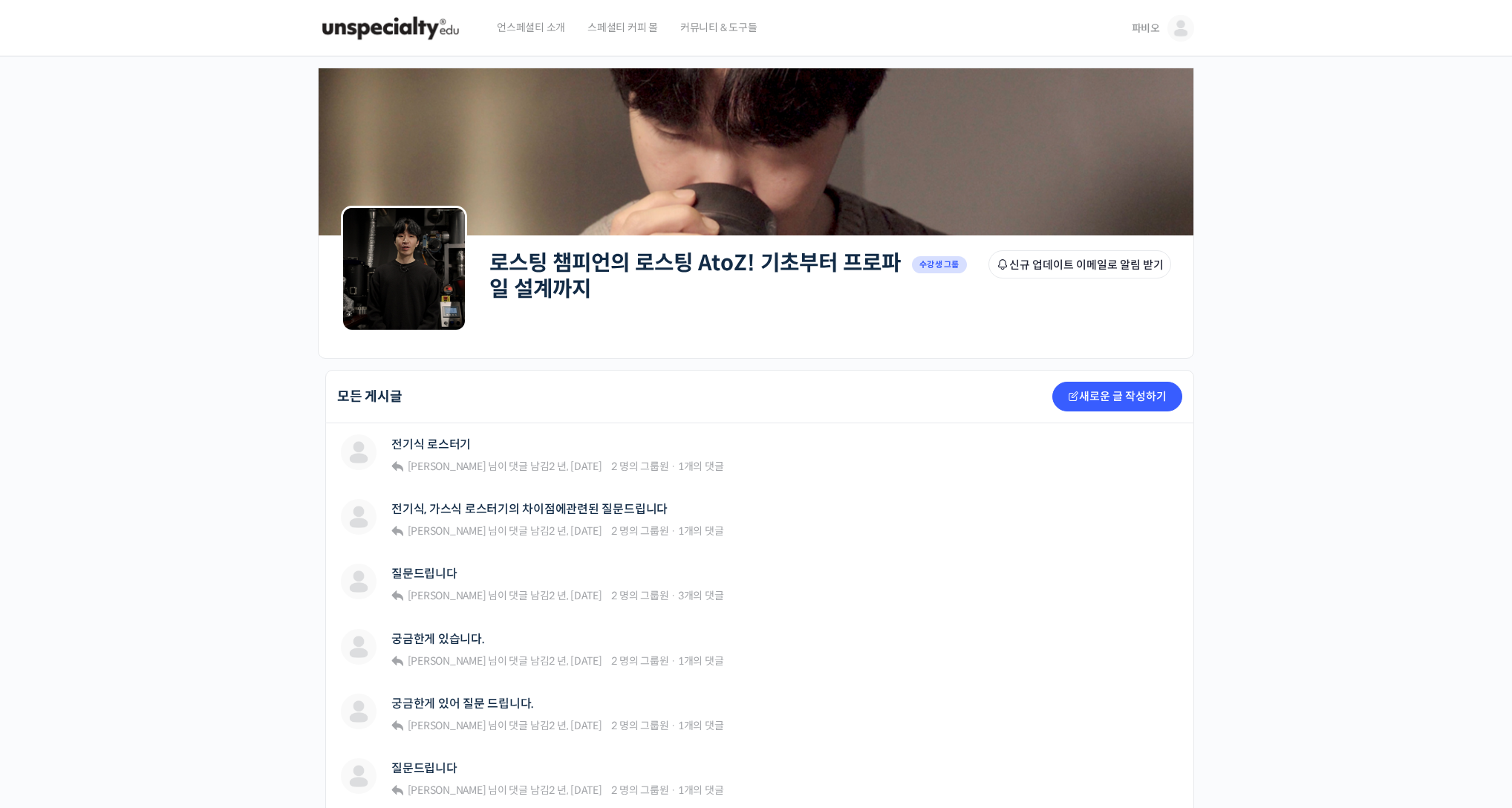
scroll to position [764, 0]
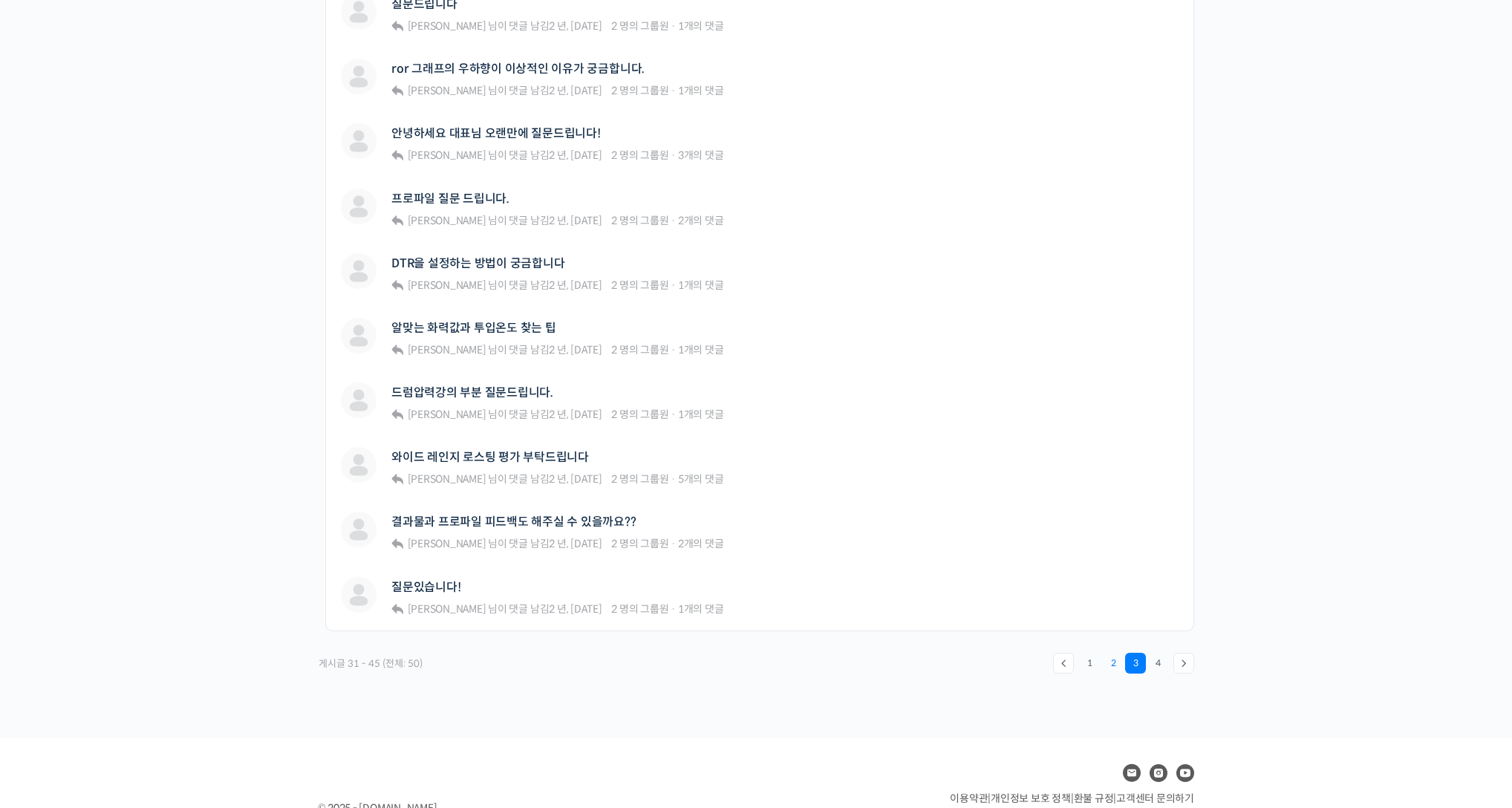
click at [1111, 652] on link "2" at bounding box center [1112, 662] width 21 height 21
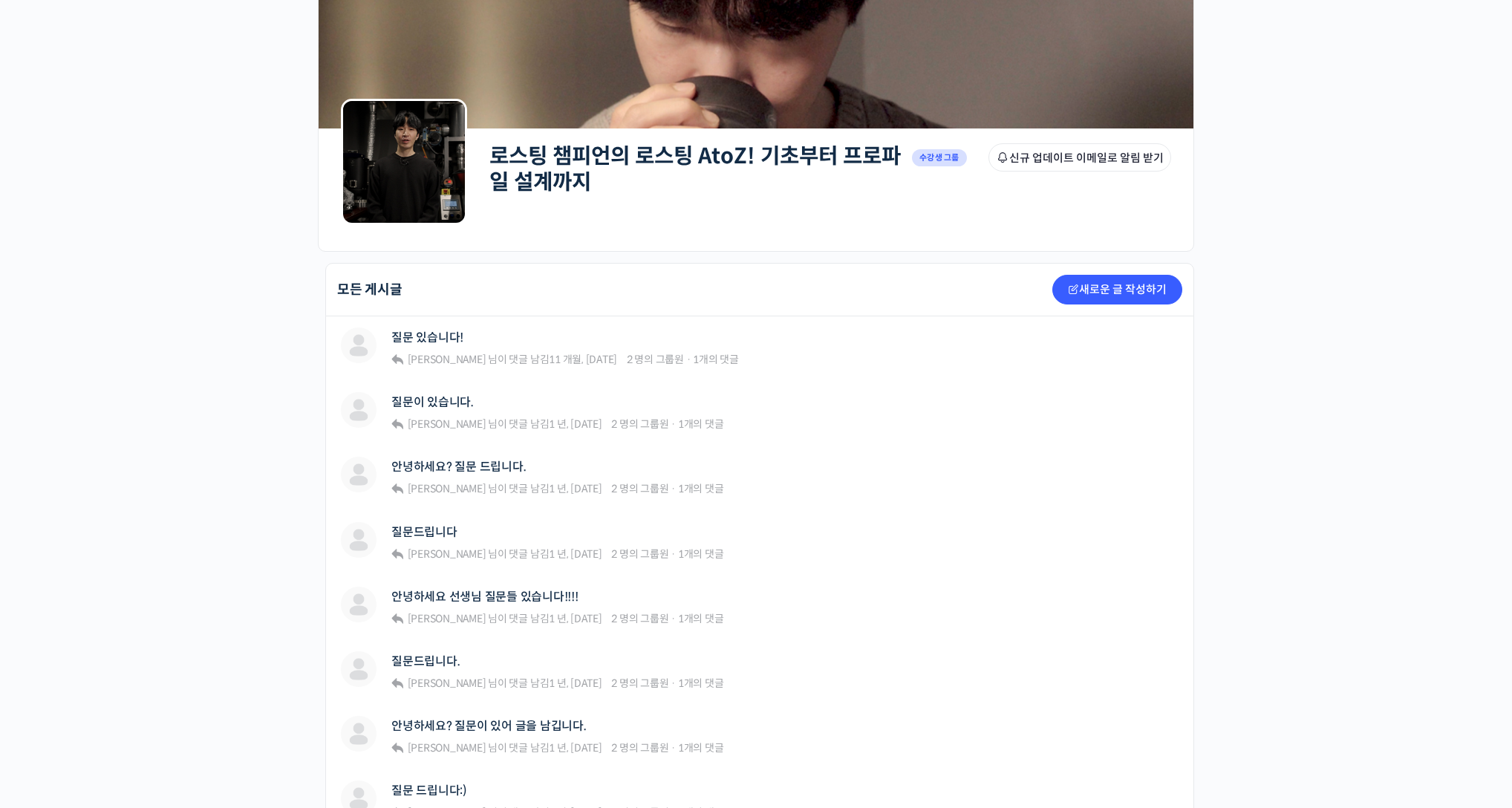
scroll to position [564, 0]
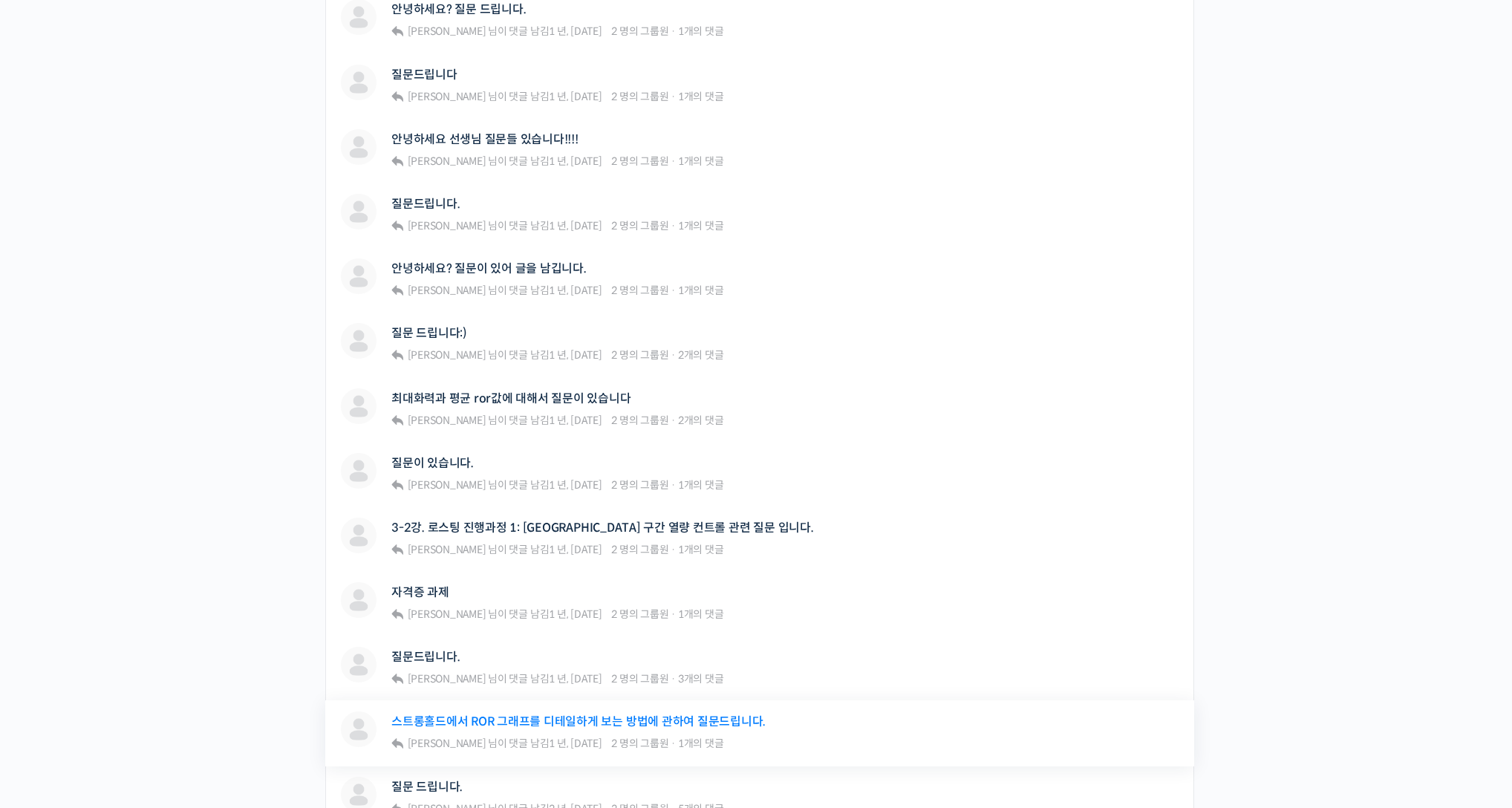
click at [683, 714] on link "스트롱홀드에서 ROR 그래프를 디테일하게 보는 방법에 관하여 질문드립니다." at bounding box center [578, 721] width 374 height 14
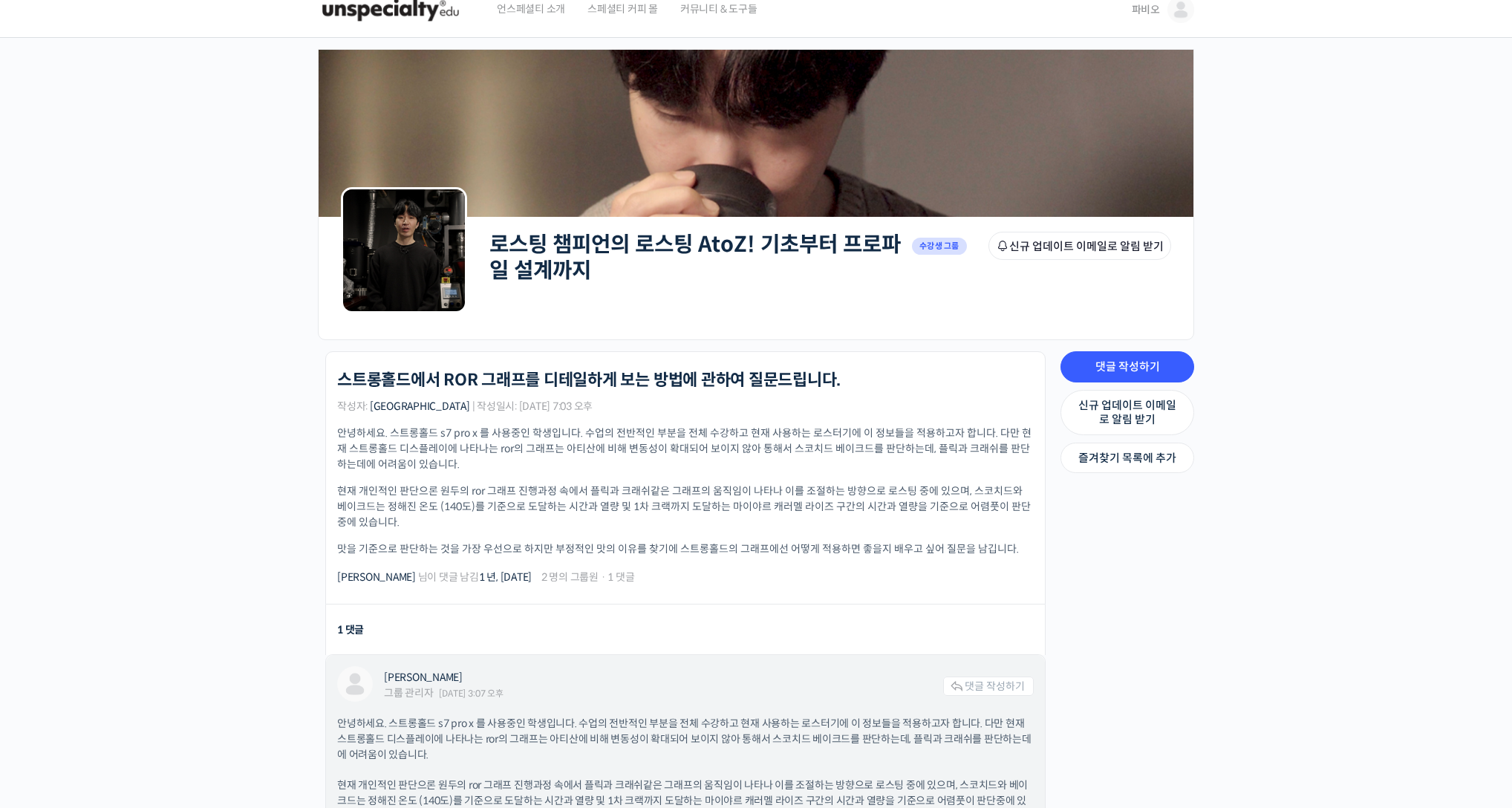
scroll to position [522, 0]
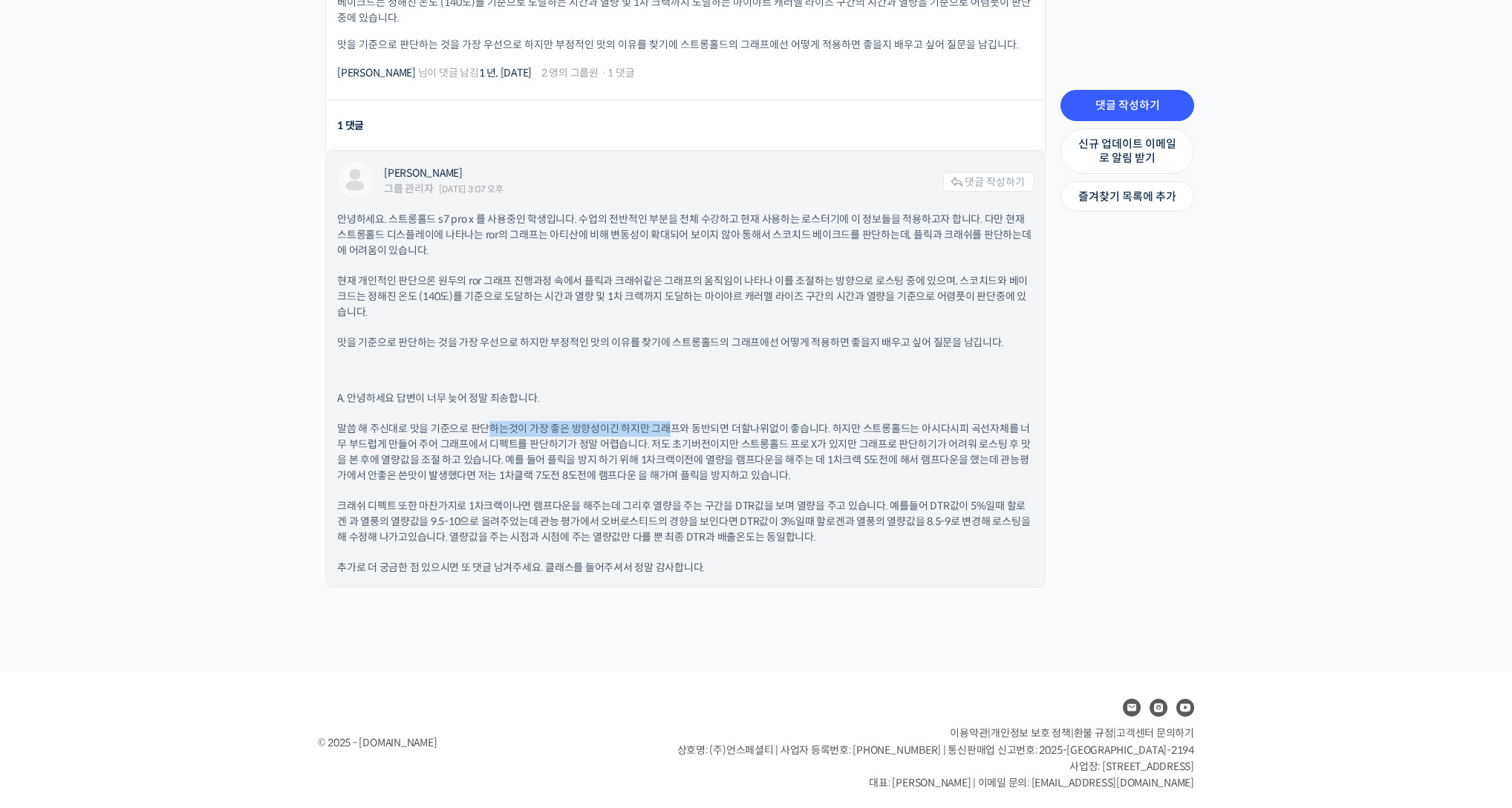
drag, startPoint x: 499, startPoint y: 428, endPoint x: 664, endPoint y: 424, distance: 165.0
click at [664, 424] on p "말씀 해 주신대로 맛을 기준으로 판단하는것이 가장 좋은 방향성이긴 하지만 그래프와 동반되면 더할나위없이 좋습니다. 하지만 스트롱홀드는 아시다시…" at bounding box center [685, 453] width 697 height 63
drag, startPoint x: 430, startPoint y: 453, endPoint x: 801, endPoint y: 453, distance: 371.0
click at [801, 453] on p "말씀 해 주신대로 맛을 기준으로 판단하는것이 가장 좋은 방향성이긴 하지만 그래프와 동반되면 더할나위없이 좋습니다. 하지만 스트롱홀드는 아시다시…" at bounding box center [685, 453] width 697 height 63
drag, startPoint x: 415, startPoint y: 469, endPoint x: 642, endPoint y: 469, distance: 227.0
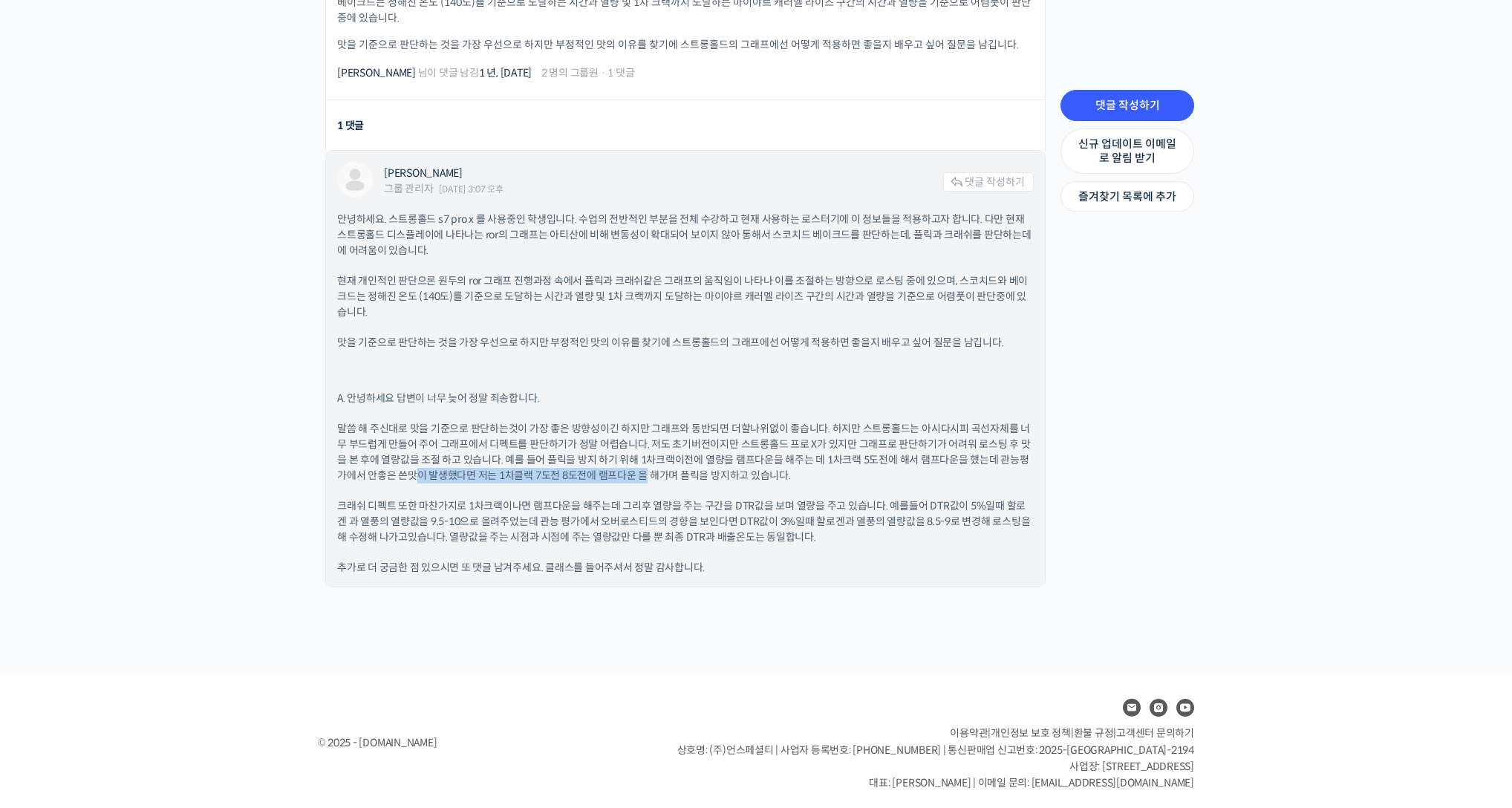
click at [642, 469] on p "말씀 해 주신대로 맛을 기준으로 판단하는것이 가장 좋은 방향성이긴 하지만 그래프와 동반되면 더할나위없이 좋습니다. 하지만 스트롱홀드는 아시다시…" at bounding box center [685, 453] width 697 height 63
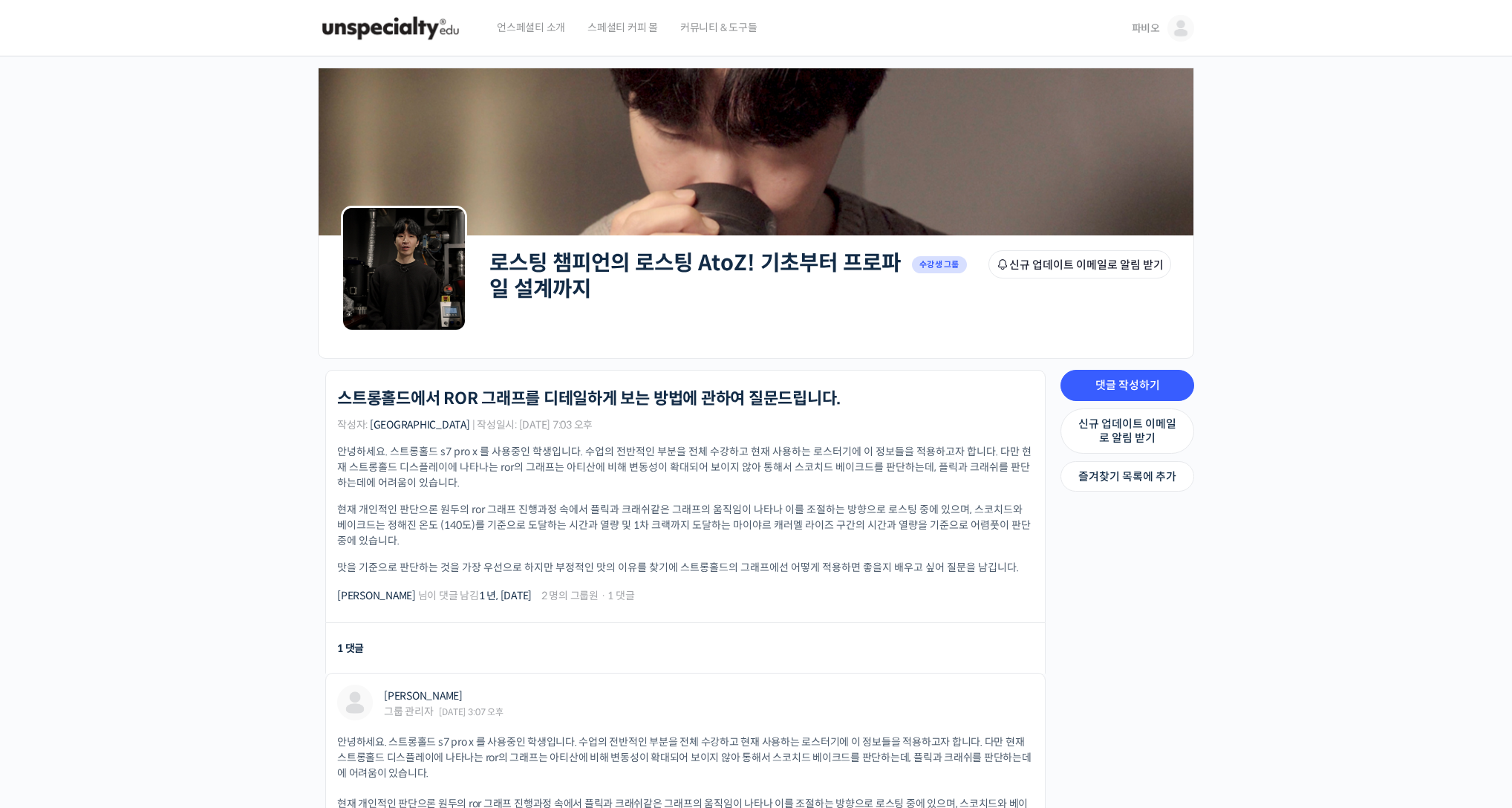
click at [1155, 33] on span "파비오" at bounding box center [1146, 28] width 28 height 13
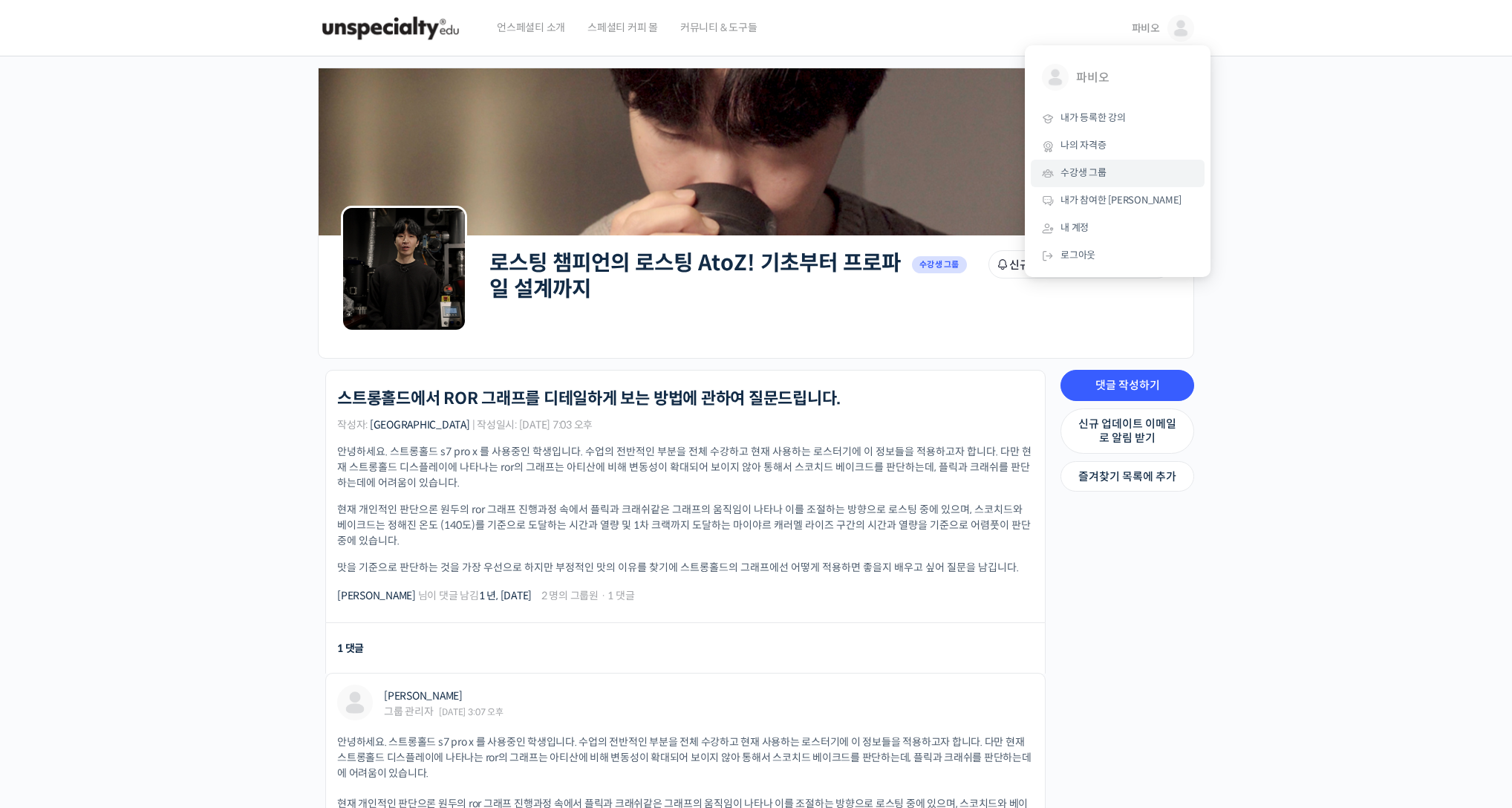
click at [1135, 172] on link "수강생 그룹" at bounding box center [1117, 173] width 174 height 27
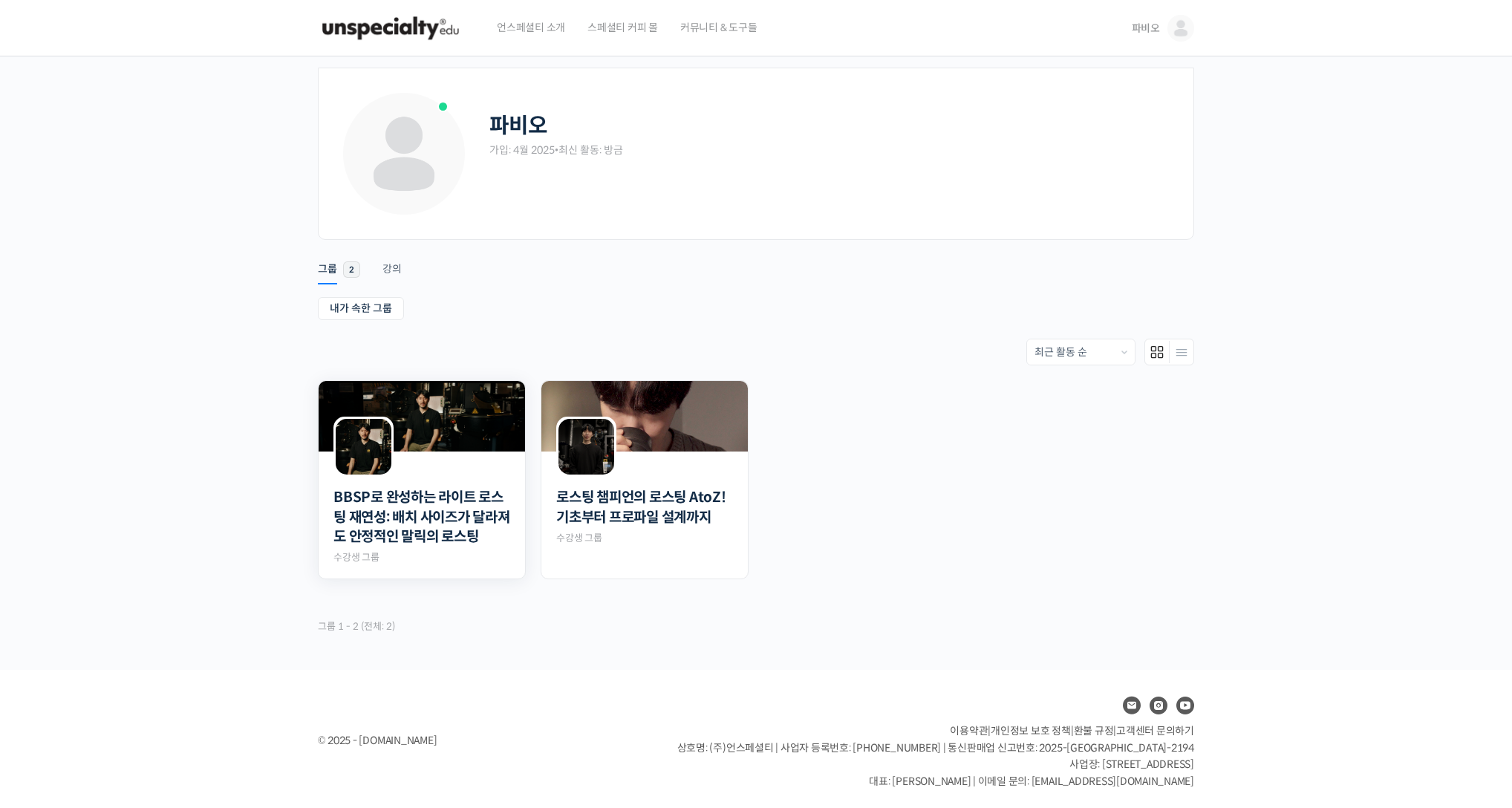
click at [448, 446] on img at bounding box center [421, 416] width 206 height 71
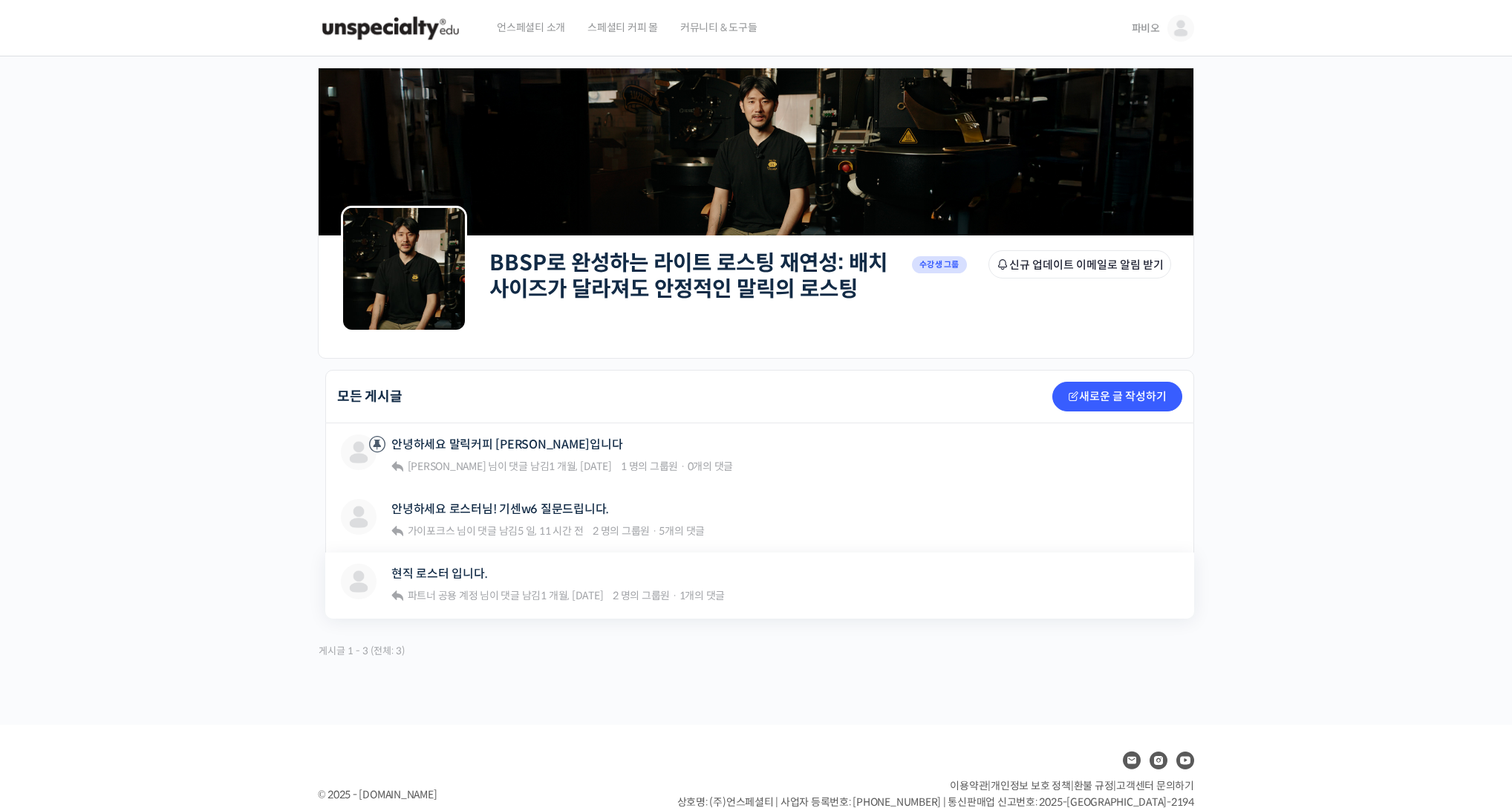
click at [531, 592] on span "파트너 공용 계정 님이 댓글 남김 1 개월, [DATE]" at bounding box center [504, 596] width 198 height 13
click at [458, 567] on link "현직 로스터 입니다." at bounding box center [439, 573] width 95 height 14
